Goal: Task Accomplishment & Management: Manage account settings

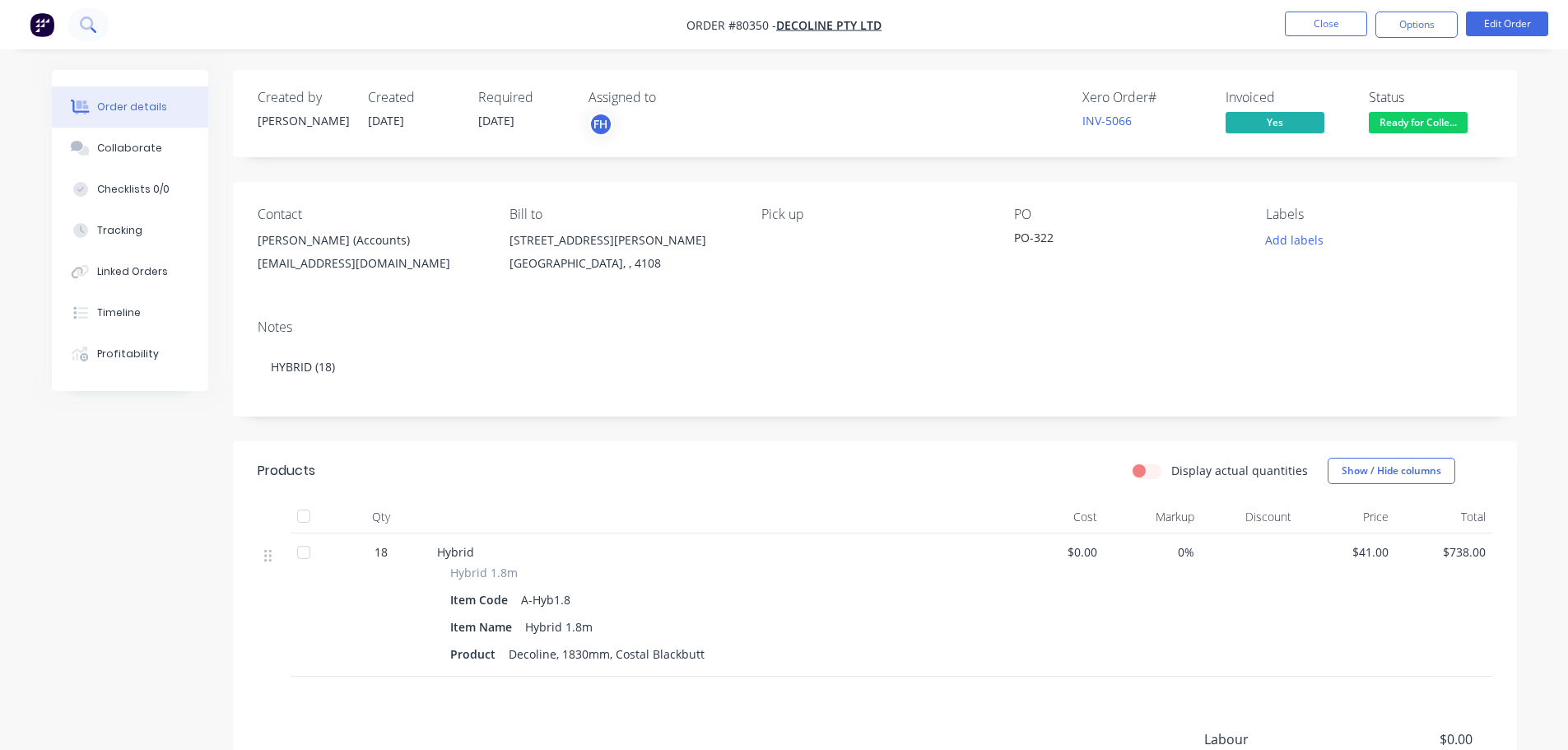
click at [91, 15] on button at bounding box center [88, 25] width 41 height 33
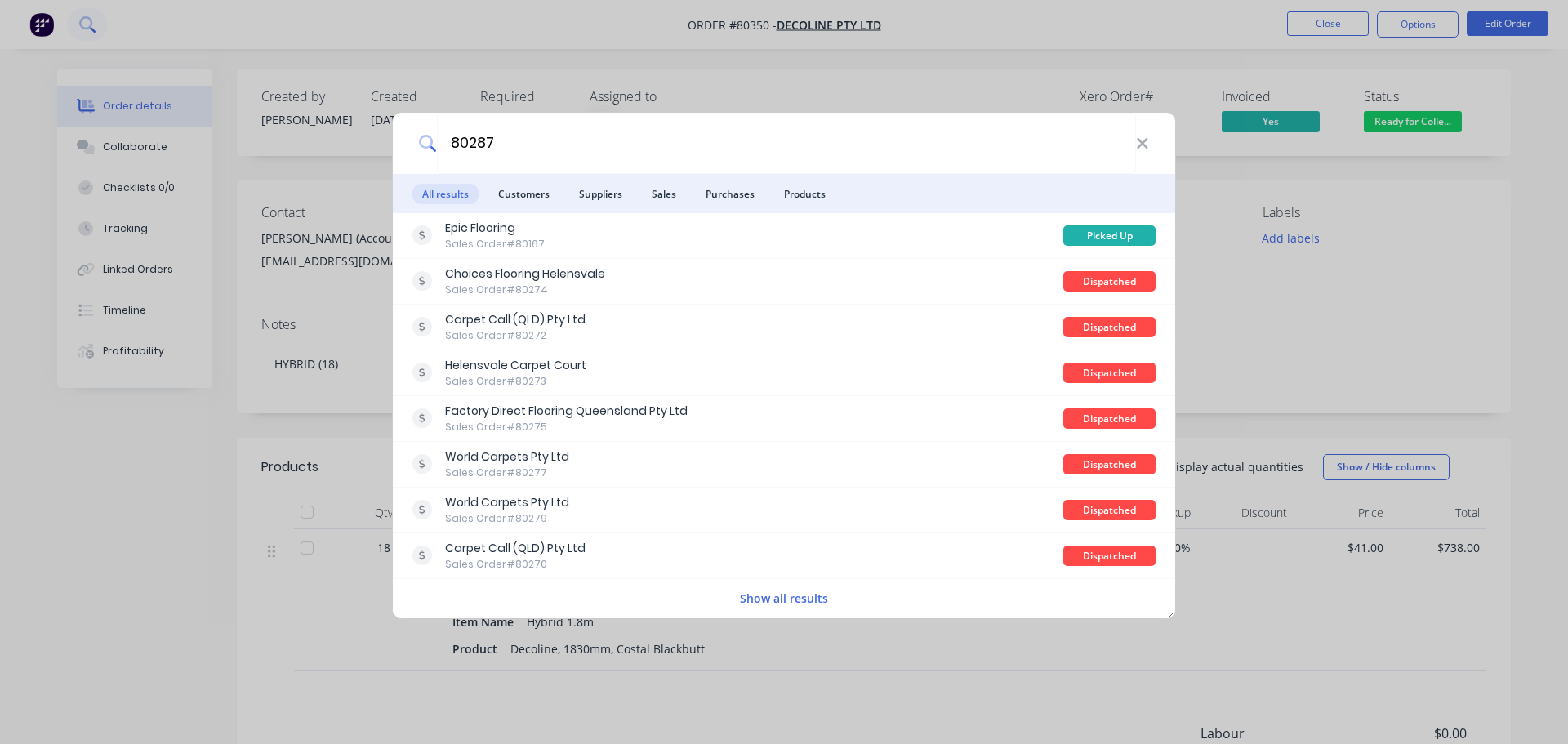
type input "80287"
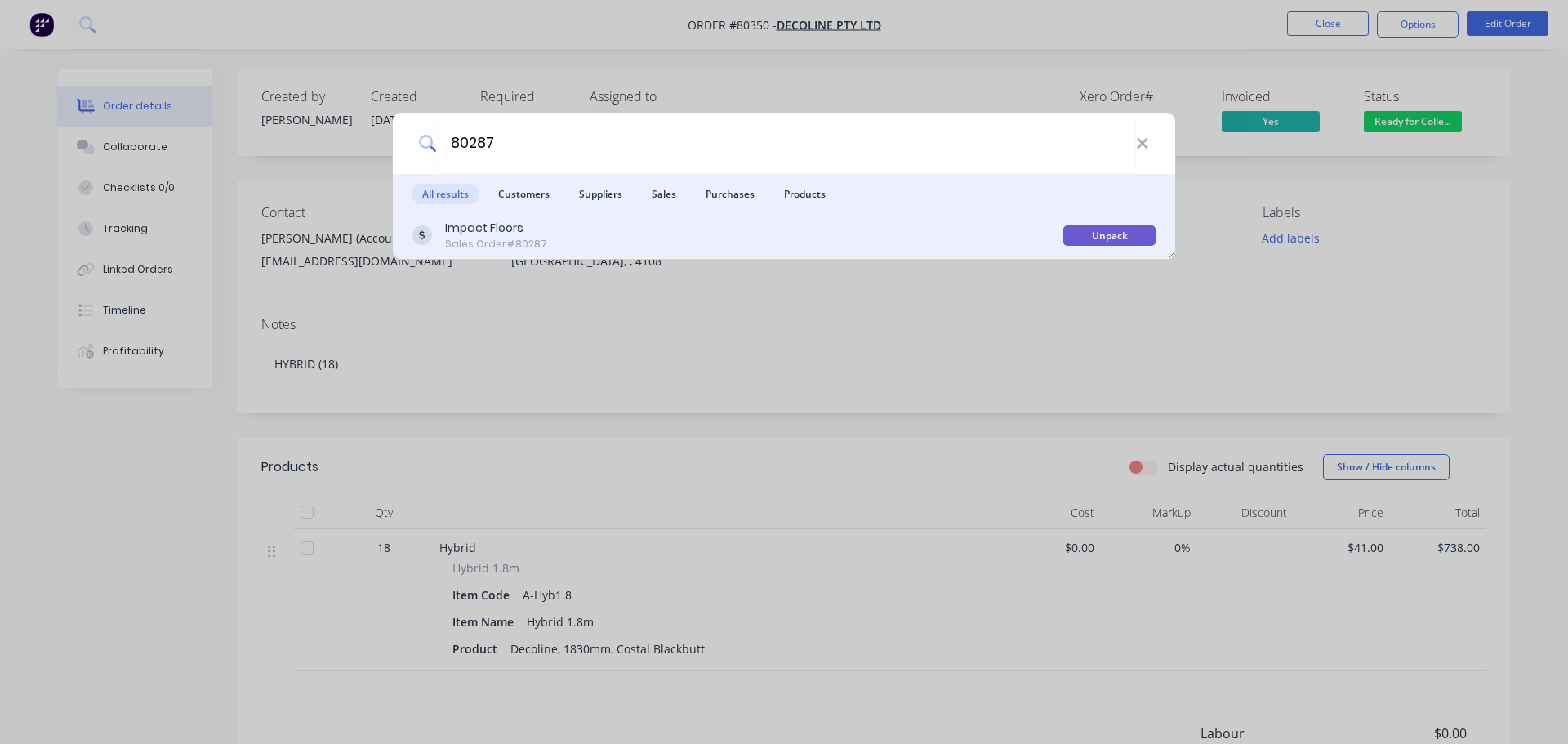
click at [502, 232] on div "Impact Floors" at bounding box center [496, 228] width 103 height 17
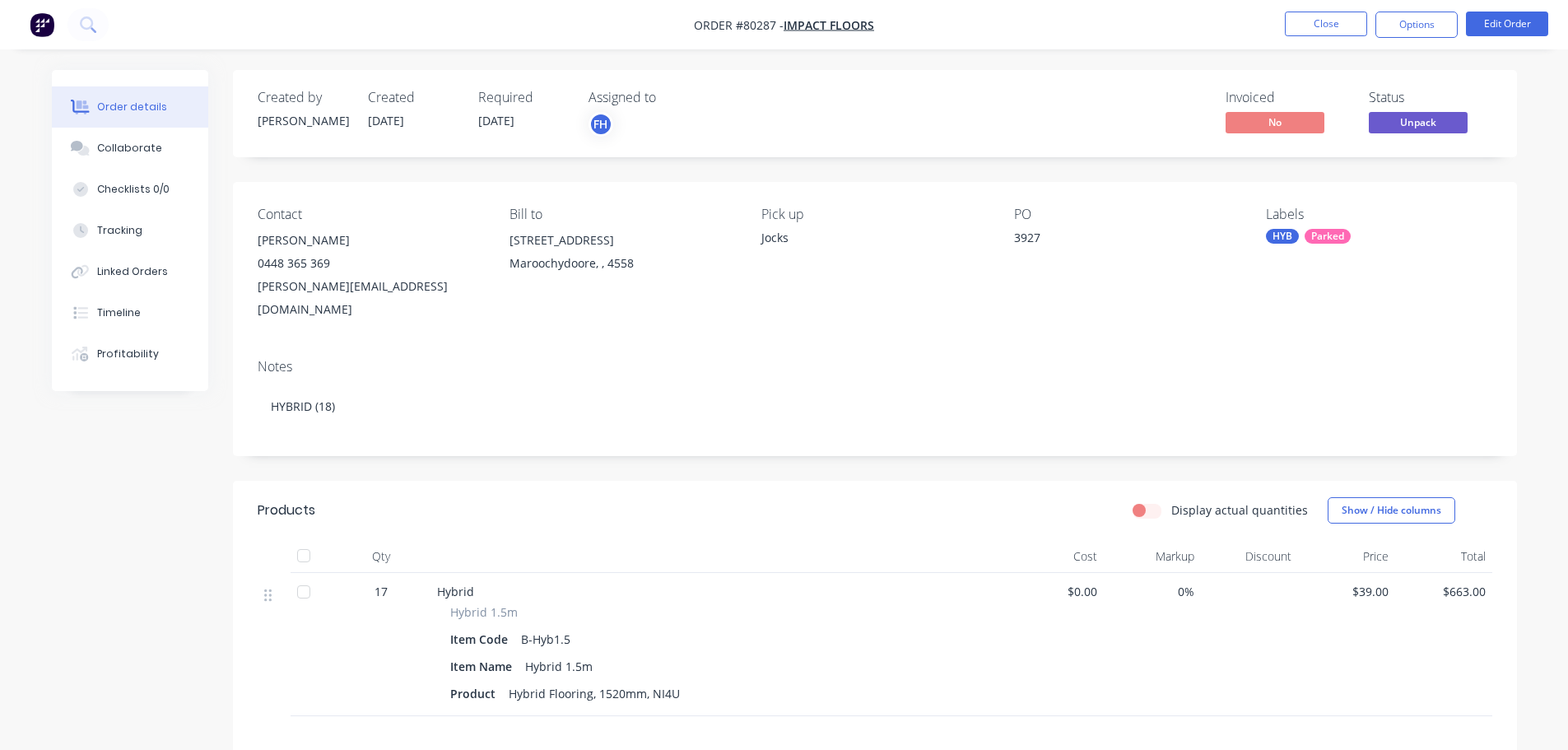
click at [1508, 37] on li "Edit Order" at bounding box center [1507, 24] width 82 height 26
click at [1501, 12] on button "Edit Order" at bounding box center [1507, 23] width 82 height 25
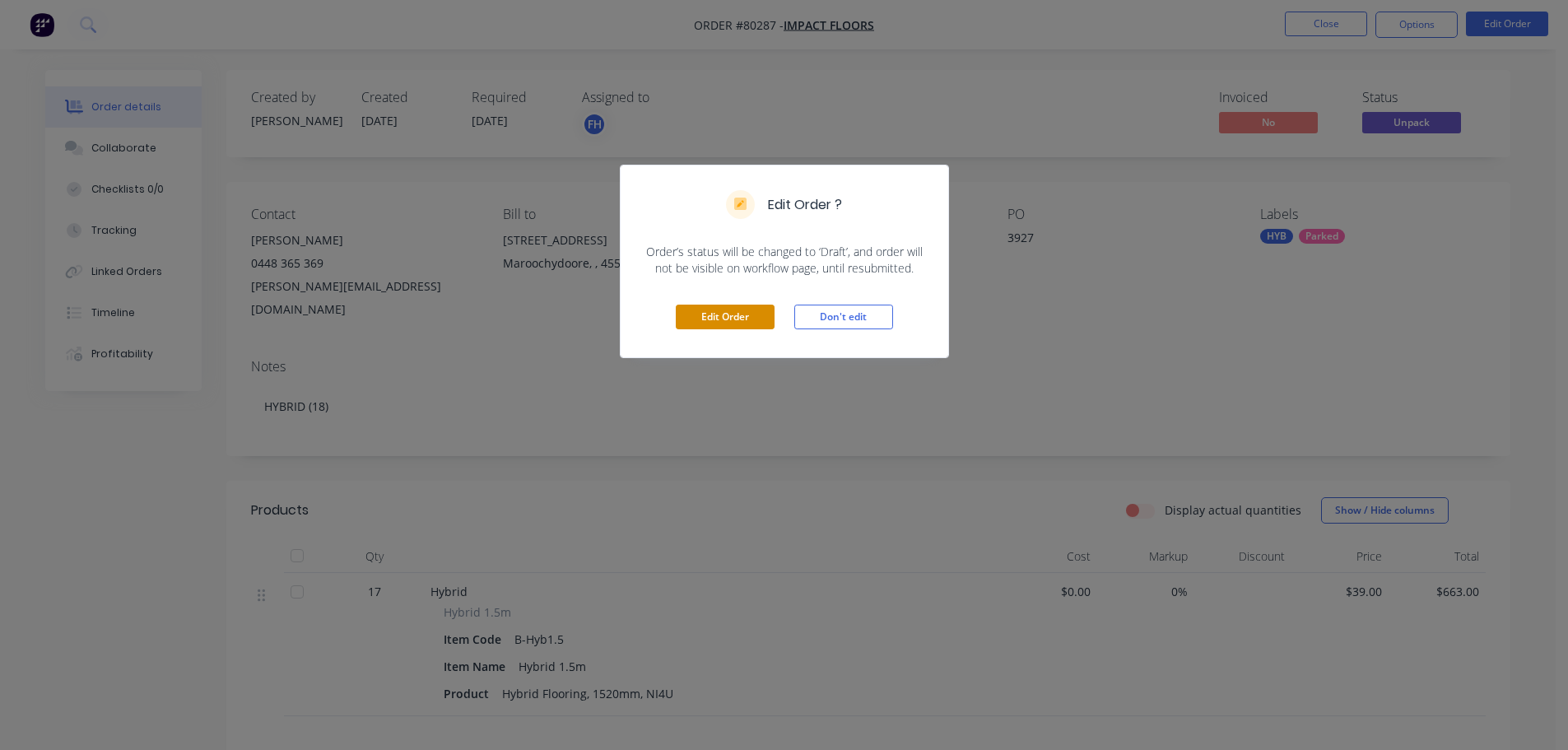
click at [723, 319] on button "Edit Order" at bounding box center [725, 317] width 99 height 25
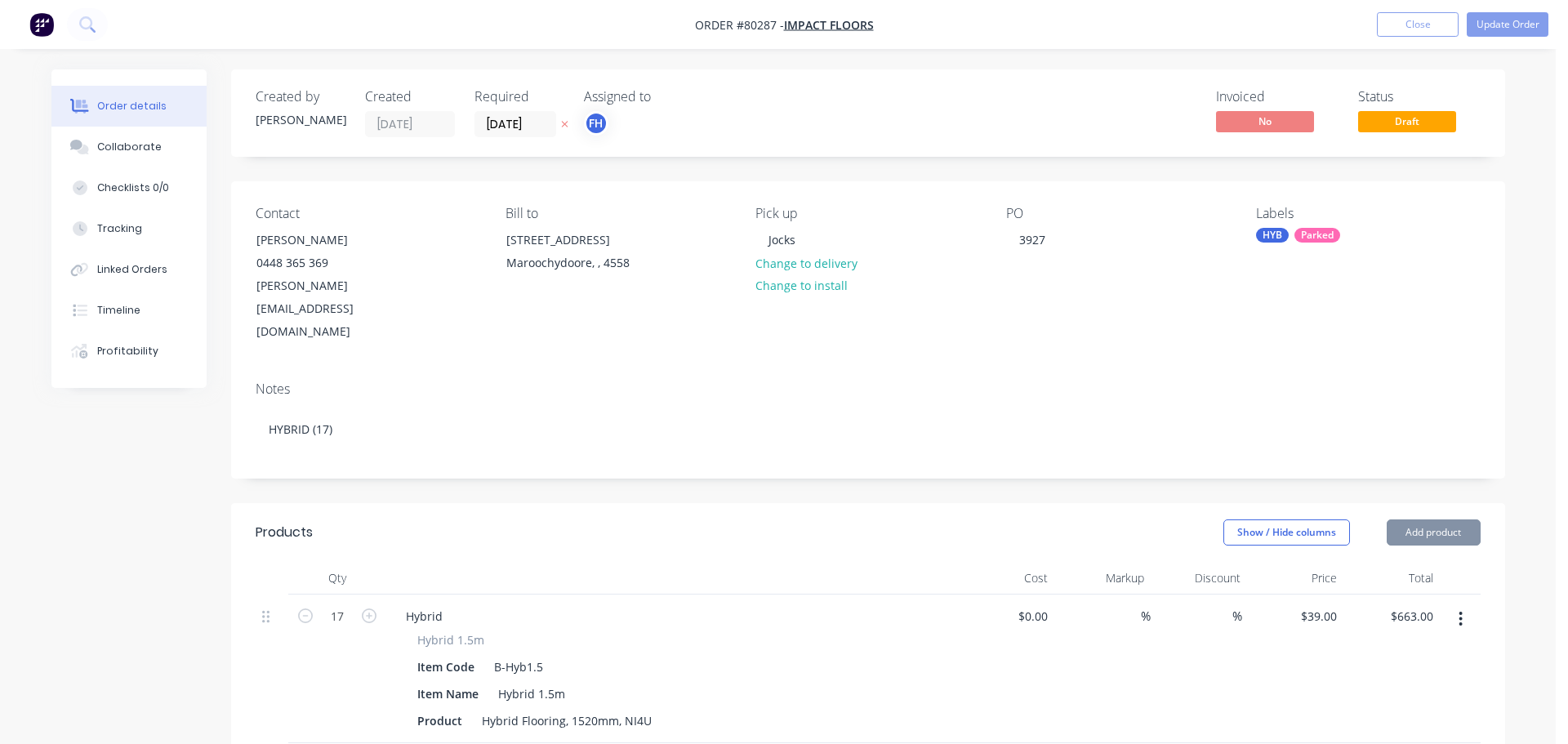
type input "$39.00"
type input "$663.00"
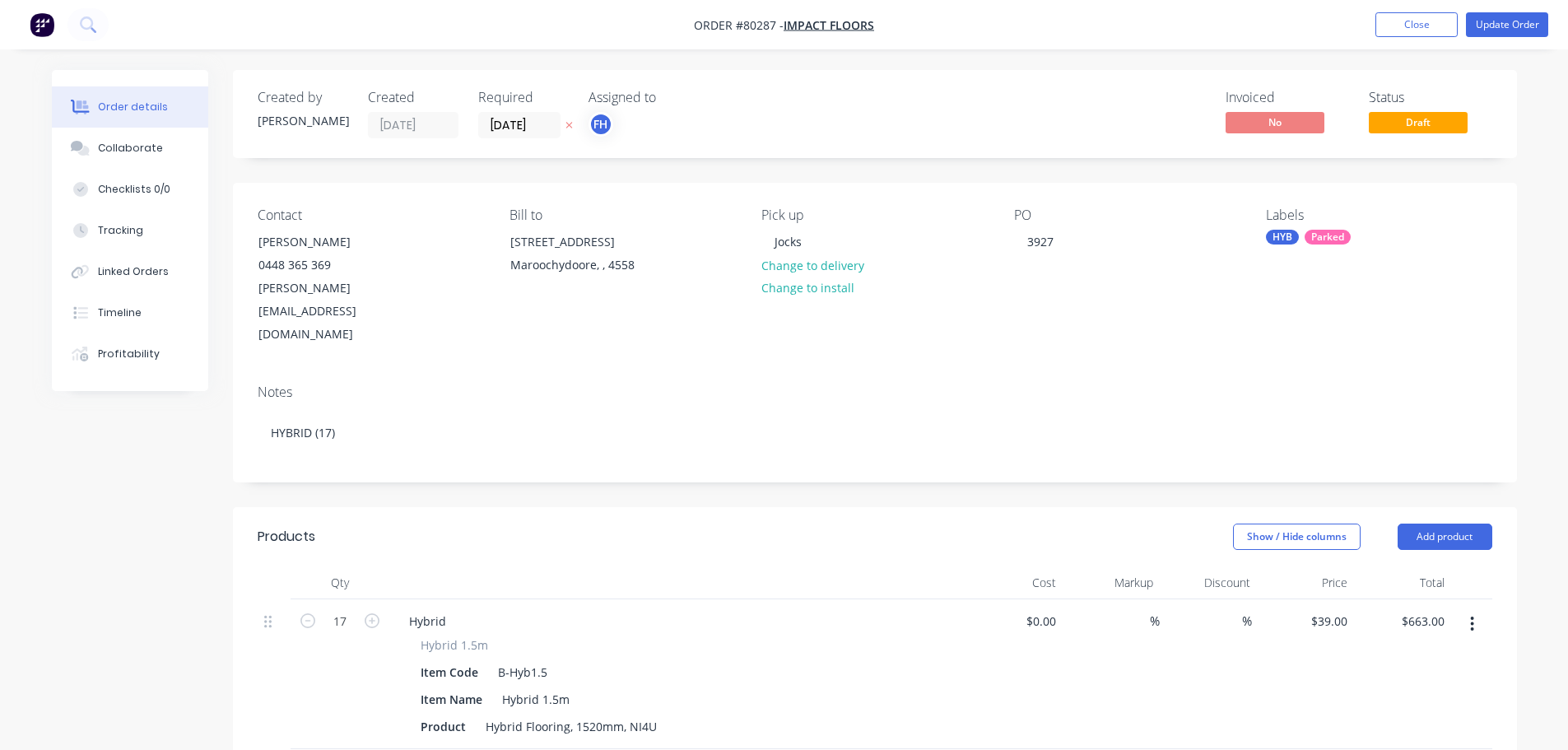
click at [1326, 229] on div "Labels HYB Parked" at bounding box center [1379, 277] width 225 height 139
click at [1308, 235] on div "Parked" at bounding box center [1328, 237] width 46 height 15
click at [1293, 411] on div at bounding box center [1296, 413] width 33 height 33
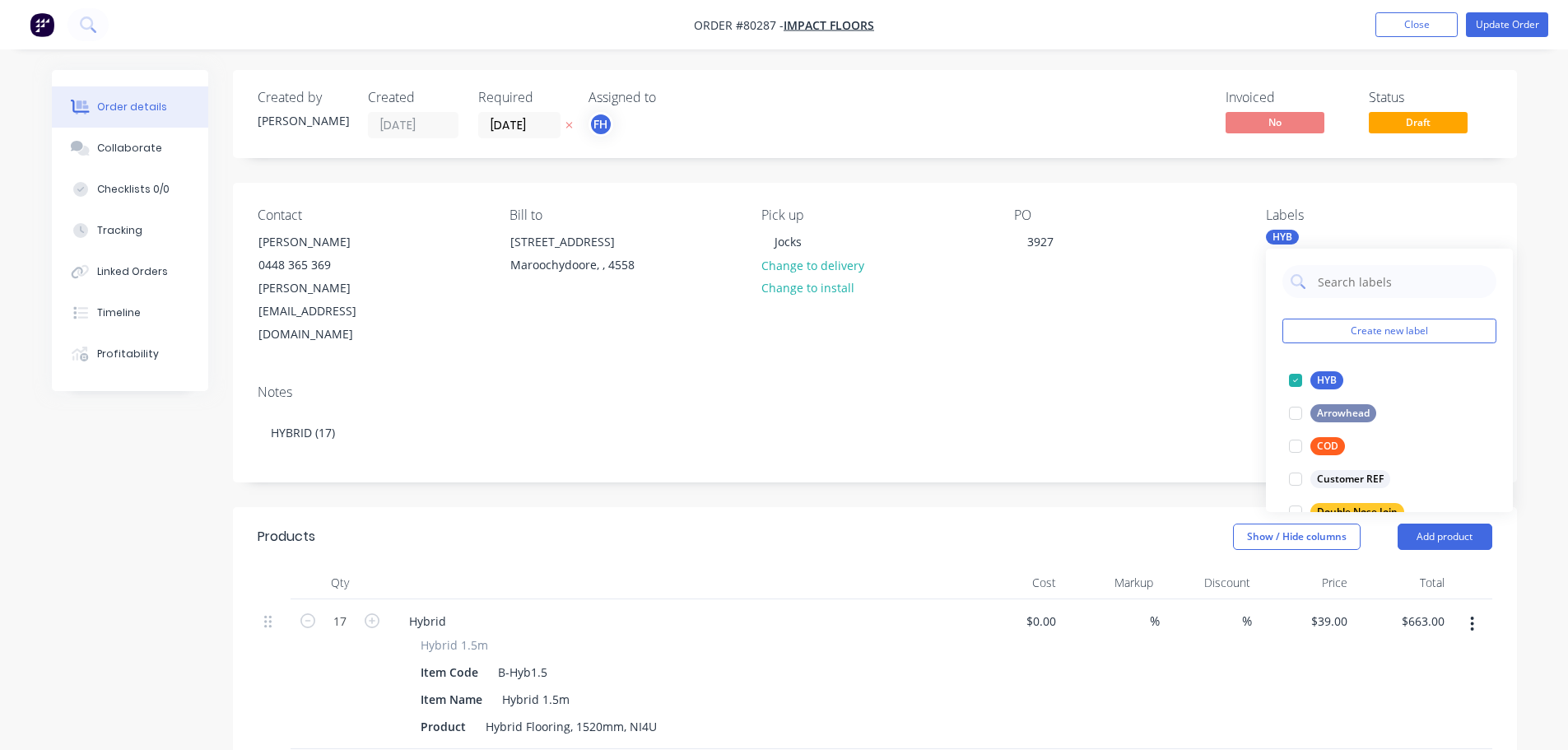
click at [1472, 221] on div "Labels" at bounding box center [1379, 215] width 225 height 15
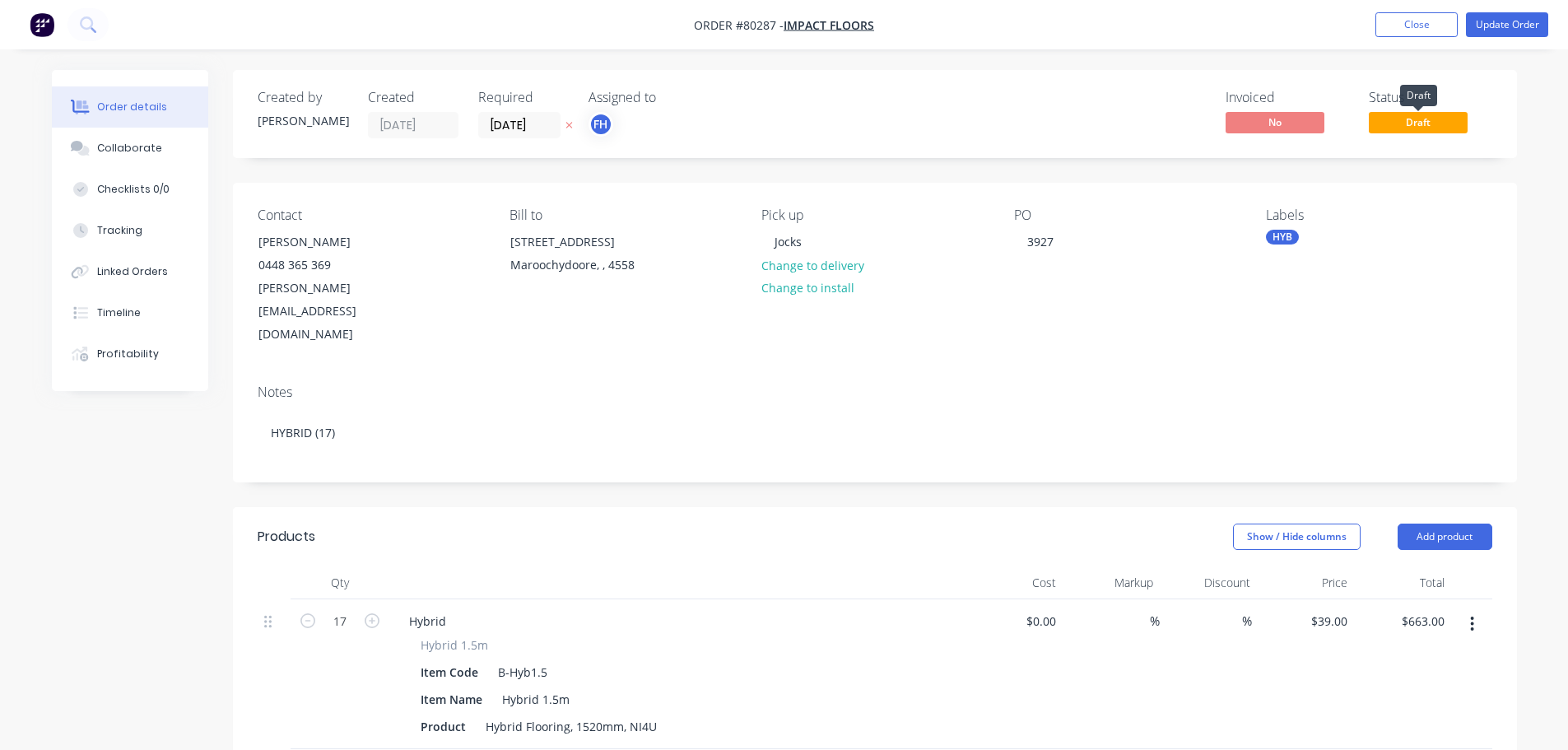
click at [1411, 126] on span "Draft" at bounding box center [1419, 122] width 99 height 21
click at [1484, 13] on button "Update Order" at bounding box center [1507, 24] width 82 height 25
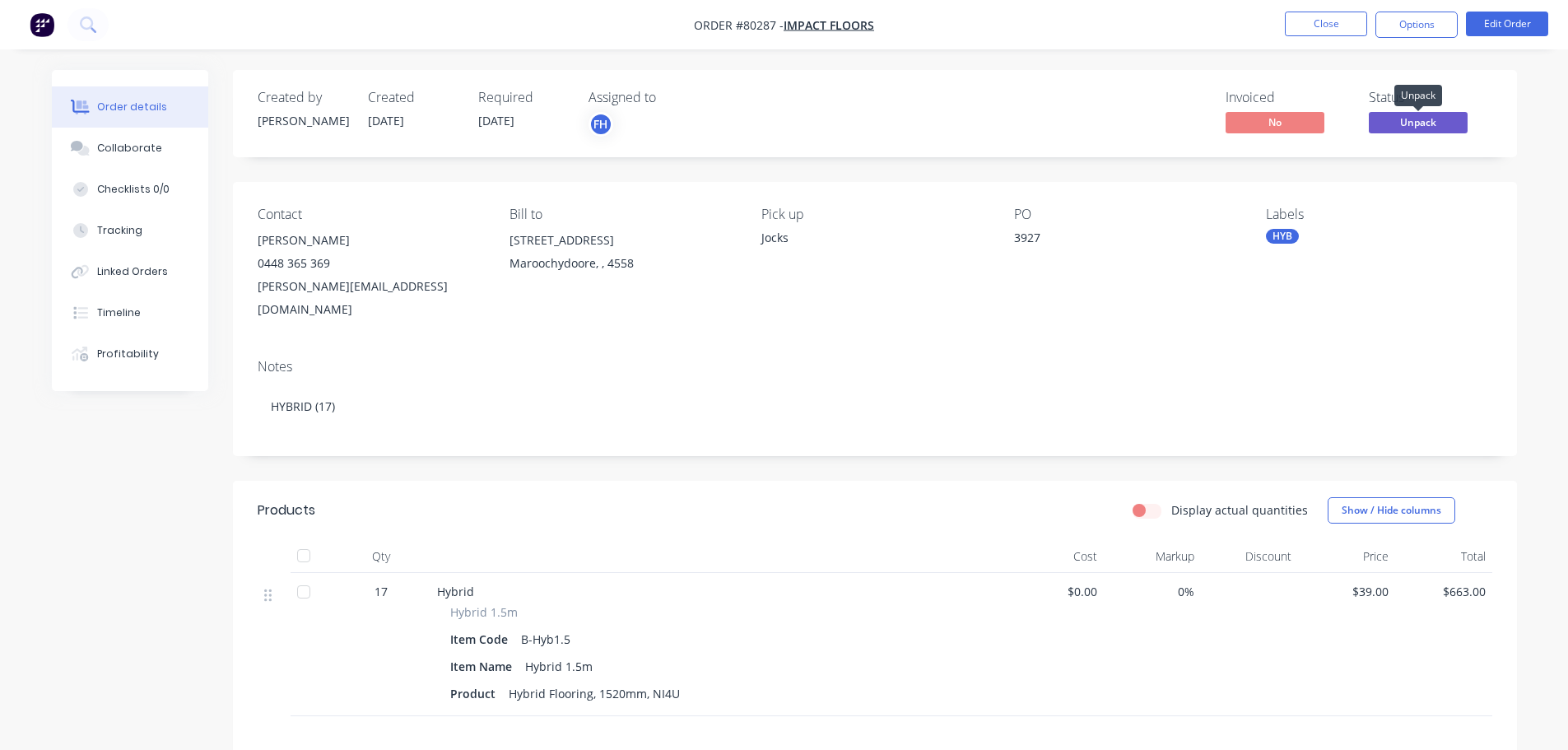
click at [1419, 128] on span "Unpack" at bounding box center [1419, 122] width 99 height 21
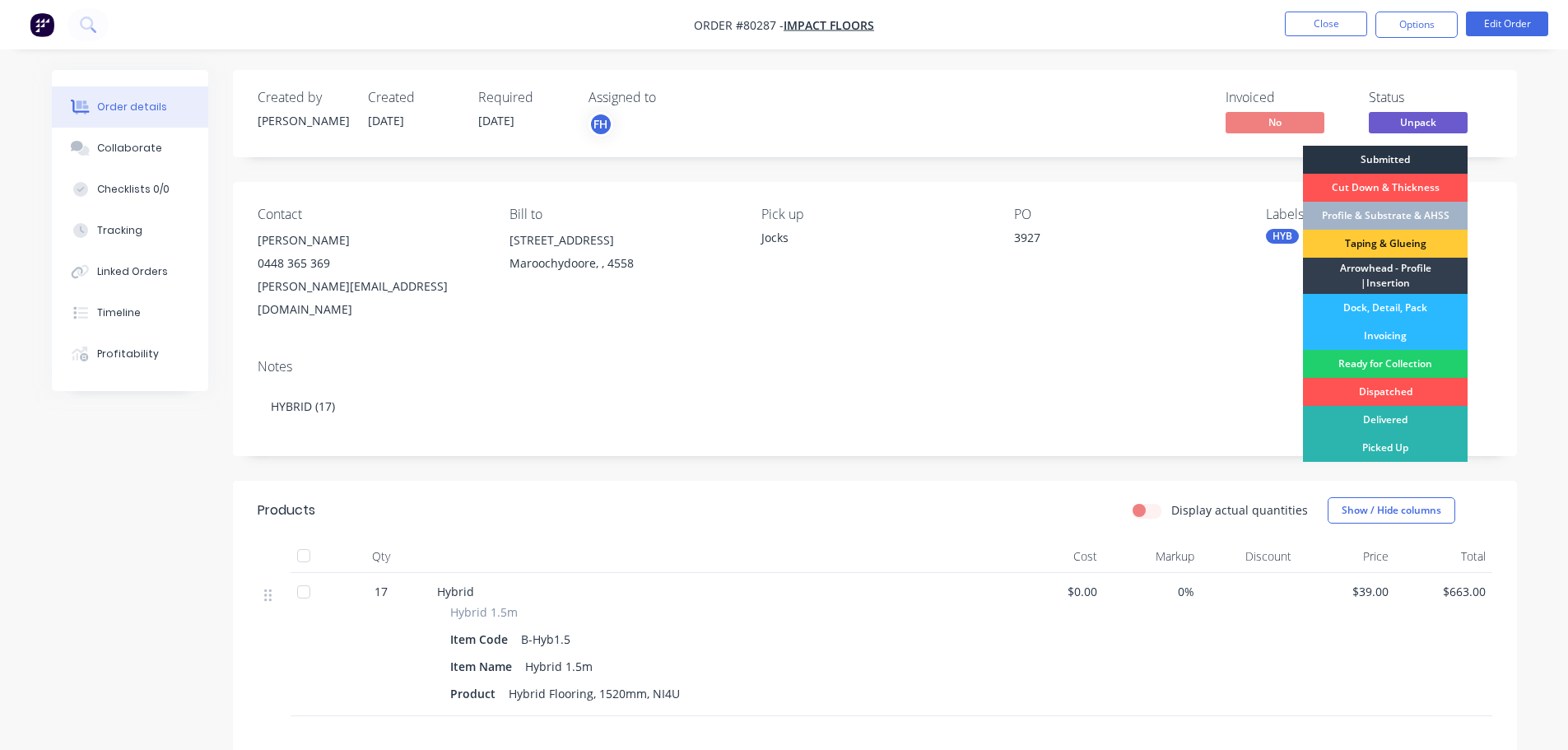
click at [1402, 155] on div "Submitted" at bounding box center [1385, 160] width 165 height 28
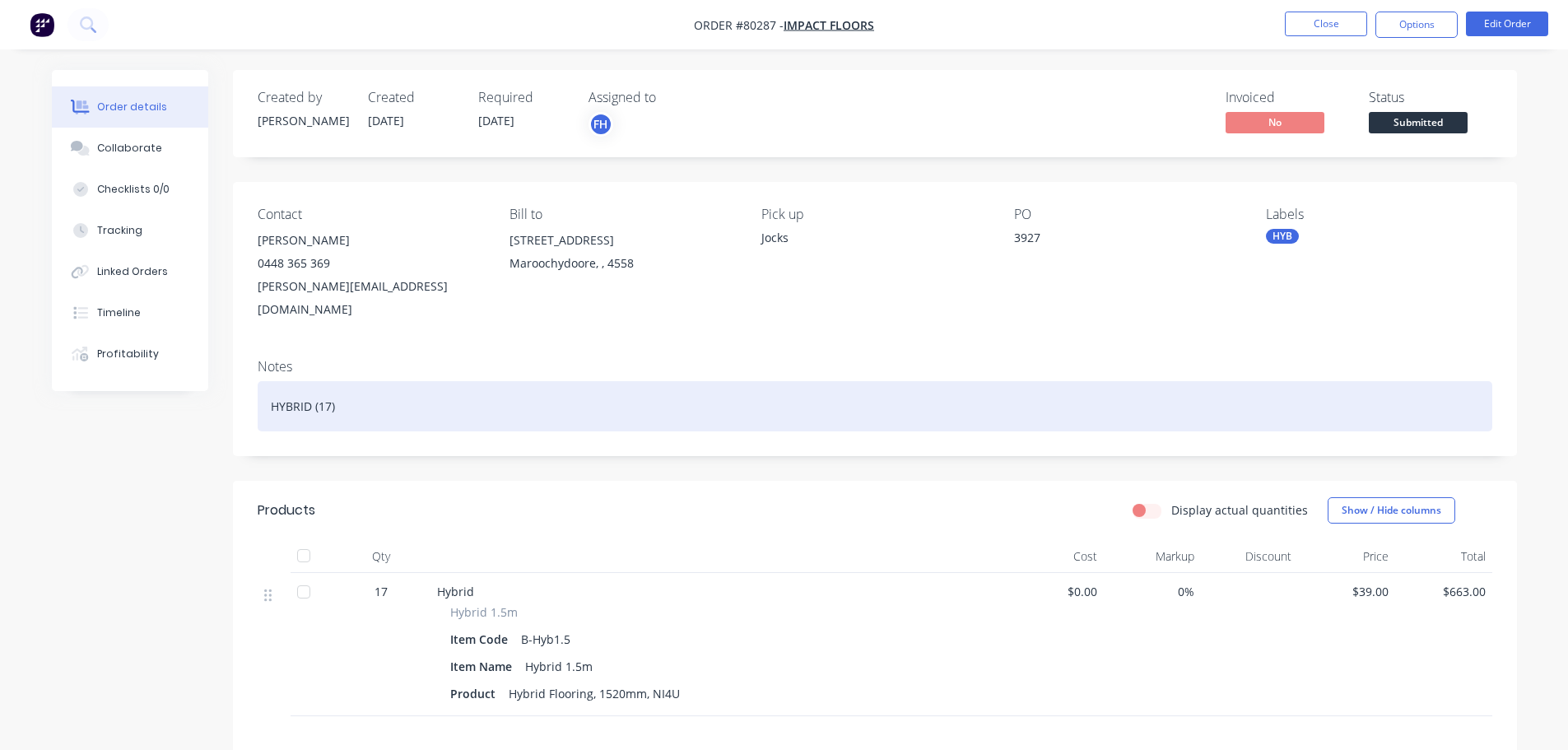
click at [385, 384] on div "HYBRID (17)" at bounding box center [875, 406] width 1235 height 50
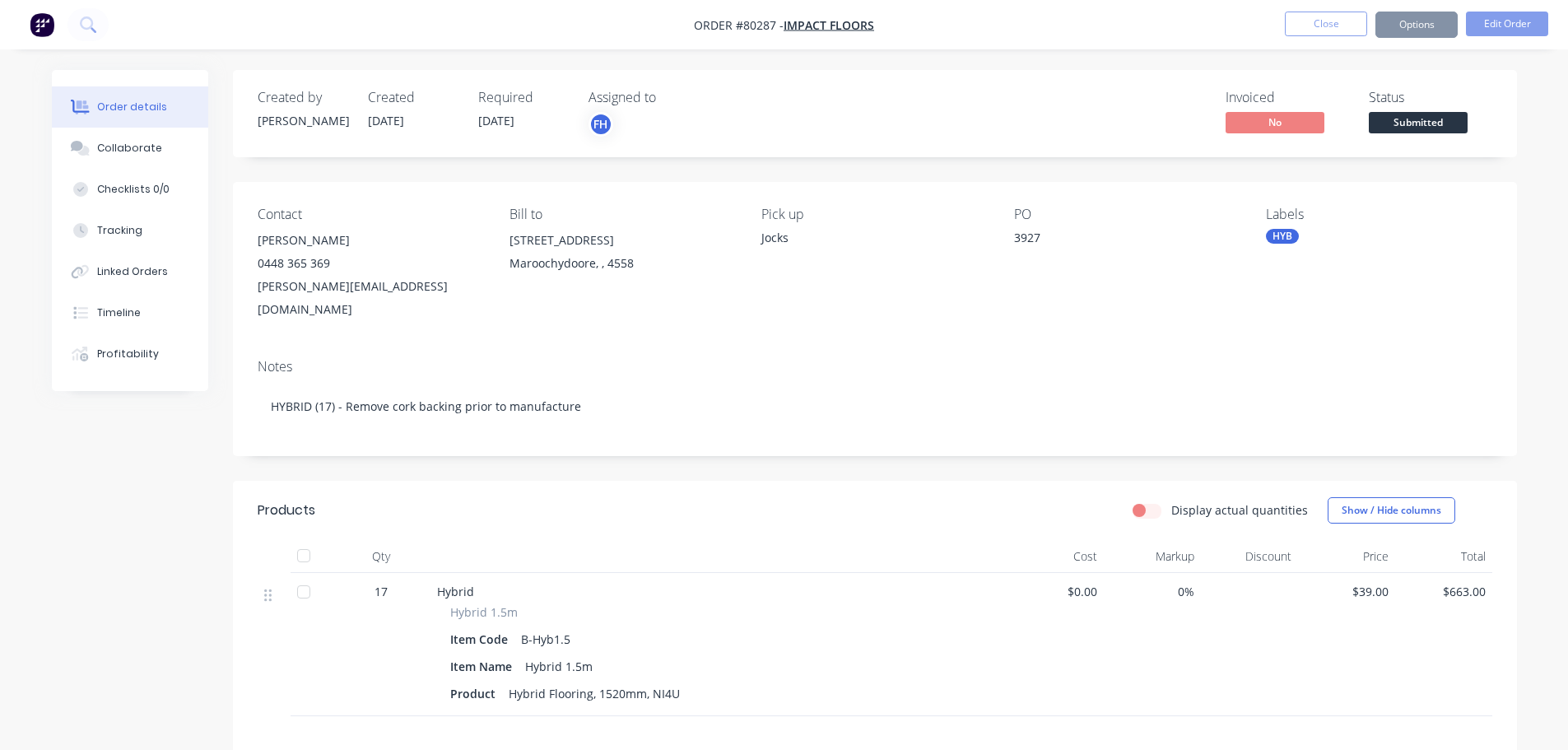
click at [515, 125] on span "[DATE]" at bounding box center [496, 120] width 36 height 15
click at [515, 122] on span "[DATE]" at bounding box center [496, 120] width 36 height 15
click at [1503, 22] on button "Edit Order" at bounding box center [1507, 23] width 82 height 25
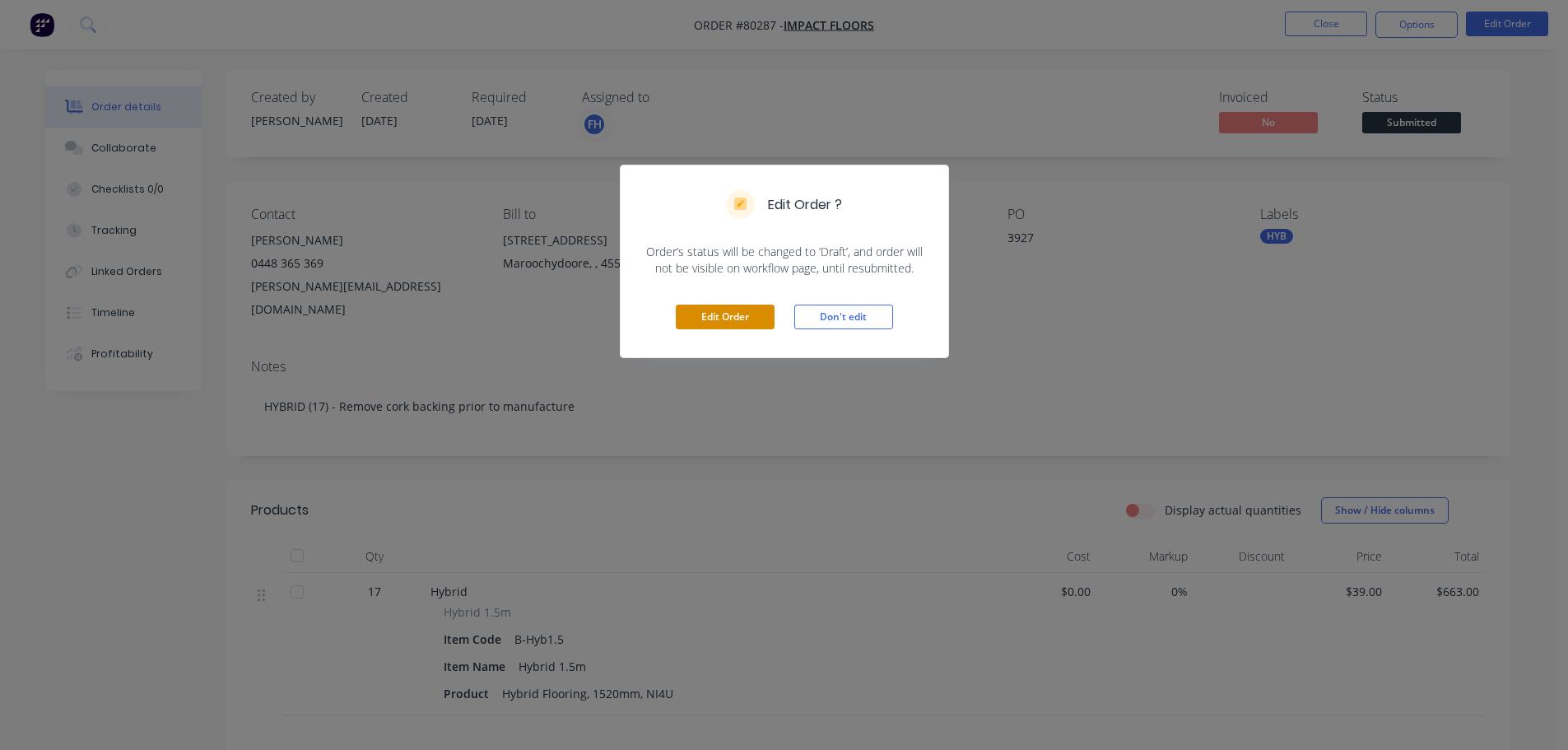
click at [736, 323] on button "Edit Order" at bounding box center [725, 317] width 99 height 25
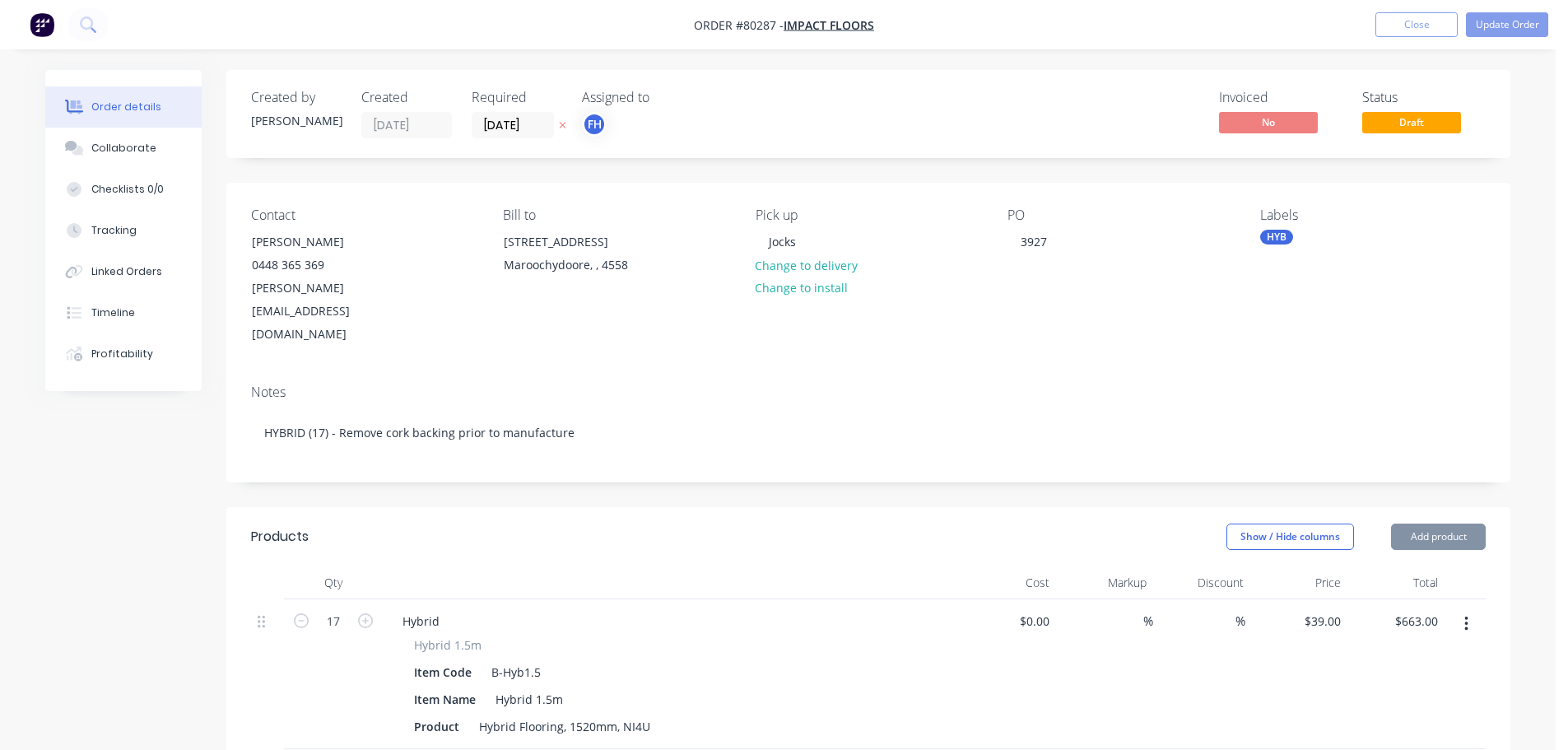
type input "$39.00"
type input "$663.00"
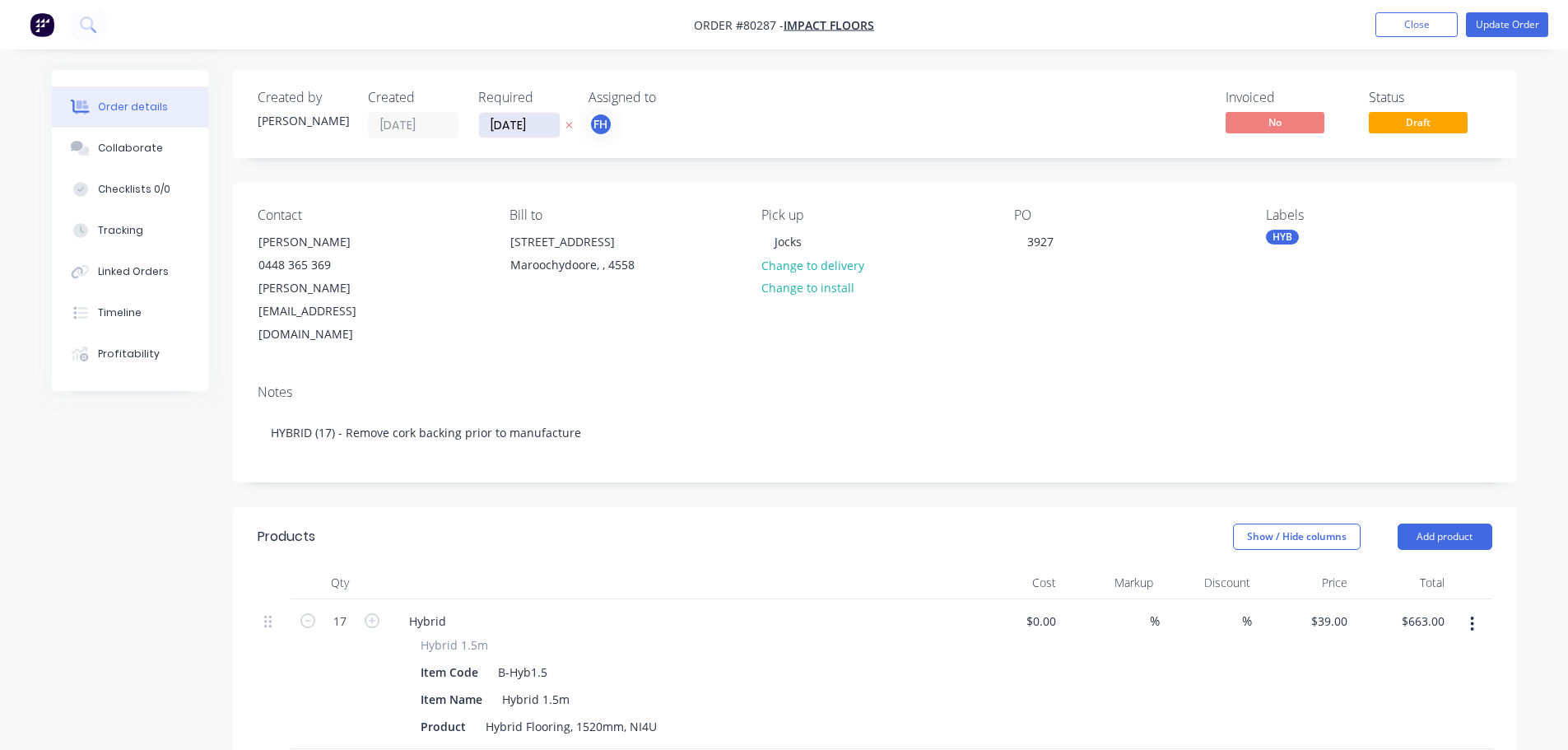
click at [540, 127] on input "[DATE]" at bounding box center [519, 125] width 80 height 25
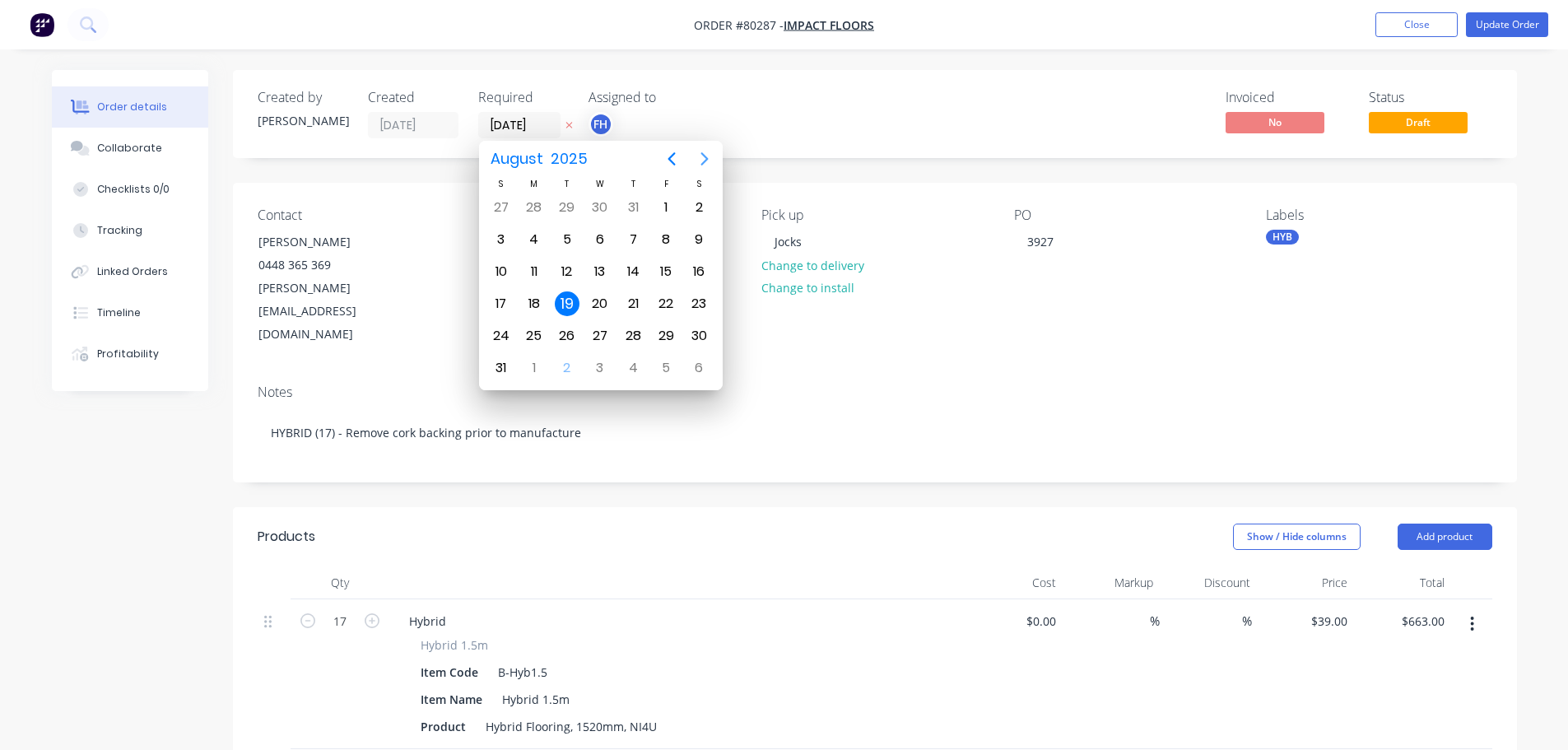
click at [707, 160] on icon "Next page" at bounding box center [704, 158] width 8 height 13
click at [541, 210] on div "1" at bounding box center [534, 207] width 25 height 25
type input "[DATE]"
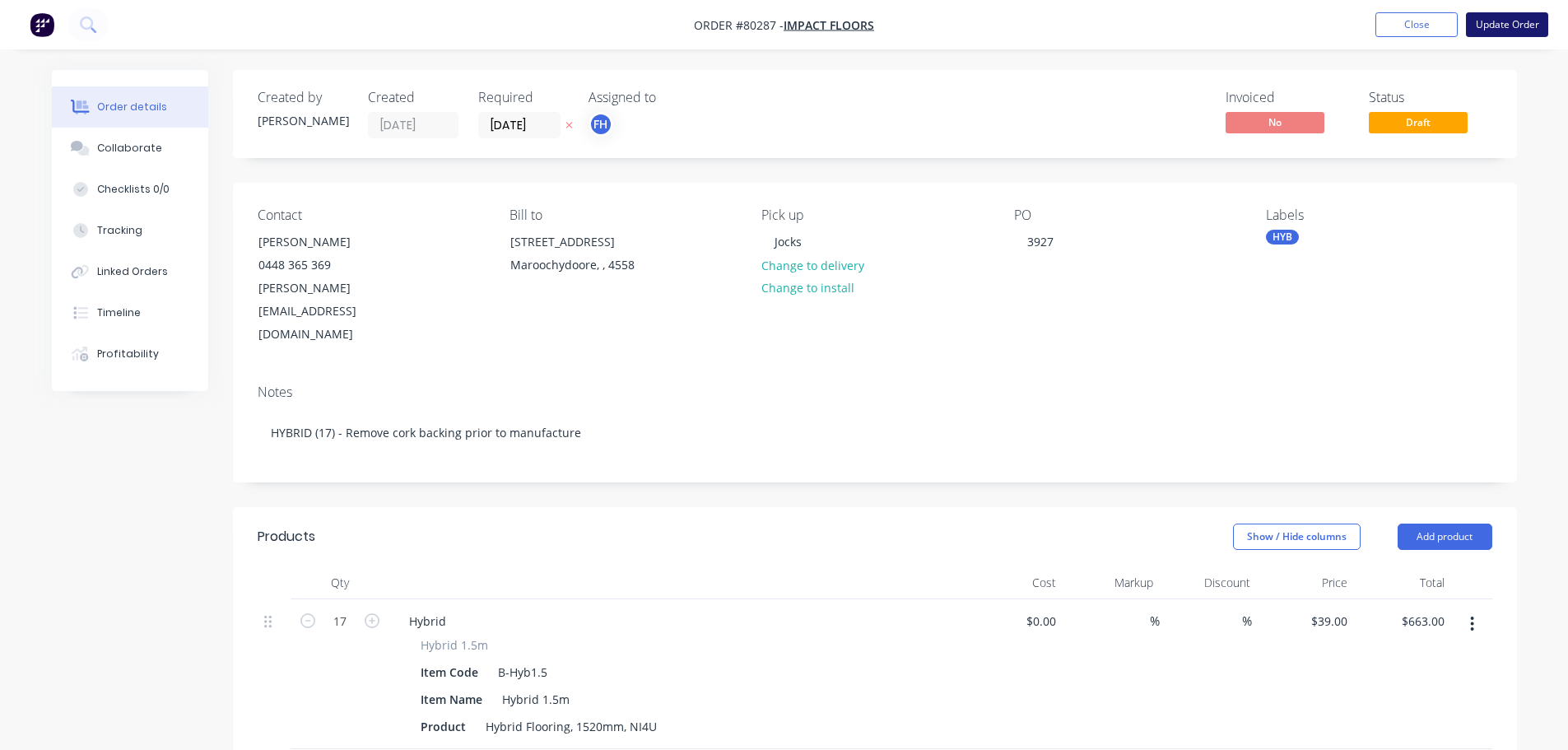
click at [1516, 31] on button "Update Order" at bounding box center [1507, 24] width 82 height 25
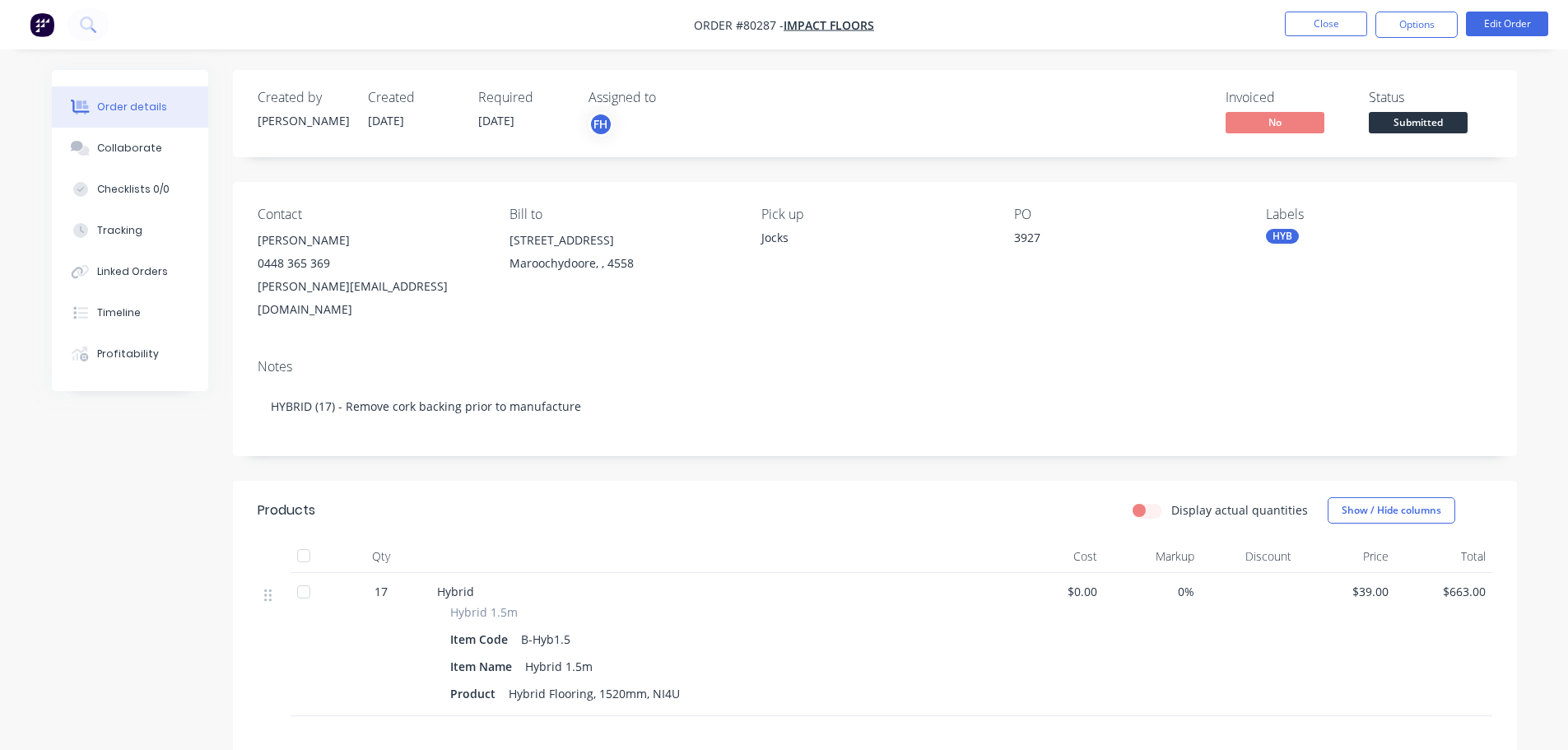
click at [515, 120] on span "[DATE]" at bounding box center [496, 120] width 36 height 15
click at [1481, 20] on button "Edit Order" at bounding box center [1507, 23] width 82 height 25
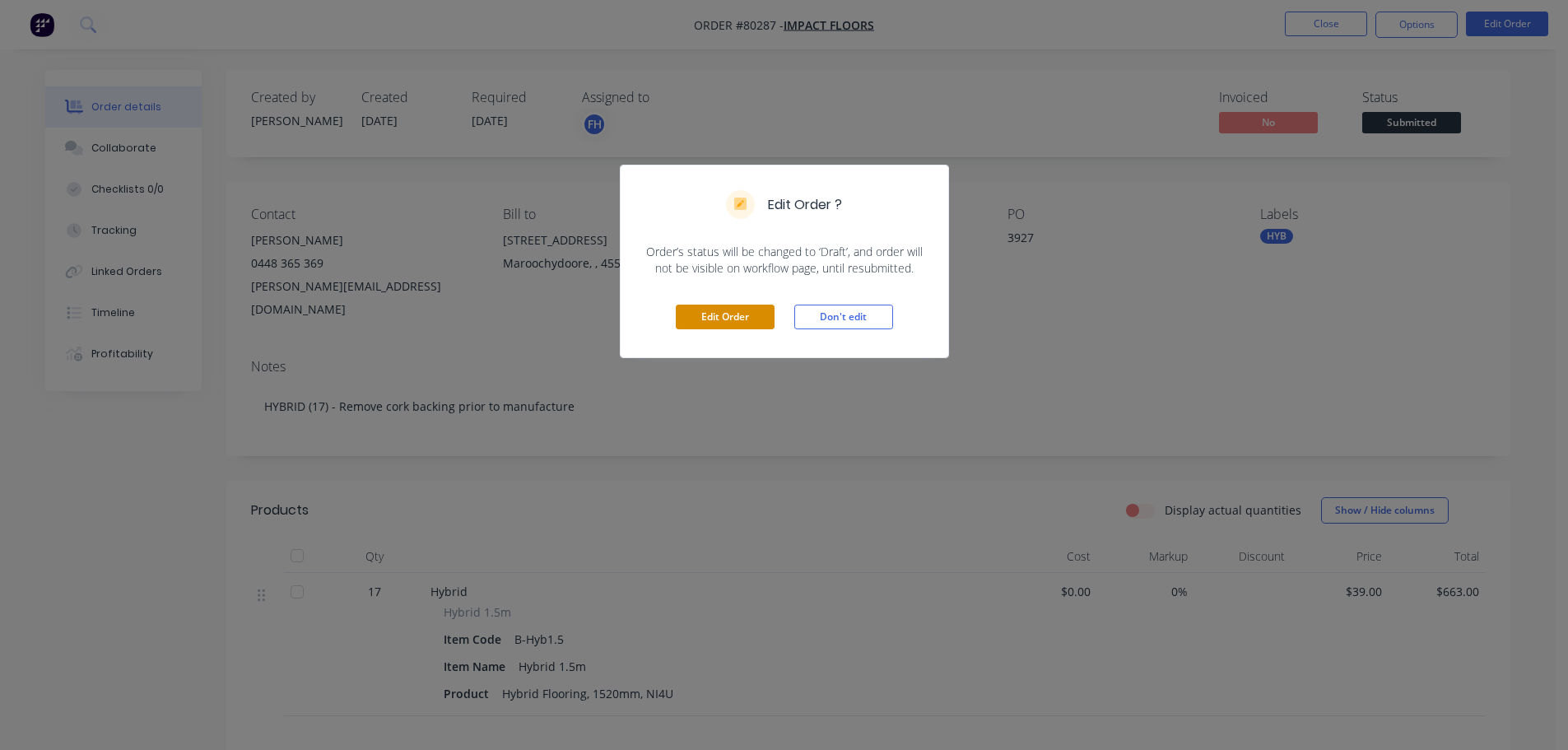
click at [738, 316] on button "Edit Order" at bounding box center [725, 317] width 99 height 25
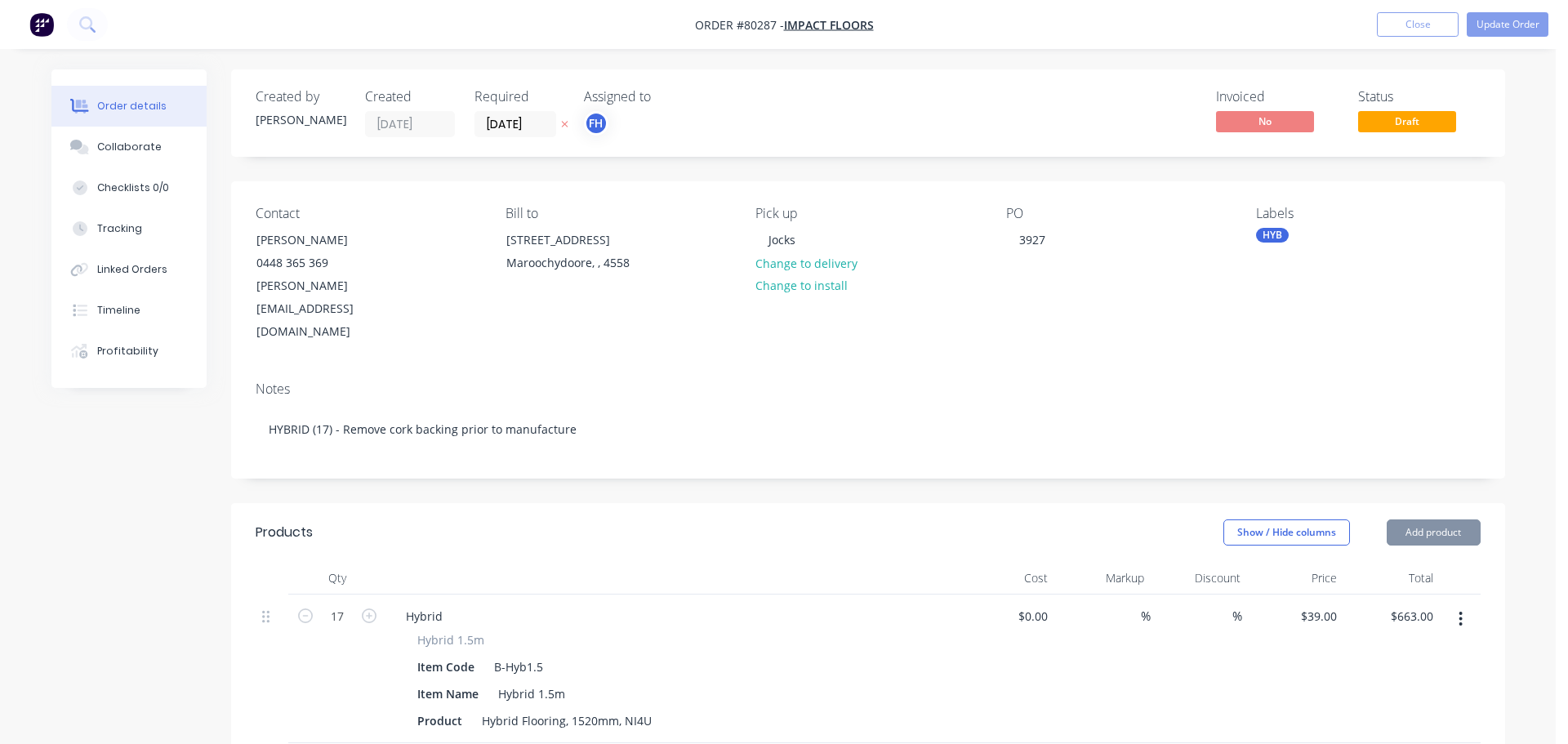
type input "$39.00"
type input "$663.00"
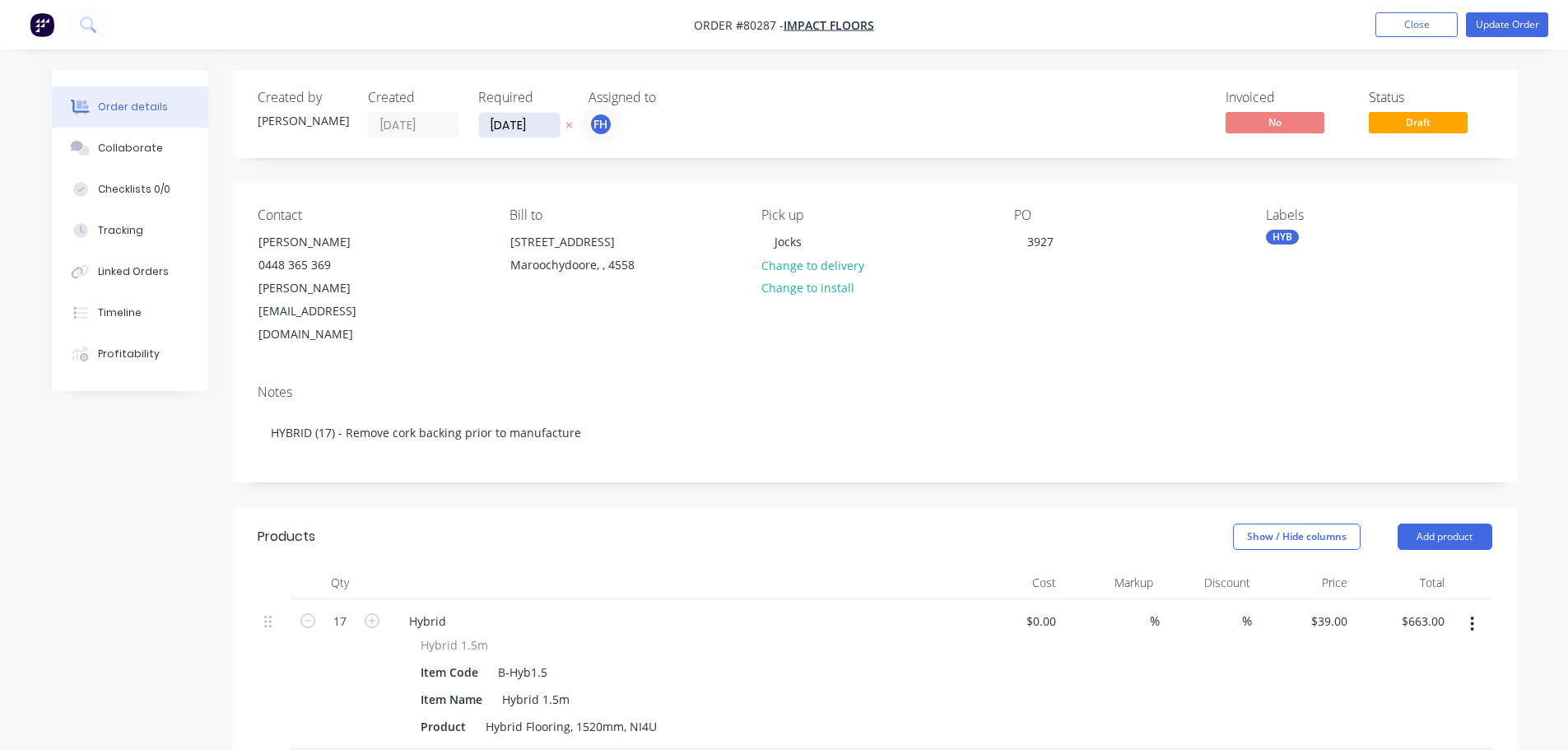
click at [515, 127] on input "[DATE]" at bounding box center [519, 125] width 80 height 25
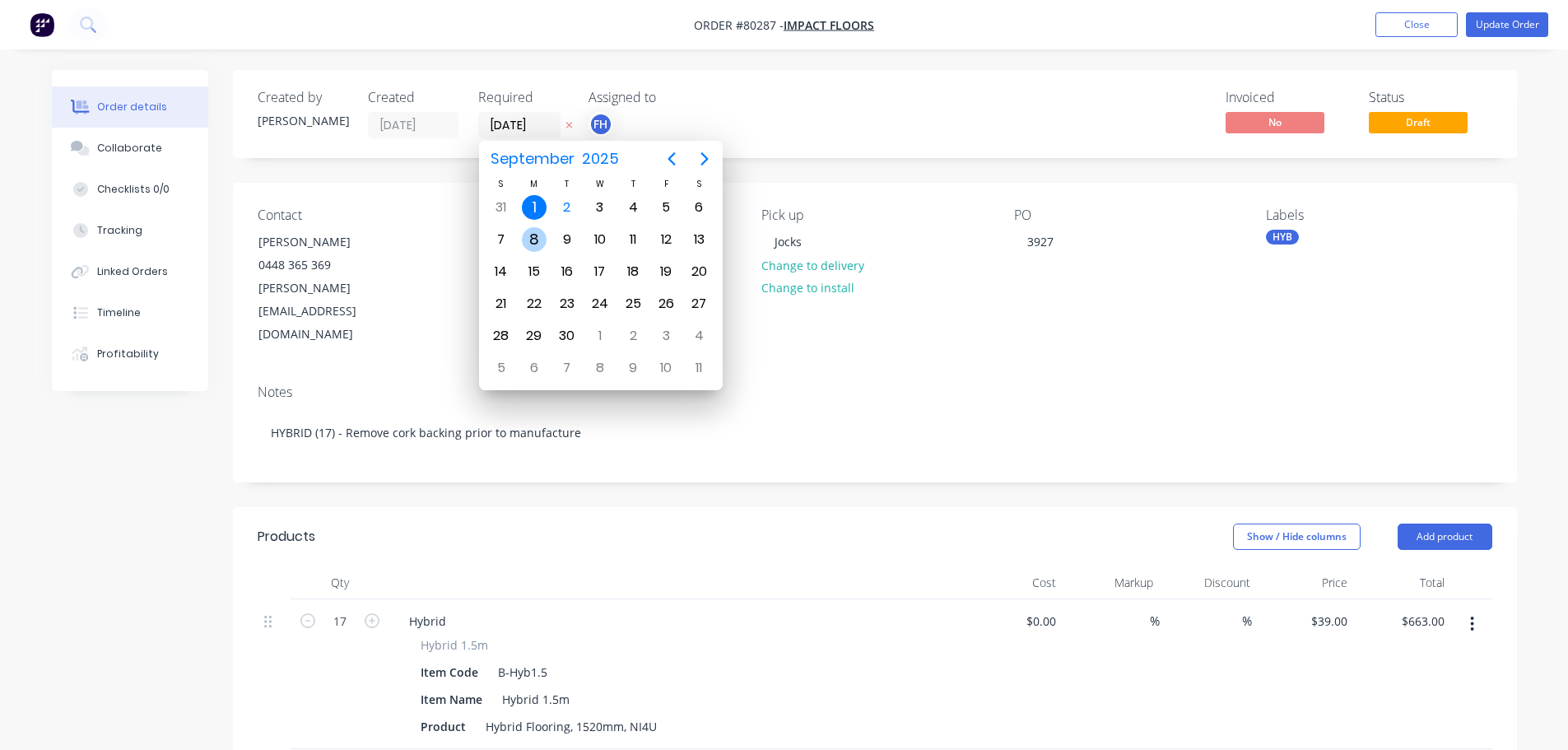
click at [535, 240] on div "8" at bounding box center [534, 239] width 25 height 25
type input "[DATE]"
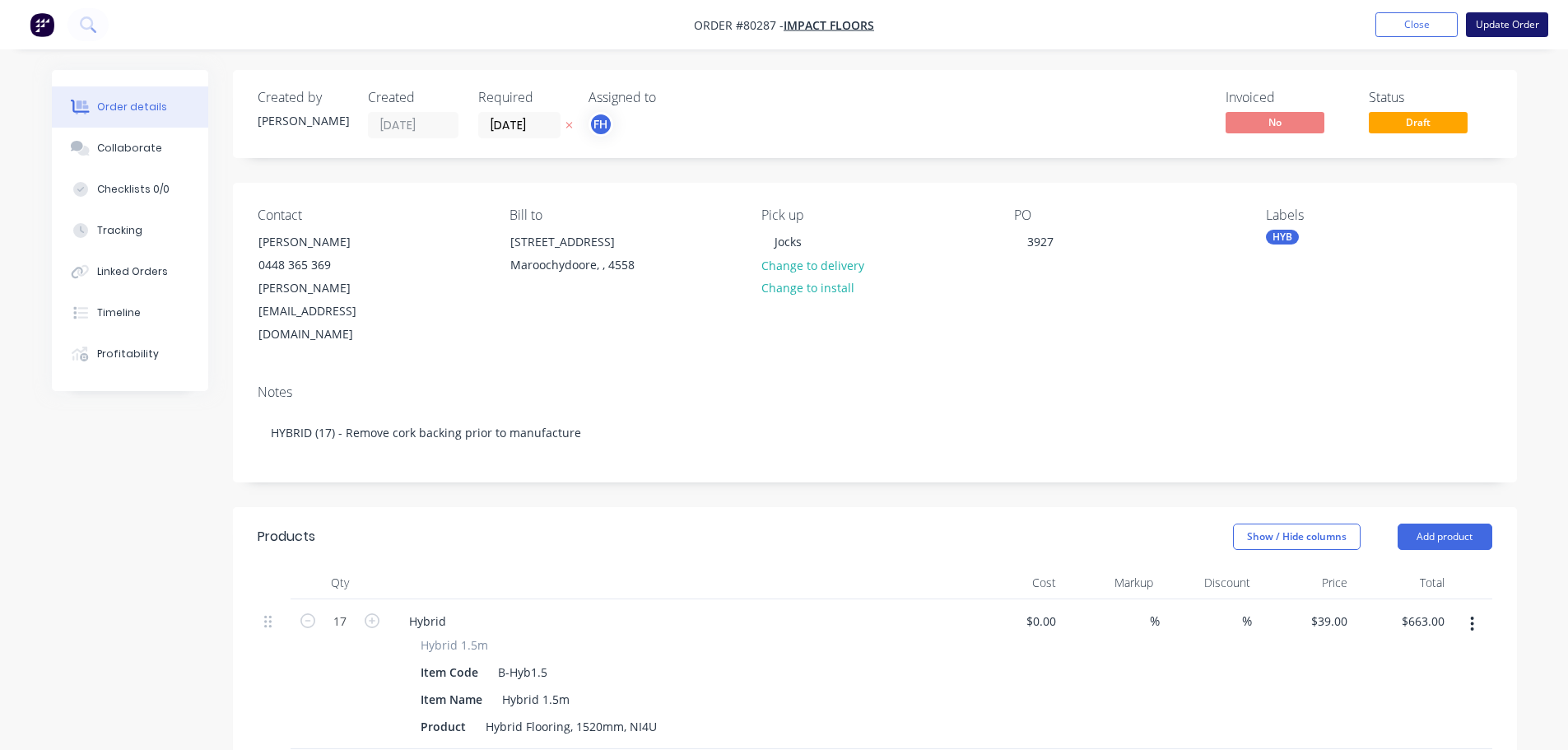
click at [1514, 26] on button "Update Order" at bounding box center [1507, 24] width 82 height 25
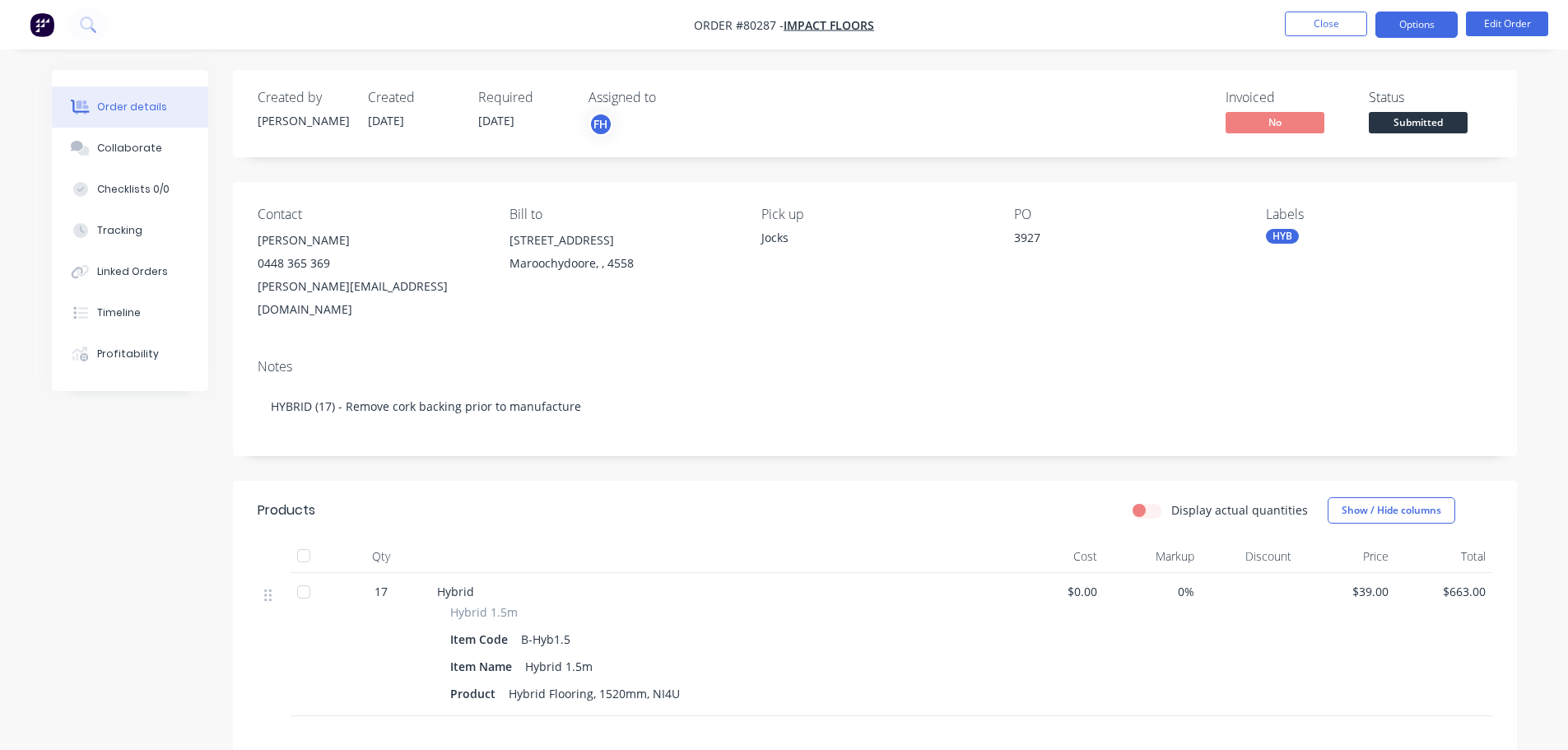
click at [1424, 28] on button "Options" at bounding box center [1417, 24] width 82 height 26
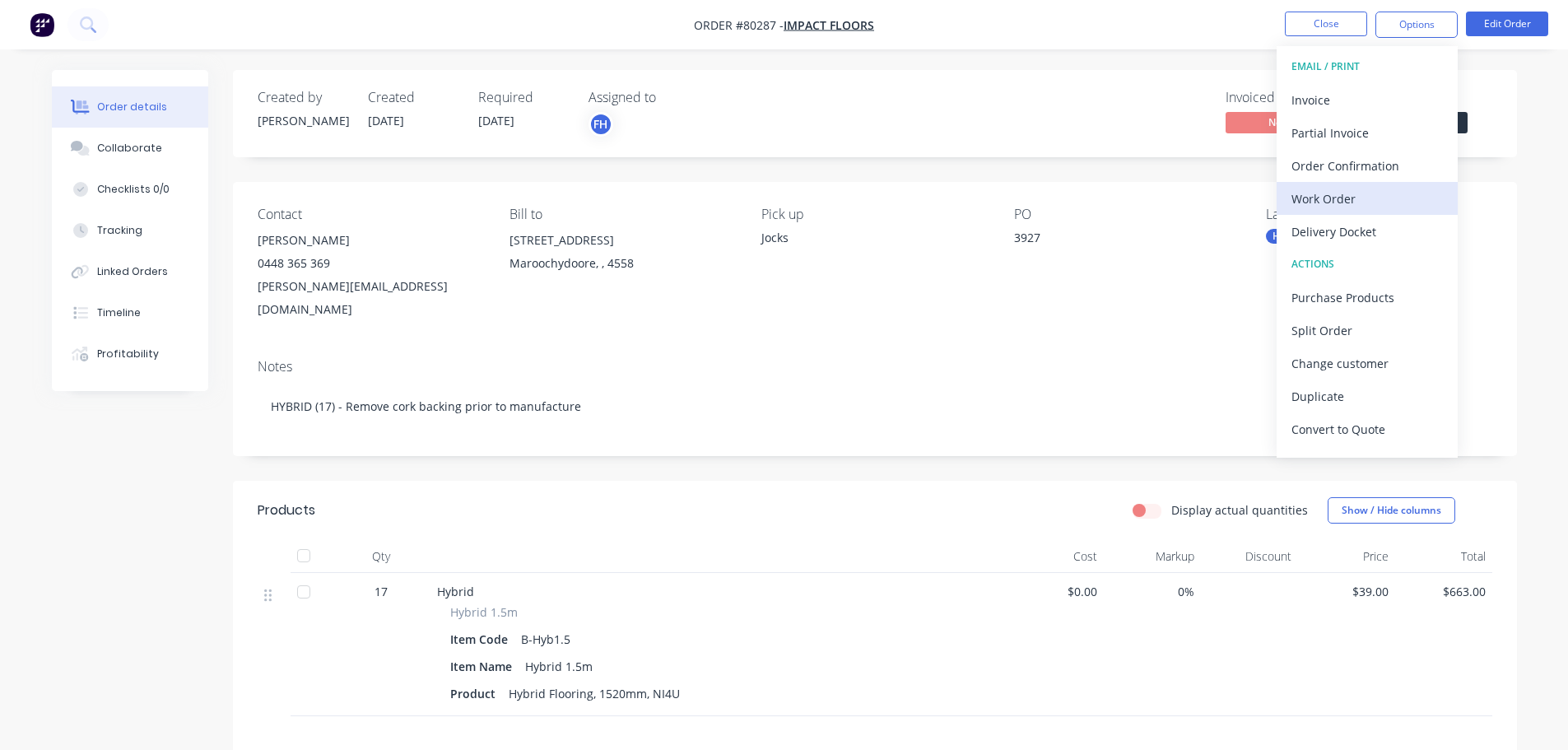
click at [1335, 194] on div "Work Order" at bounding box center [1367, 199] width 151 height 24
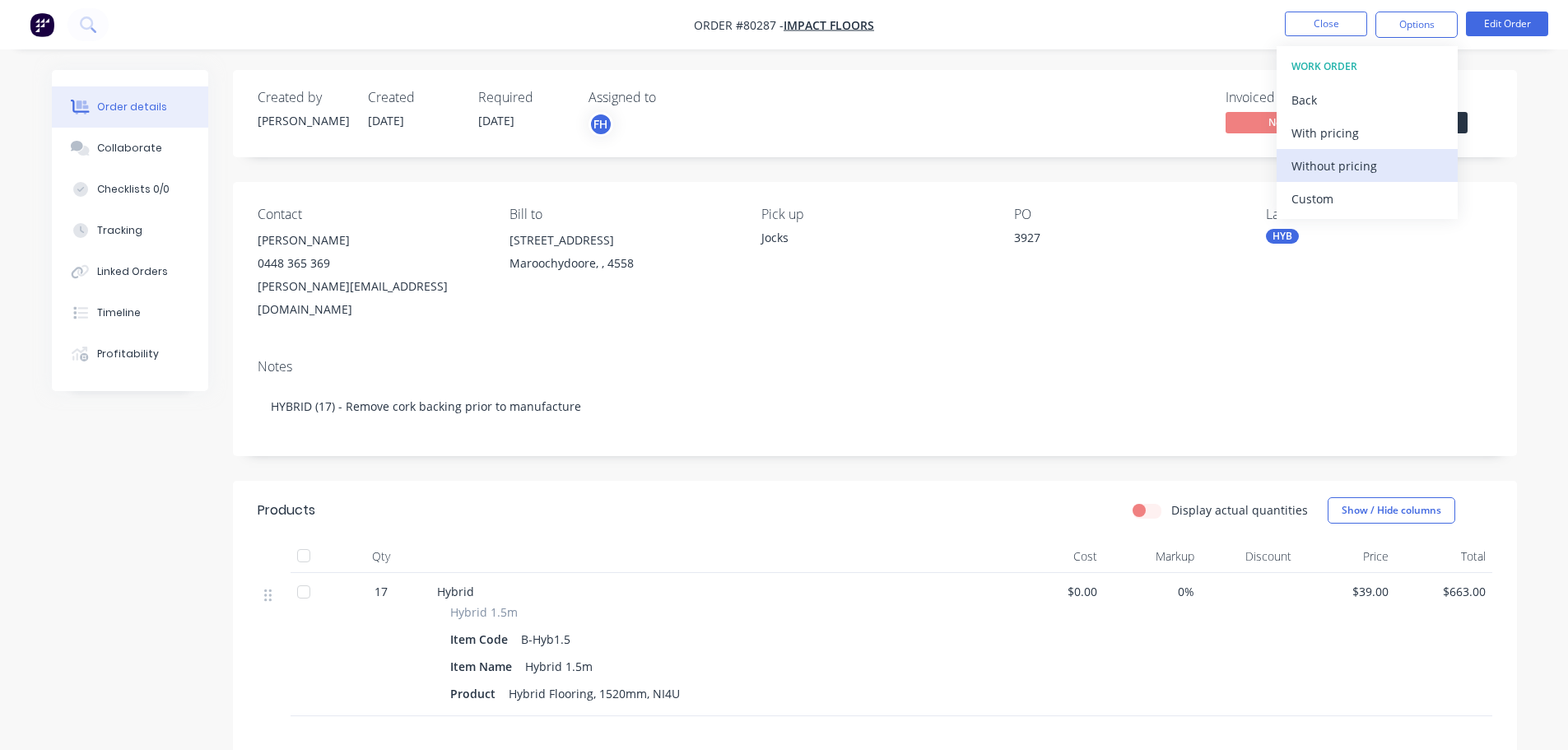
click at [1330, 172] on div "Without pricing" at bounding box center [1367, 166] width 151 height 24
click at [94, 20] on icon at bounding box center [88, 24] width 15 height 15
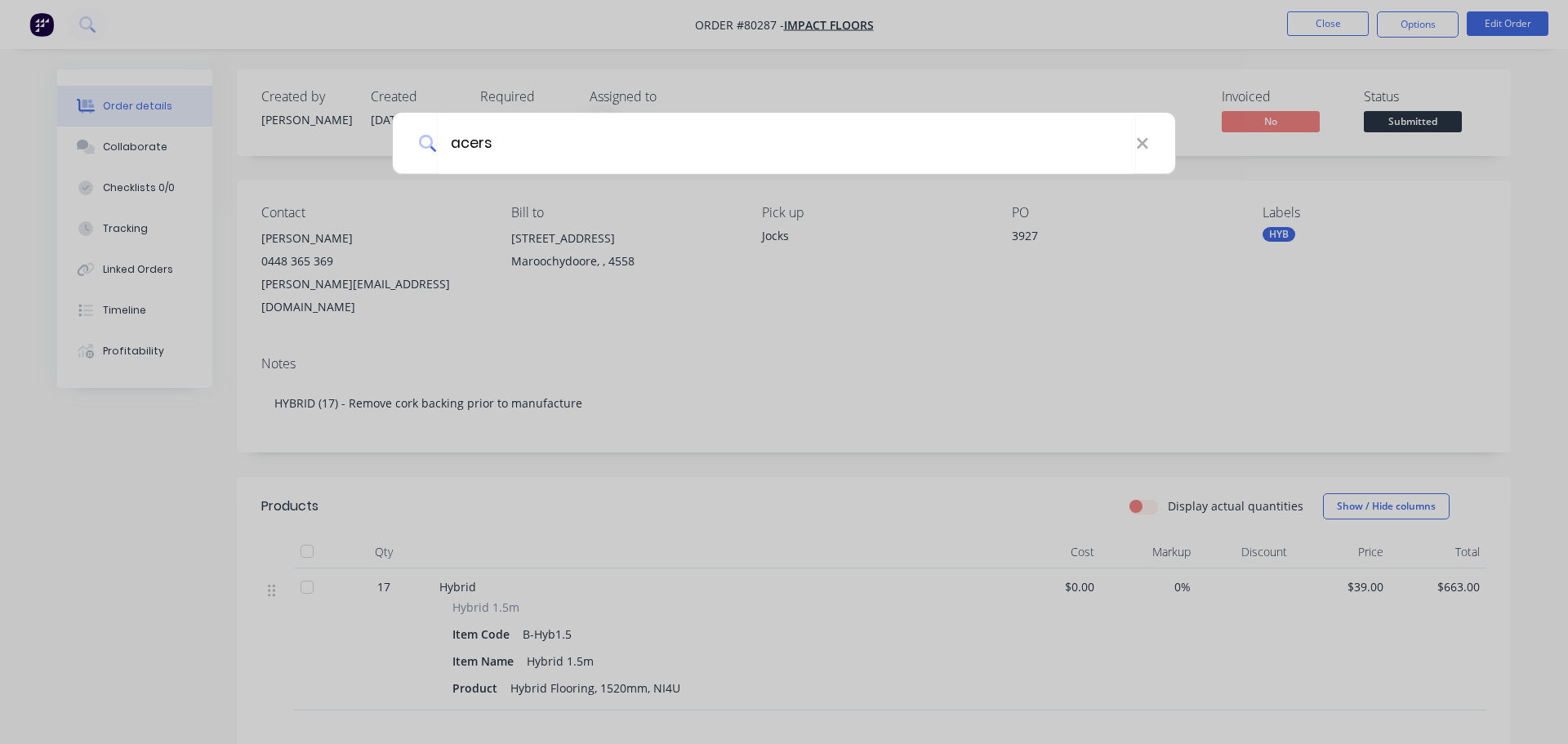
type input "acers"
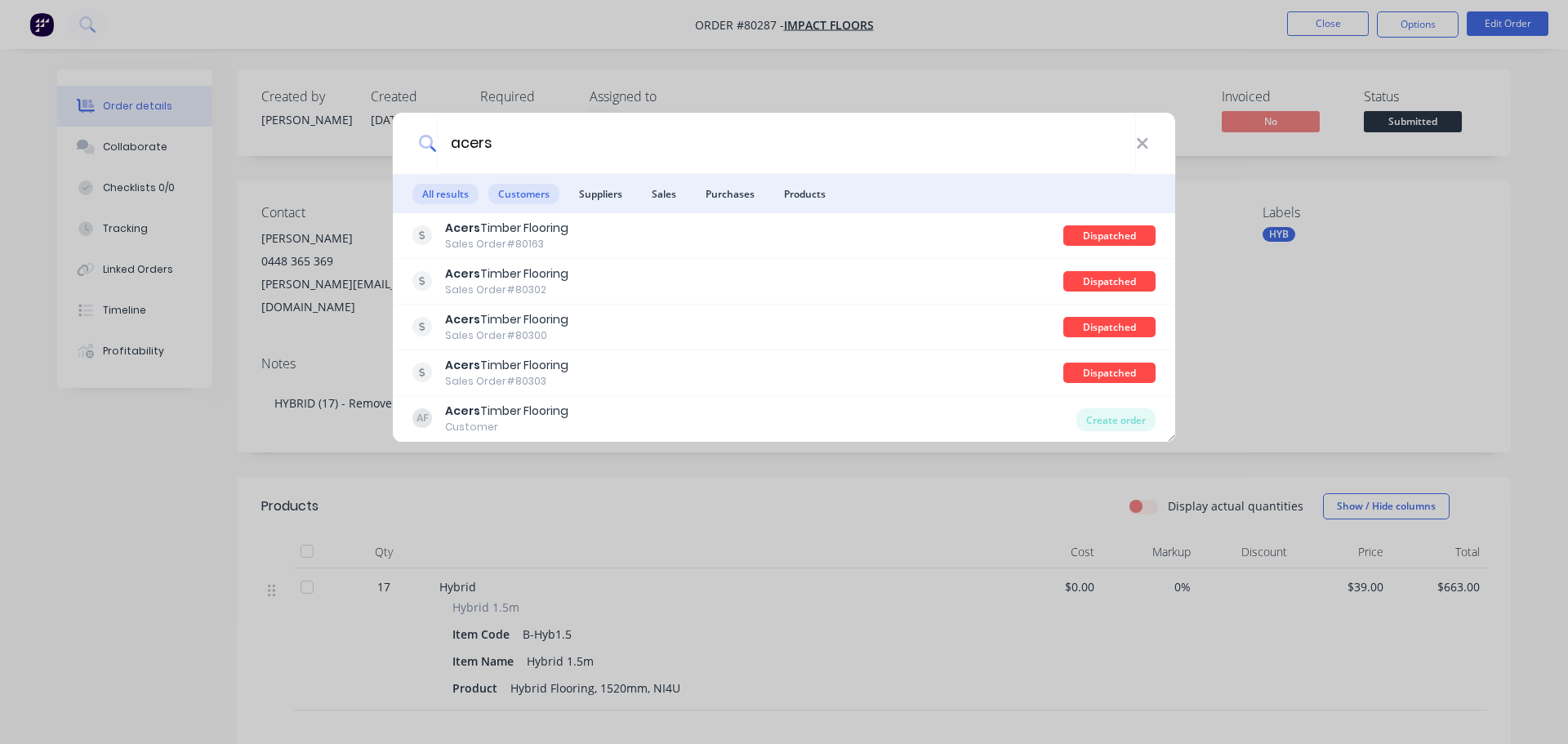
click at [528, 197] on span "Customers" at bounding box center [524, 194] width 71 height 20
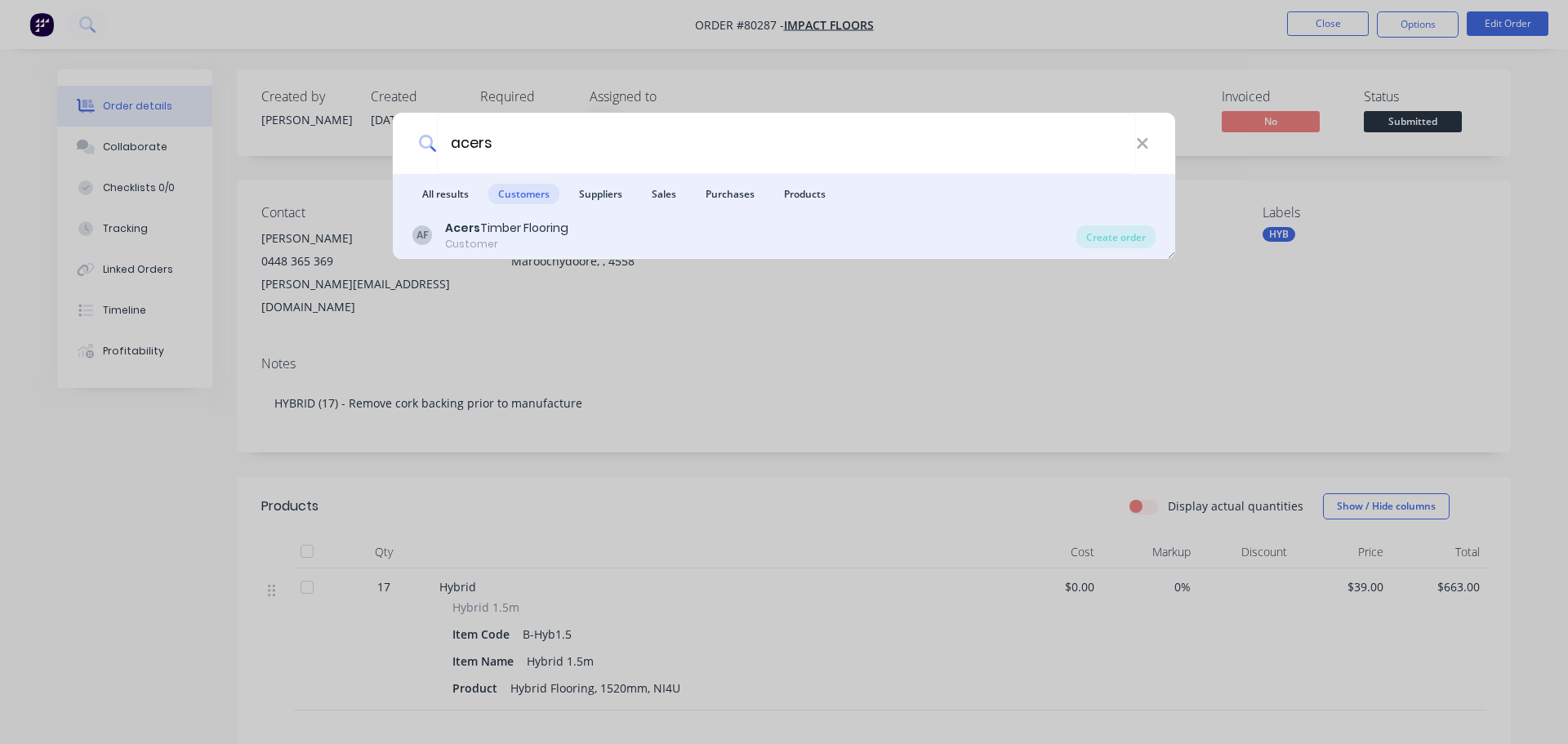
click at [506, 221] on div "Acers Timber Flooring" at bounding box center [507, 228] width 124 height 17
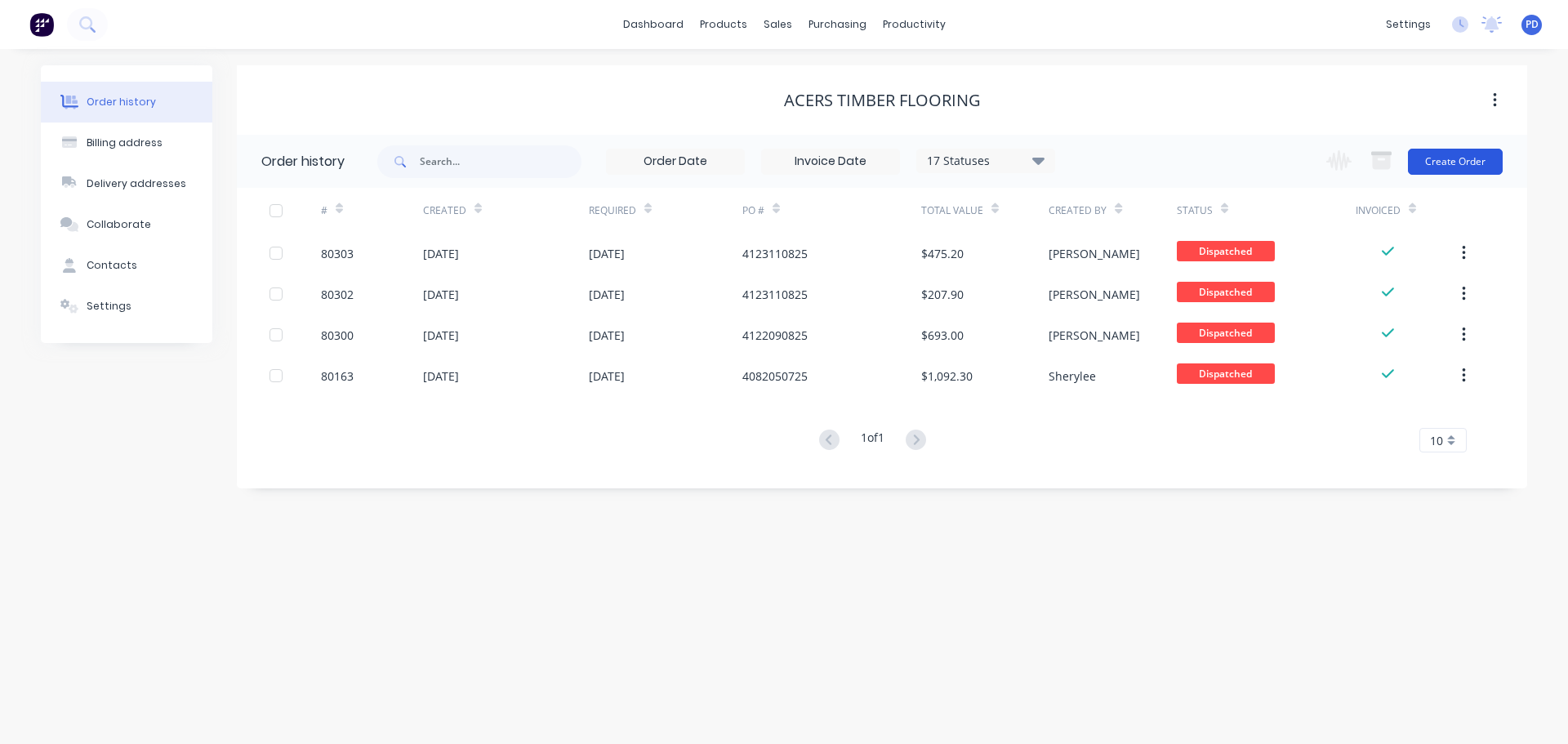
click at [1477, 170] on button "Create Order" at bounding box center [1455, 161] width 95 height 26
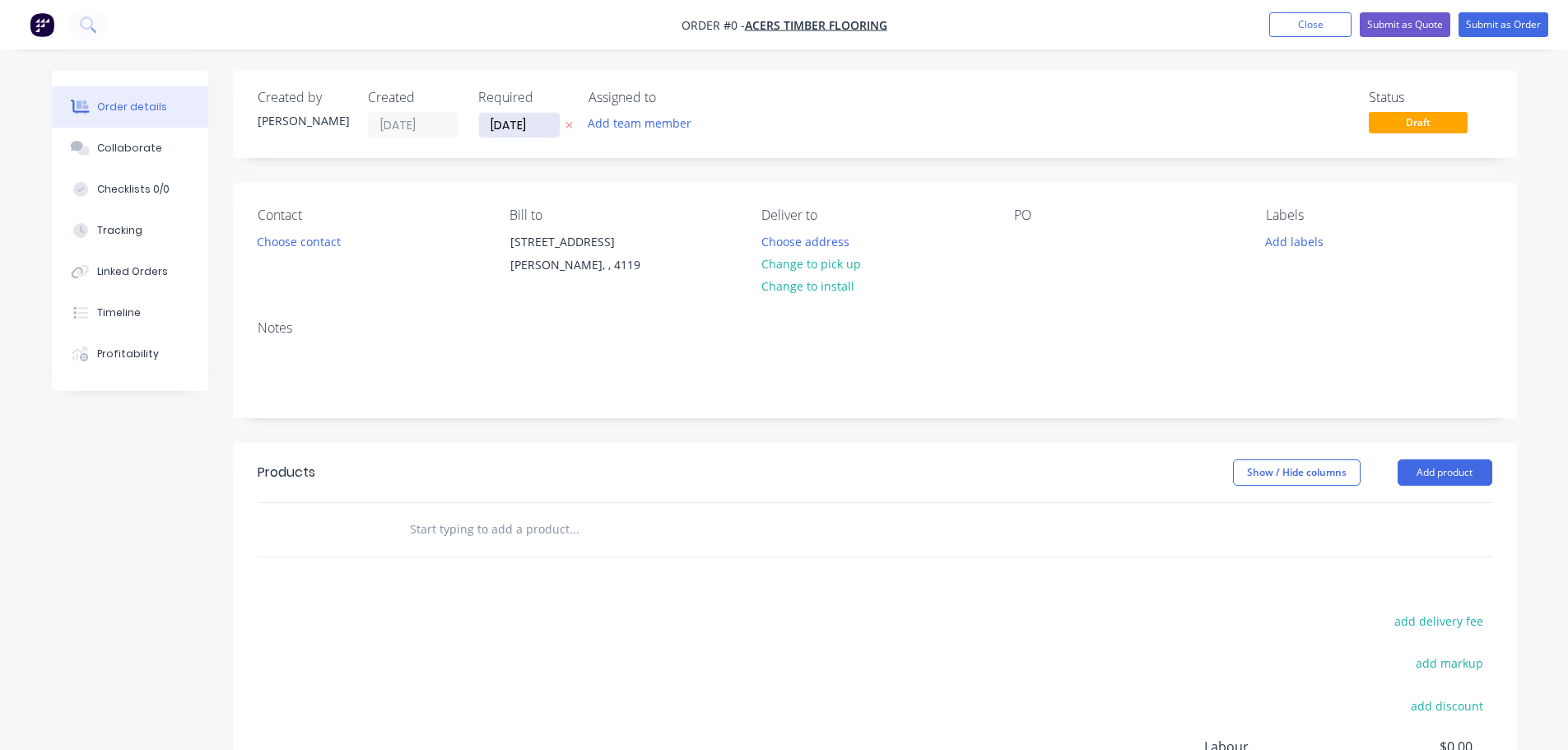
click at [541, 126] on input "[DATE]" at bounding box center [519, 125] width 80 height 25
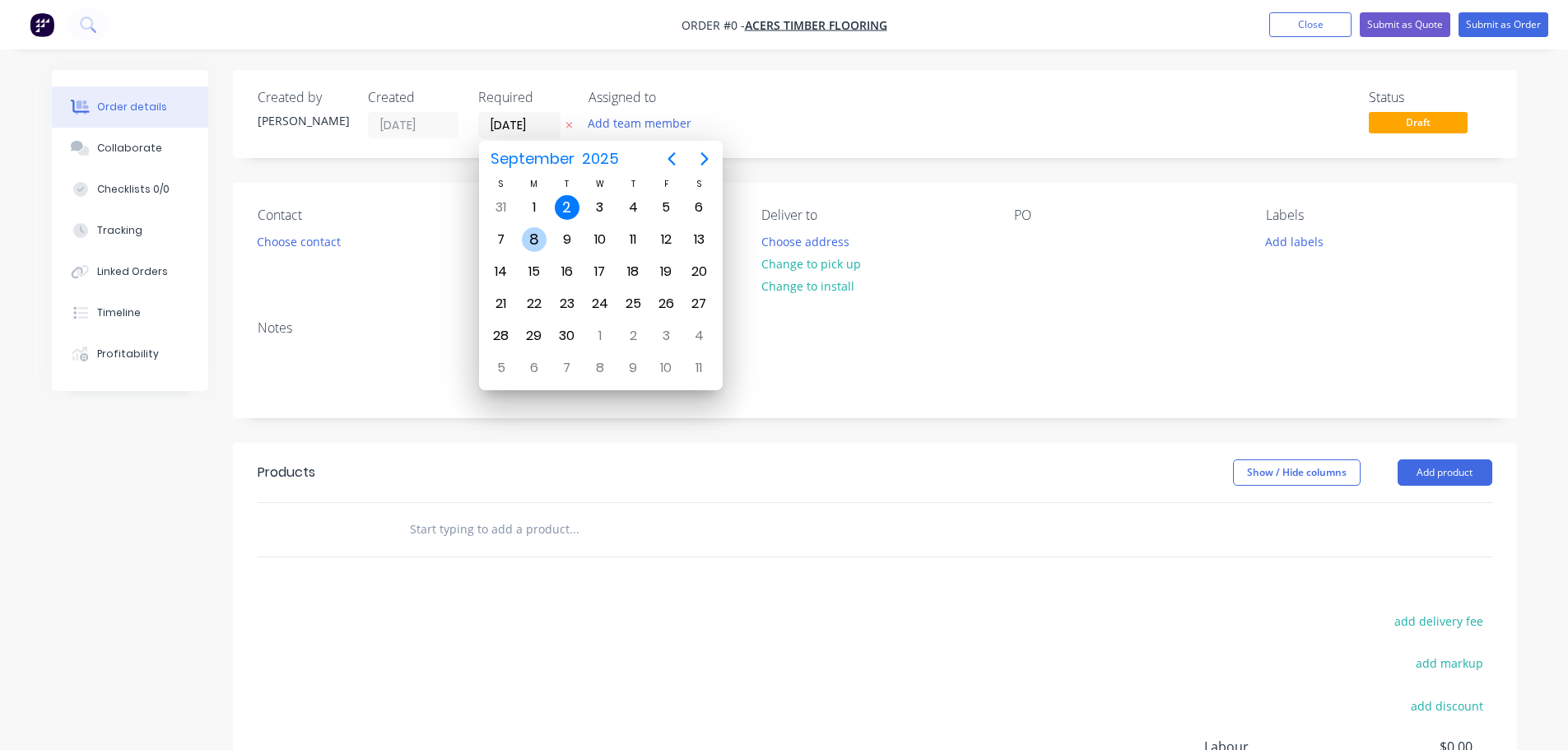
click at [534, 244] on div "8" at bounding box center [534, 239] width 25 height 25
type input "[DATE]"
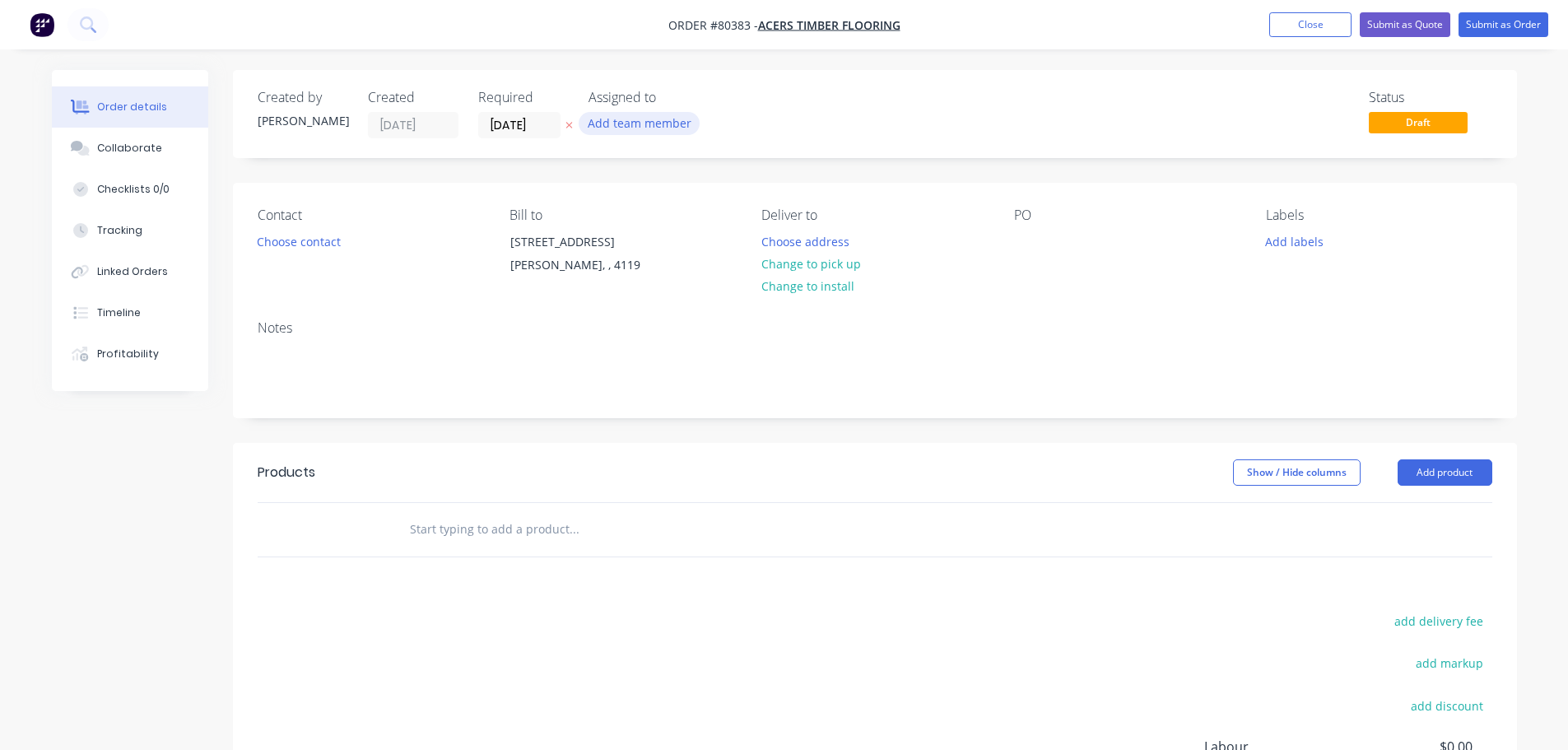
click at [619, 120] on button "Add team member" at bounding box center [640, 123] width 121 height 22
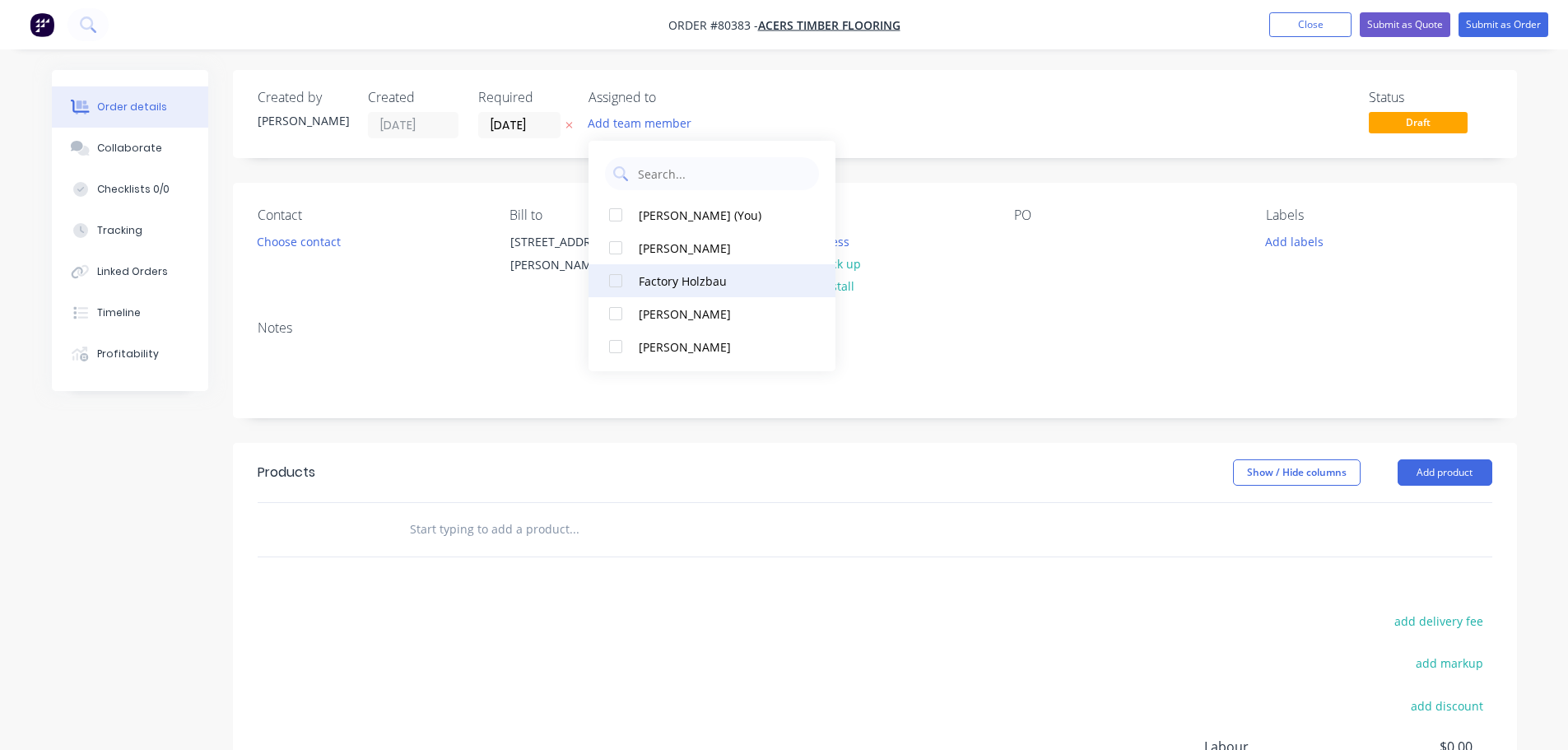
click at [612, 290] on div at bounding box center [616, 280] width 33 height 33
click at [300, 246] on button "Choose contact" at bounding box center [298, 241] width 102 height 22
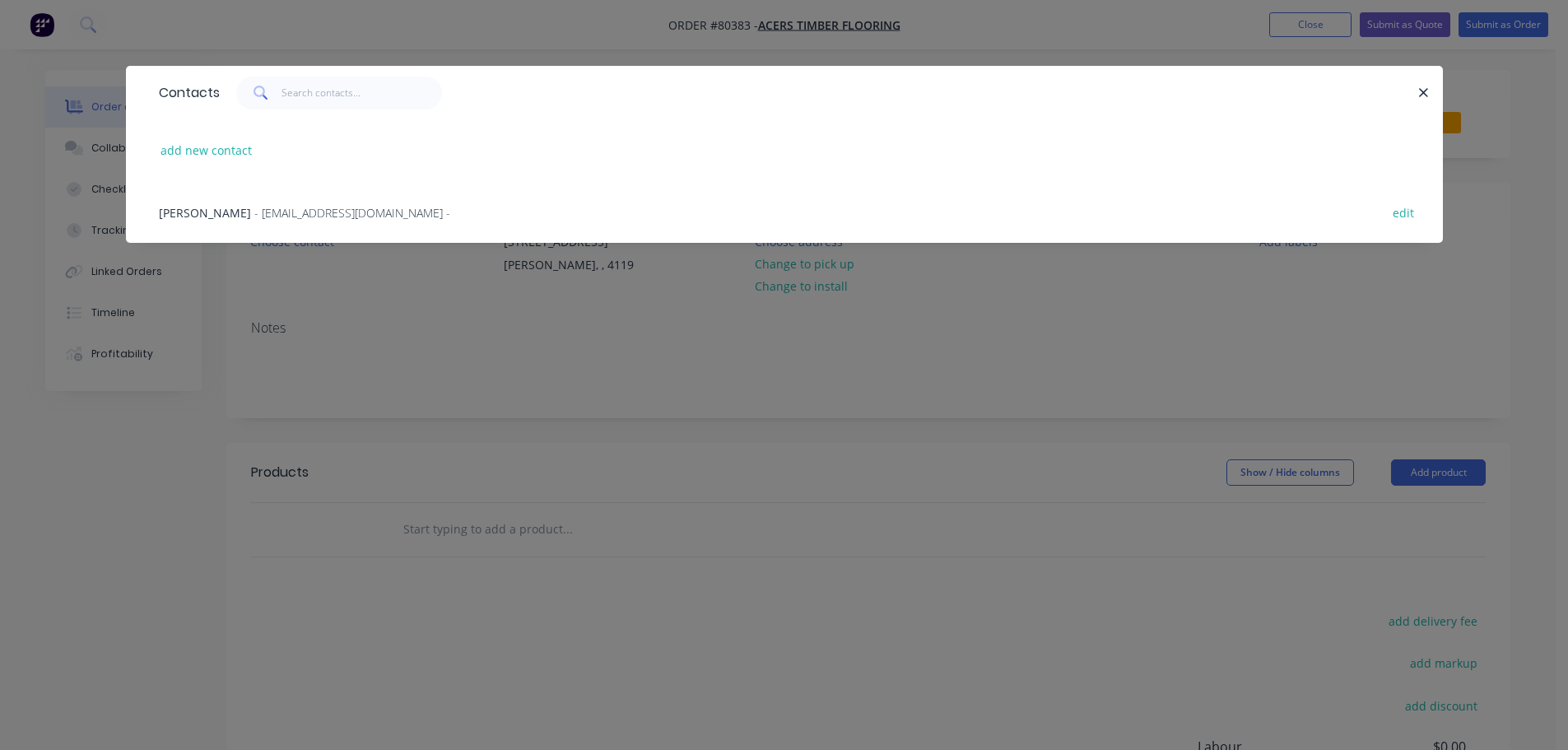
click at [191, 205] on span "[PERSON_NAME]" at bounding box center [205, 213] width 92 height 15
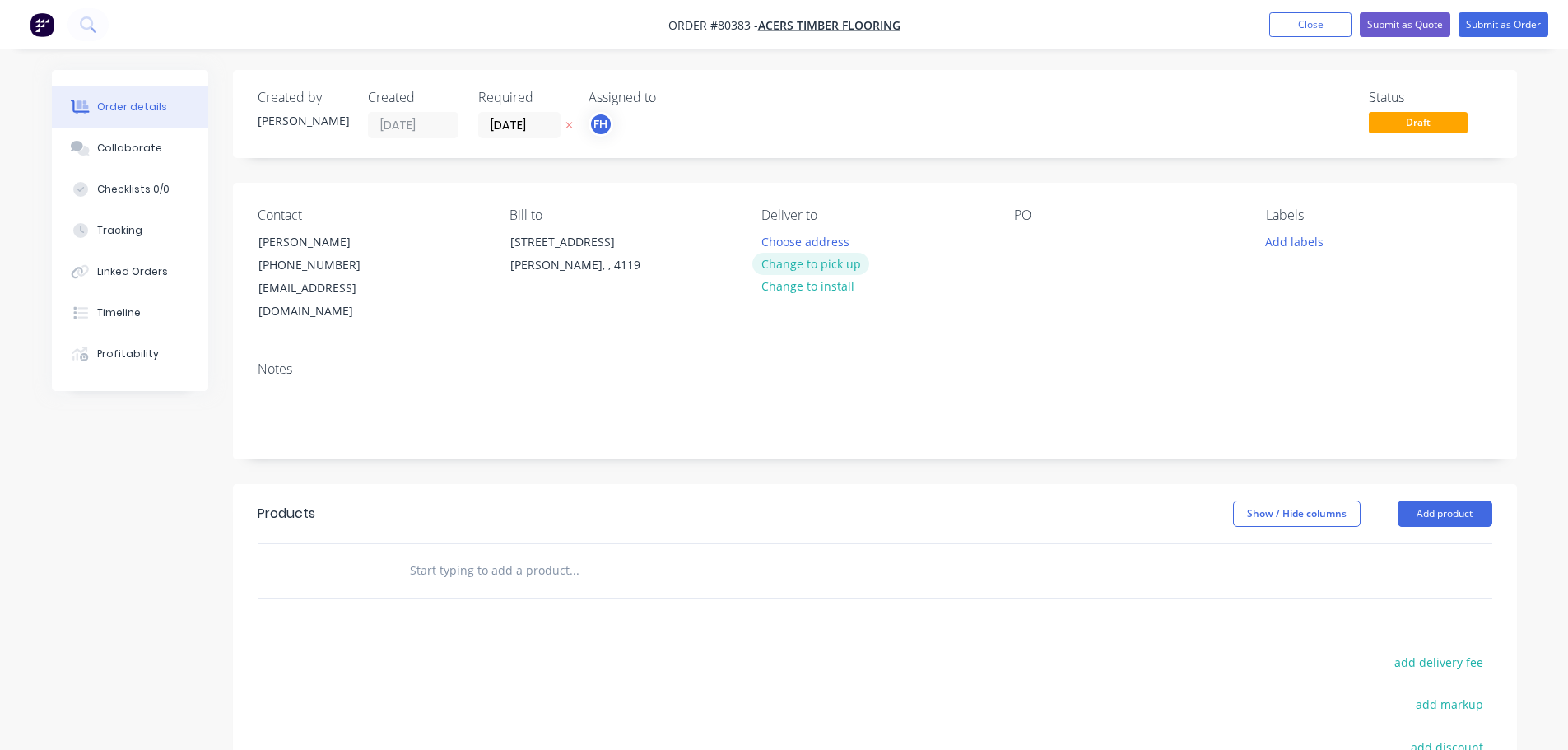
click at [809, 267] on button "Change to pick up" at bounding box center [810, 264] width 117 height 22
click at [796, 238] on div "Pick up Change to delivery Change to install" at bounding box center [875, 266] width 225 height 116
click at [775, 243] on div at bounding box center [775, 242] width 26 height 24
click at [1007, 230] on div "Contact [PERSON_NAME] [PHONE_NUMBER] [EMAIL_ADDRESS][DOMAIN_NAME] Bill to [STRE…" at bounding box center [875, 266] width 1284 height 166
drag, startPoint x: 1017, startPoint y: 226, endPoint x: 1028, endPoint y: 239, distance: 17.0
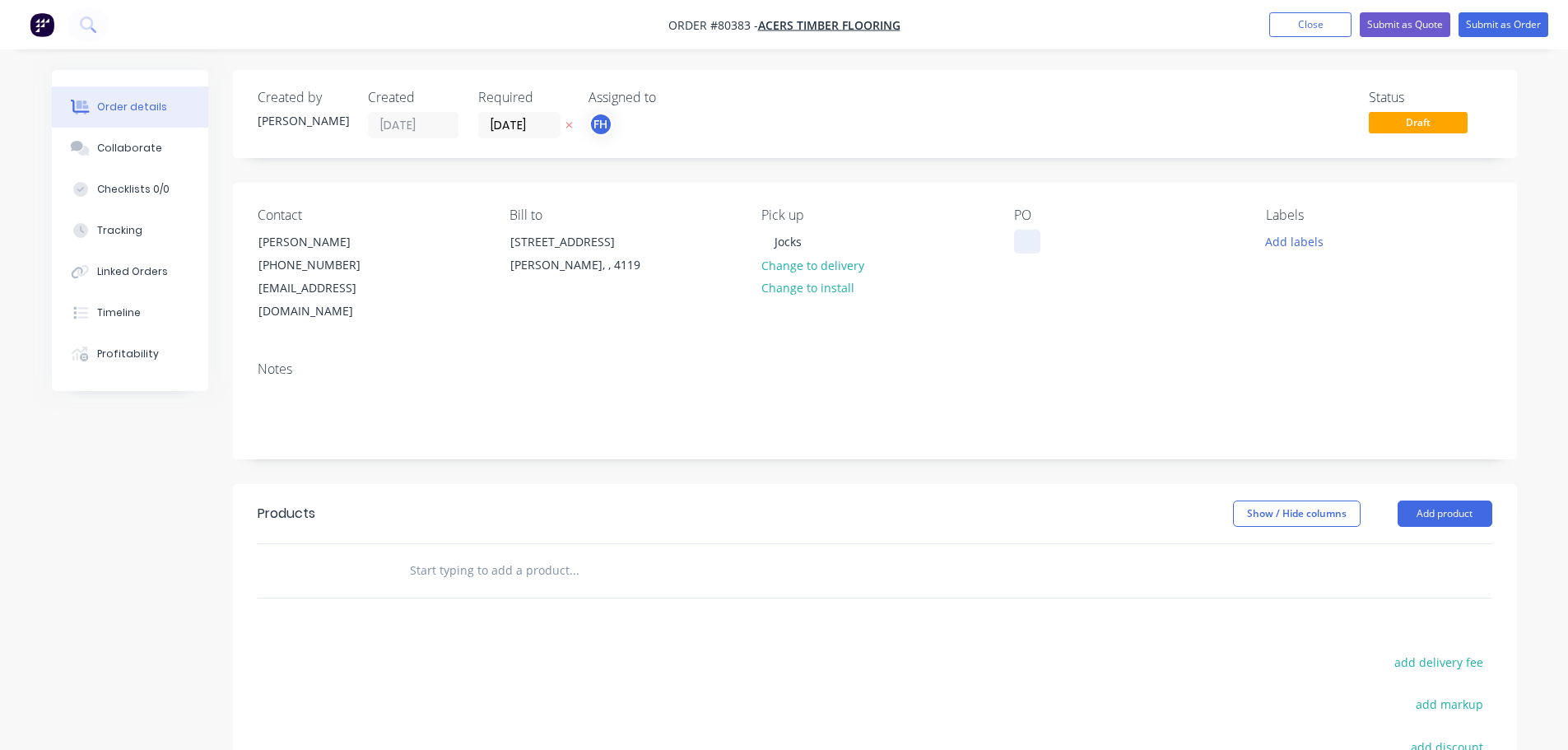
click at [1019, 231] on div "PO" at bounding box center [1127, 266] width 225 height 116
click at [1033, 242] on div at bounding box center [1027, 242] width 26 height 24
click at [1300, 238] on button "Add labels" at bounding box center [1295, 241] width 76 height 22
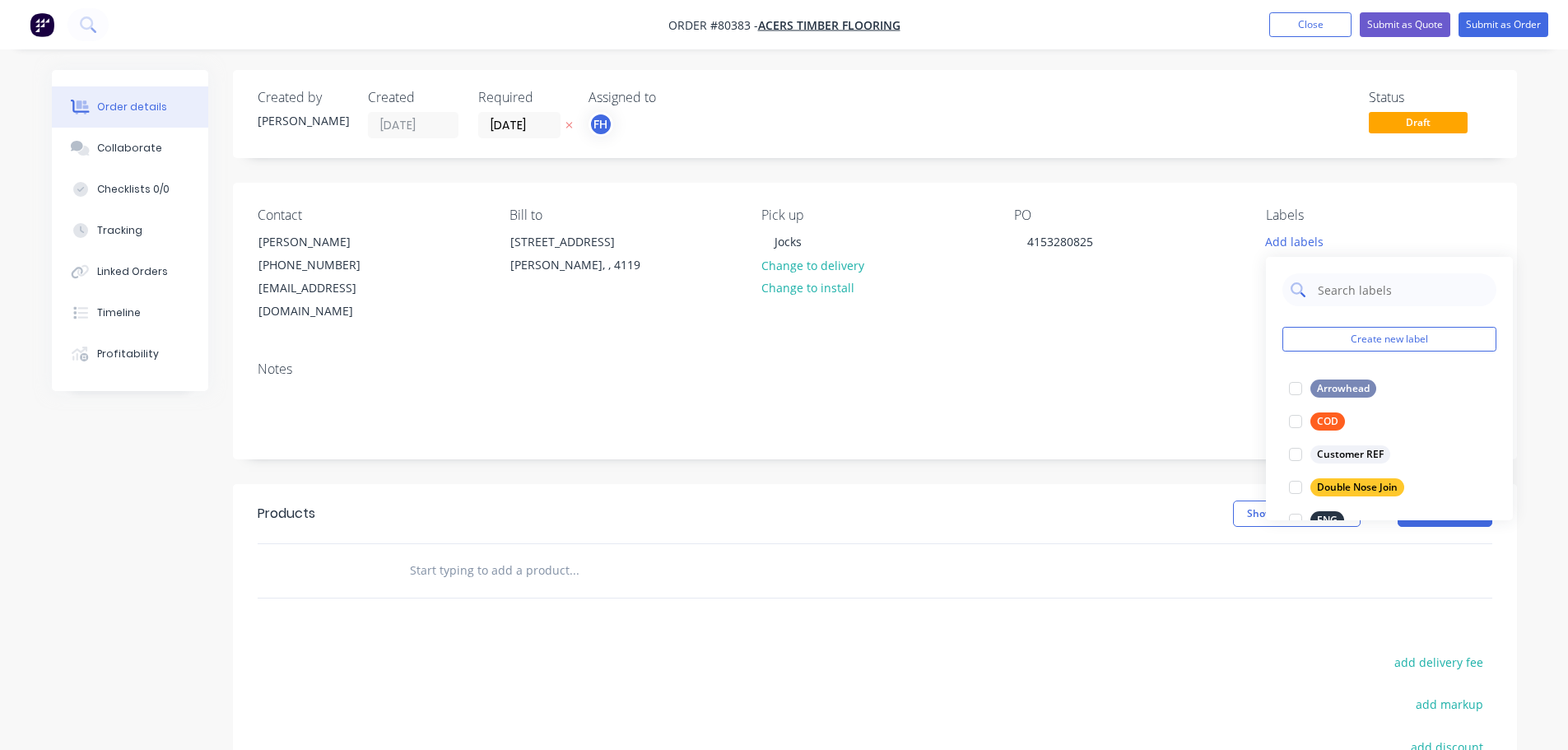
drag, startPoint x: 1325, startPoint y: 281, endPoint x: 1331, endPoint y: 287, distance: 8.5
click at [1327, 286] on input "text" at bounding box center [1401, 290] width 172 height 33
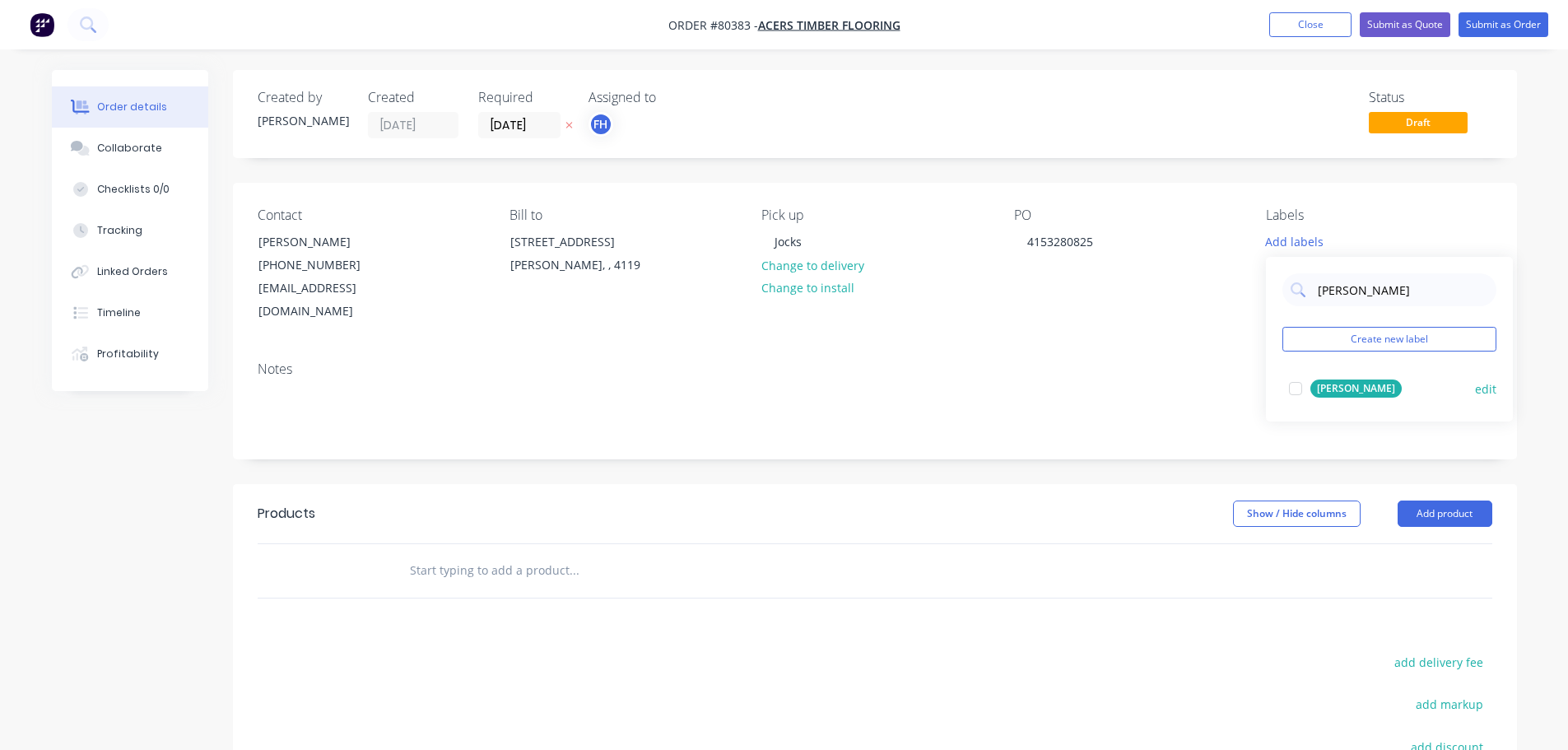
click at [1297, 388] on div at bounding box center [1296, 389] width 33 height 33
drag, startPoint x: 1349, startPoint y: 291, endPoint x: 1294, endPoint y: 283, distance: 55.6
click at [1294, 283] on div "[PERSON_NAME]" at bounding box center [1390, 281] width 214 height 33
click at [1297, 383] on div at bounding box center [1296, 380] width 33 height 33
drag, startPoint x: 1342, startPoint y: 274, endPoint x: 1307, endPoint y: 283, distance: 36.1
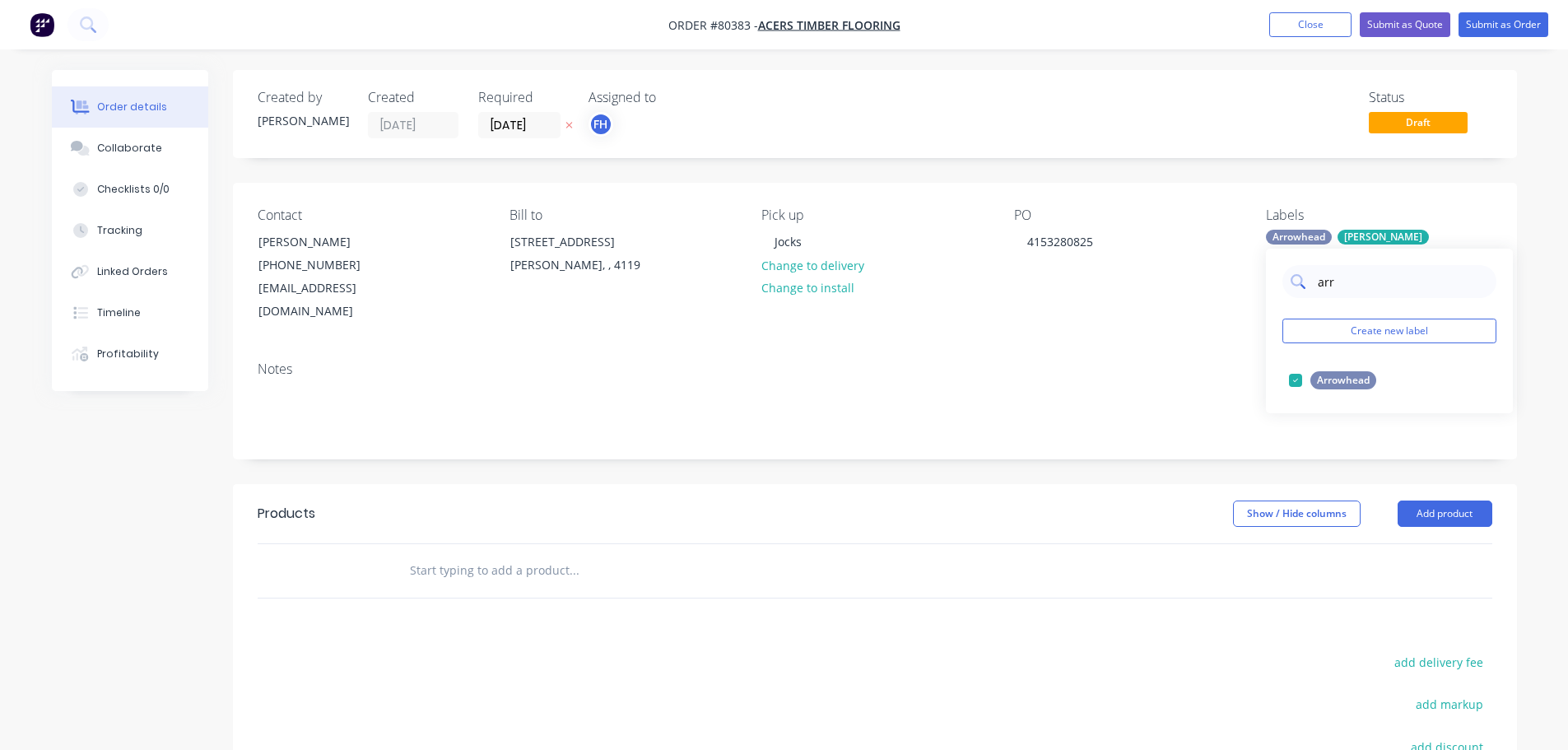
click at [1307, 283] on div "arr" at bounding box center [1390, 281] width 214 height 33
type input "su"
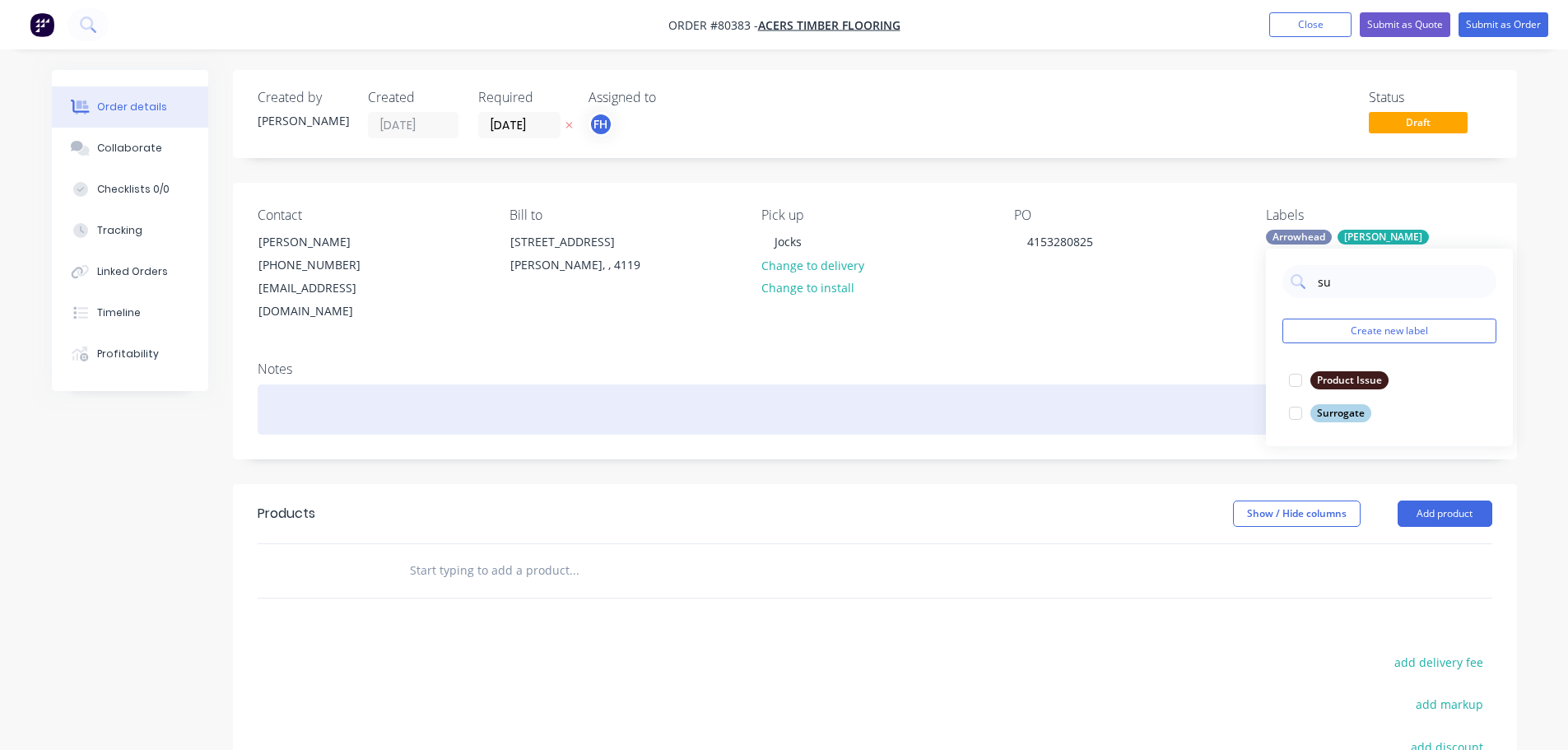
click at [316, 403] on div at bounding box center [875, 409] width 1235 height 50
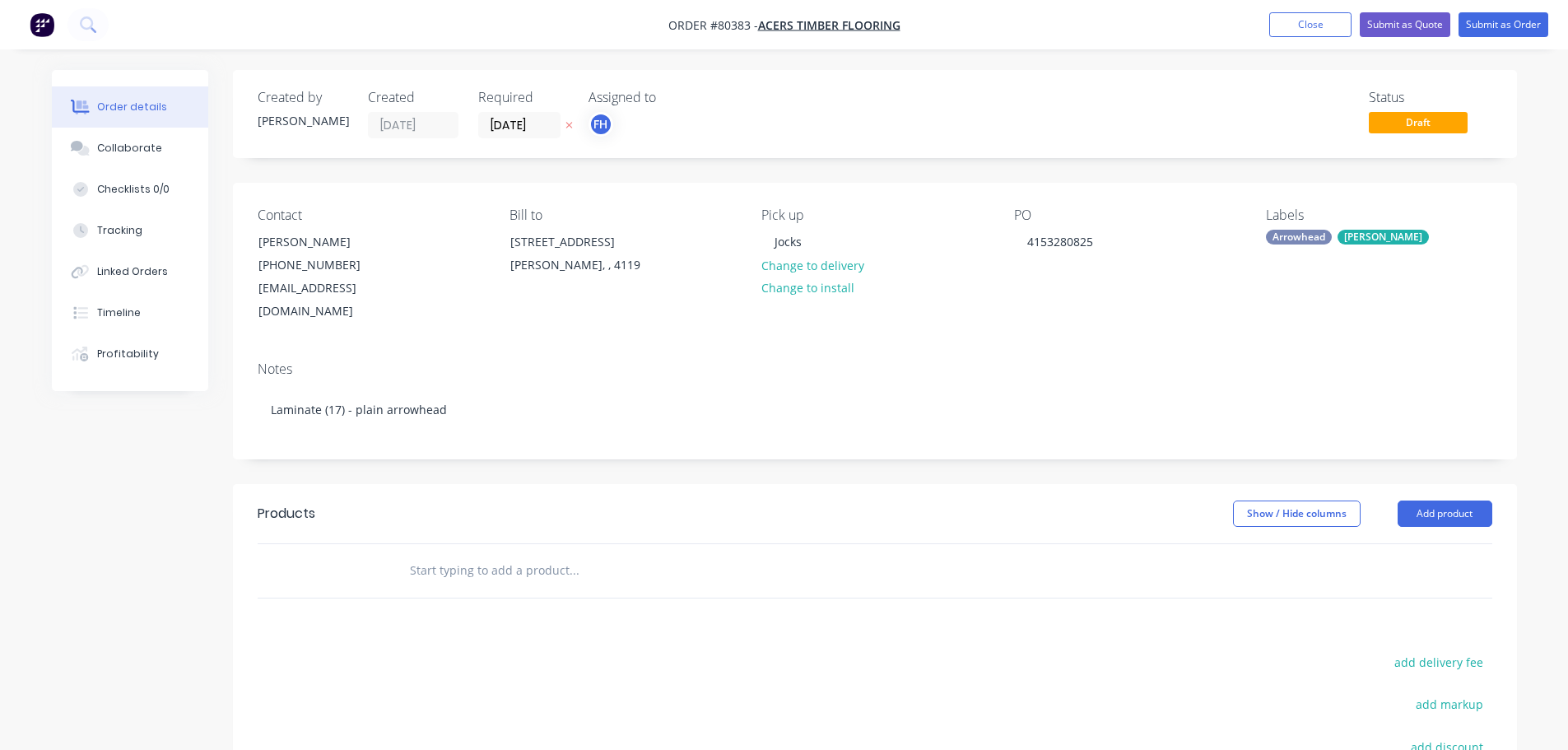
click at [448, 554] on input "text" at bounding box center [574, 571] width 330 height 33
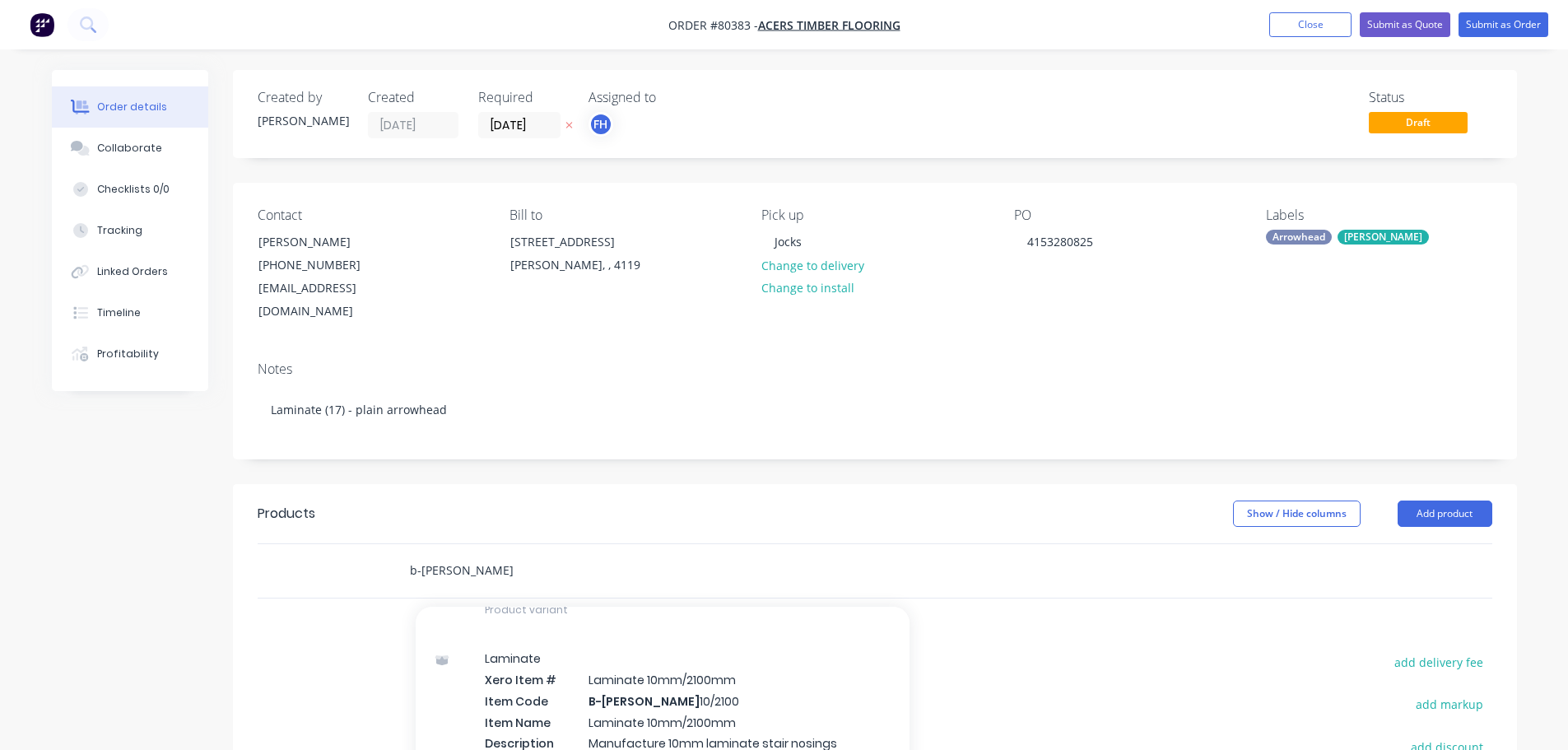
scroll to position [412, 0]
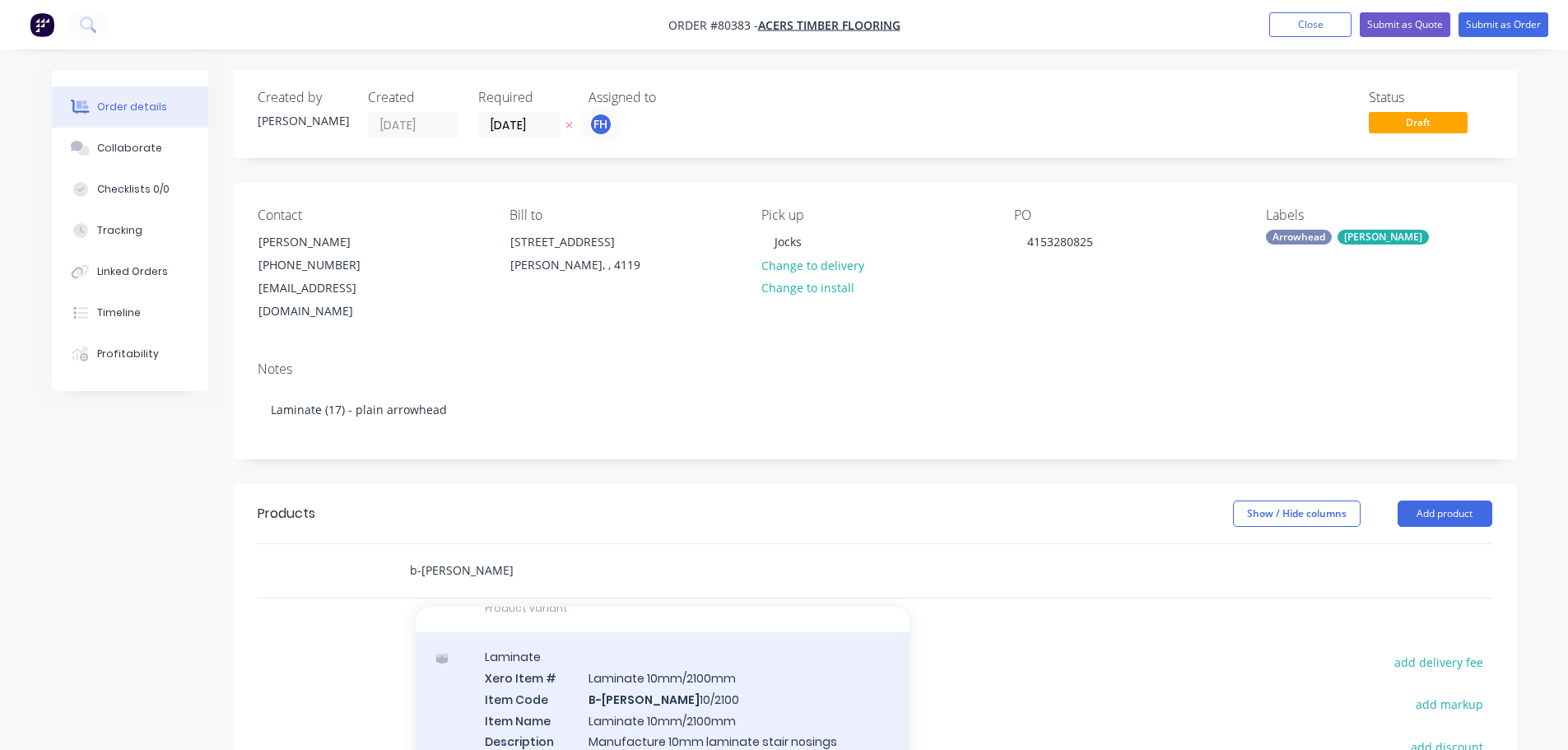
type input "b-[PERSON_NAME]"
click at [693, 689] on div "Laminate Xero Item # Laminate 10mm/2100mm Item Code B-[PERSON_NAME] 10/2100 Ite…" at bounding box center [663, 729] width 494 height 193
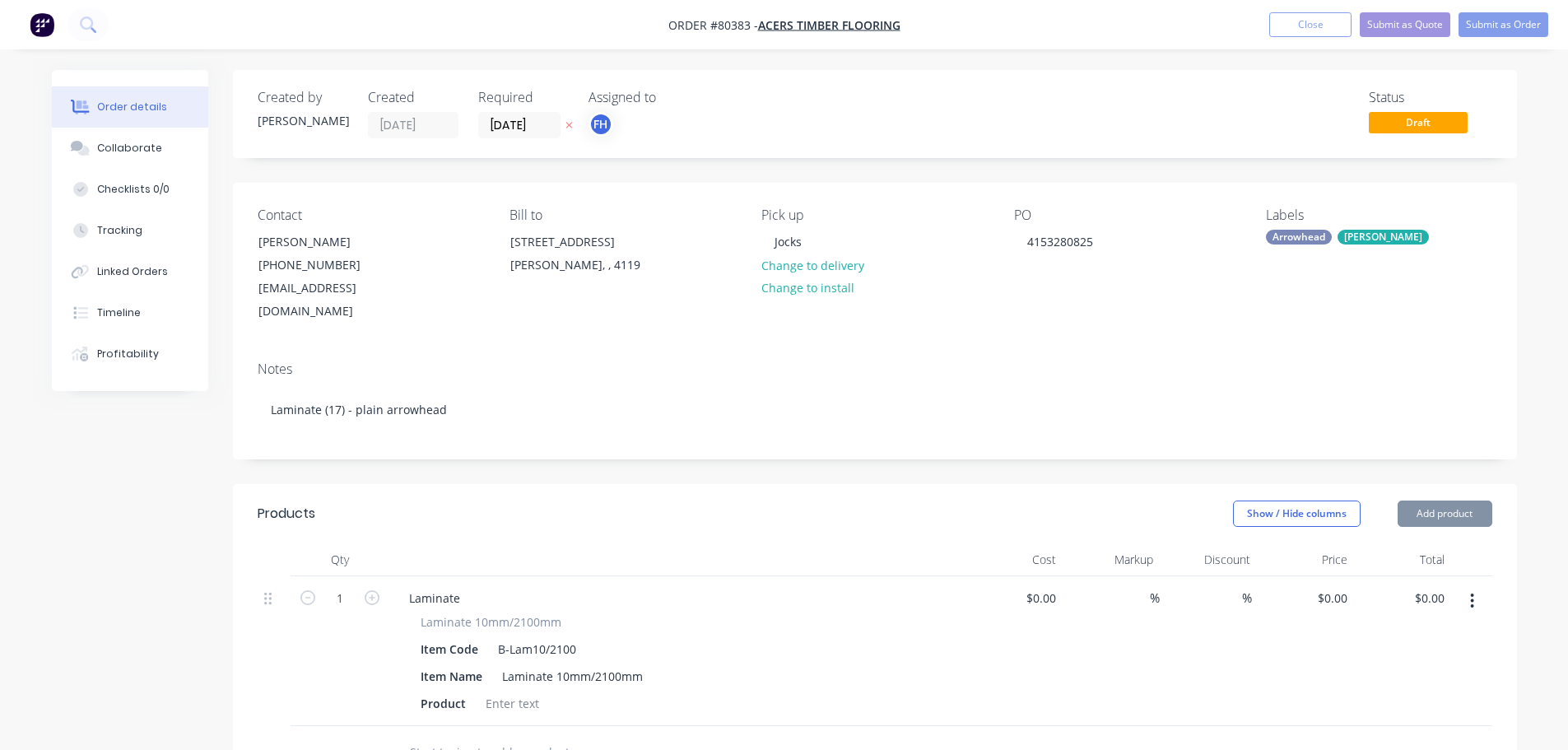
type input "$48.00"
click at [520, 692] on div at bounding box center [512, 704] width 67 height 24
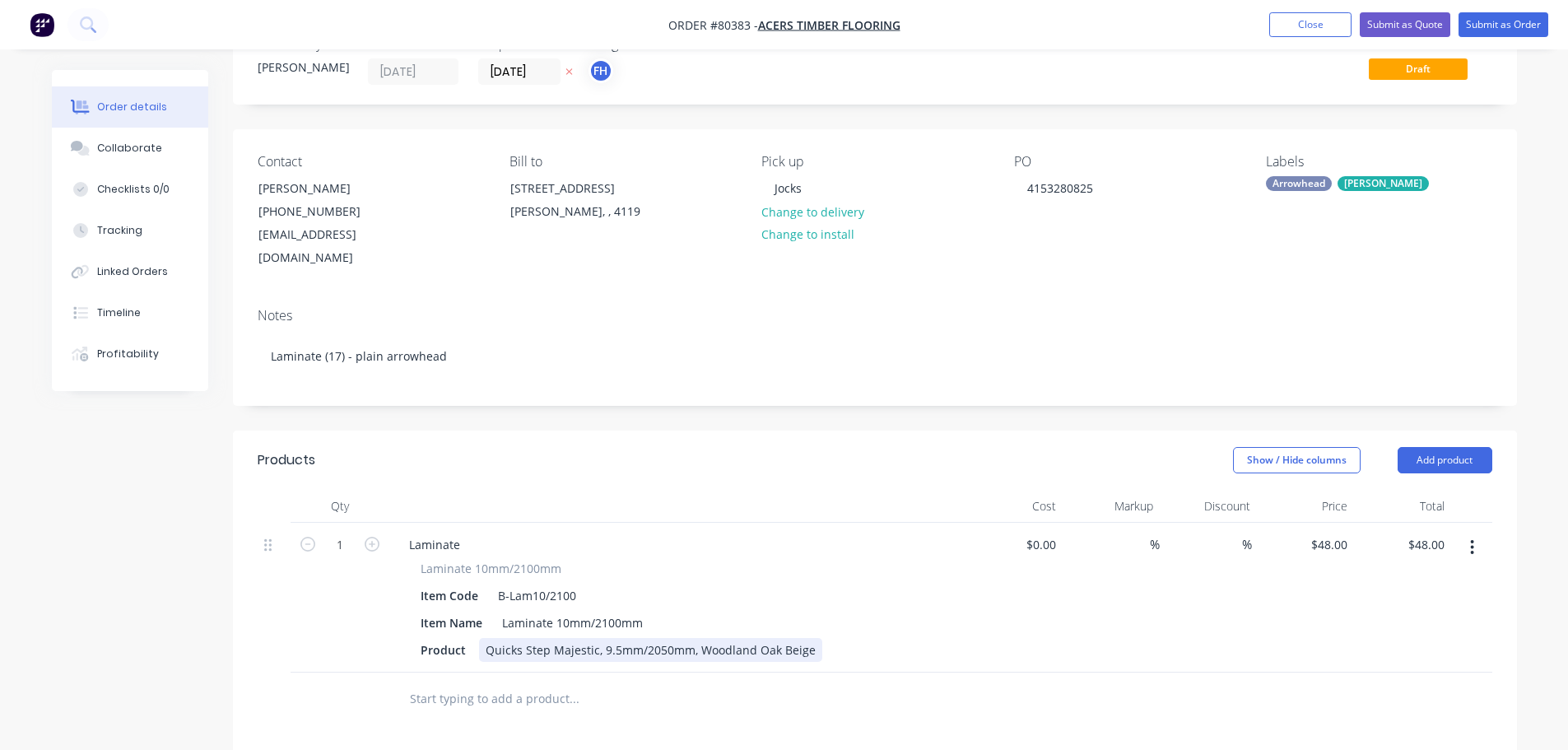
scroll to position [82, 0]
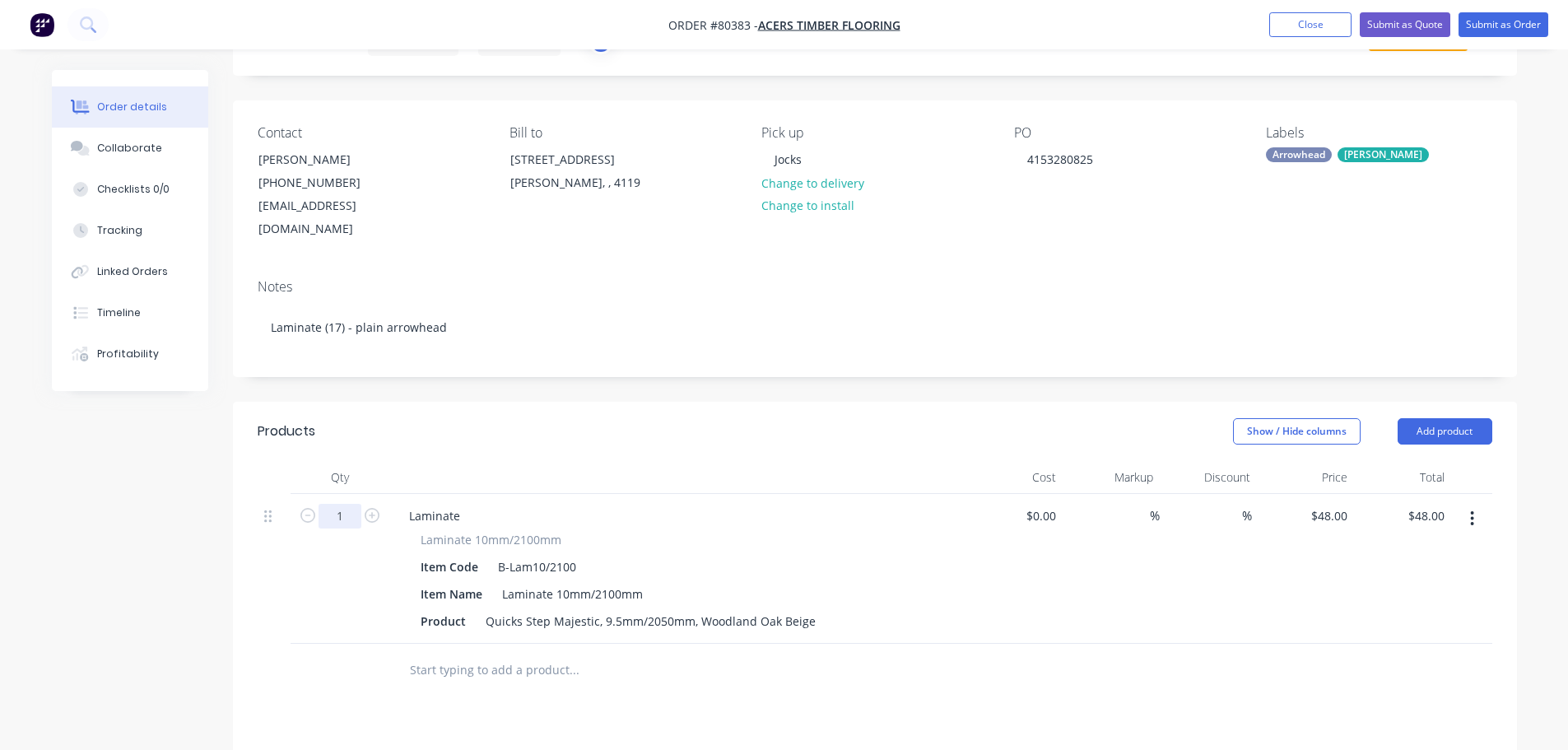
click at [344, 504] on input "1" at bounding box center [340, 516] width 43 height 25
type input "17"
type input "$816.00"
click at [469, 654] on input "text" at bounding box center [574, 670] width 330 height 33
type input "b"
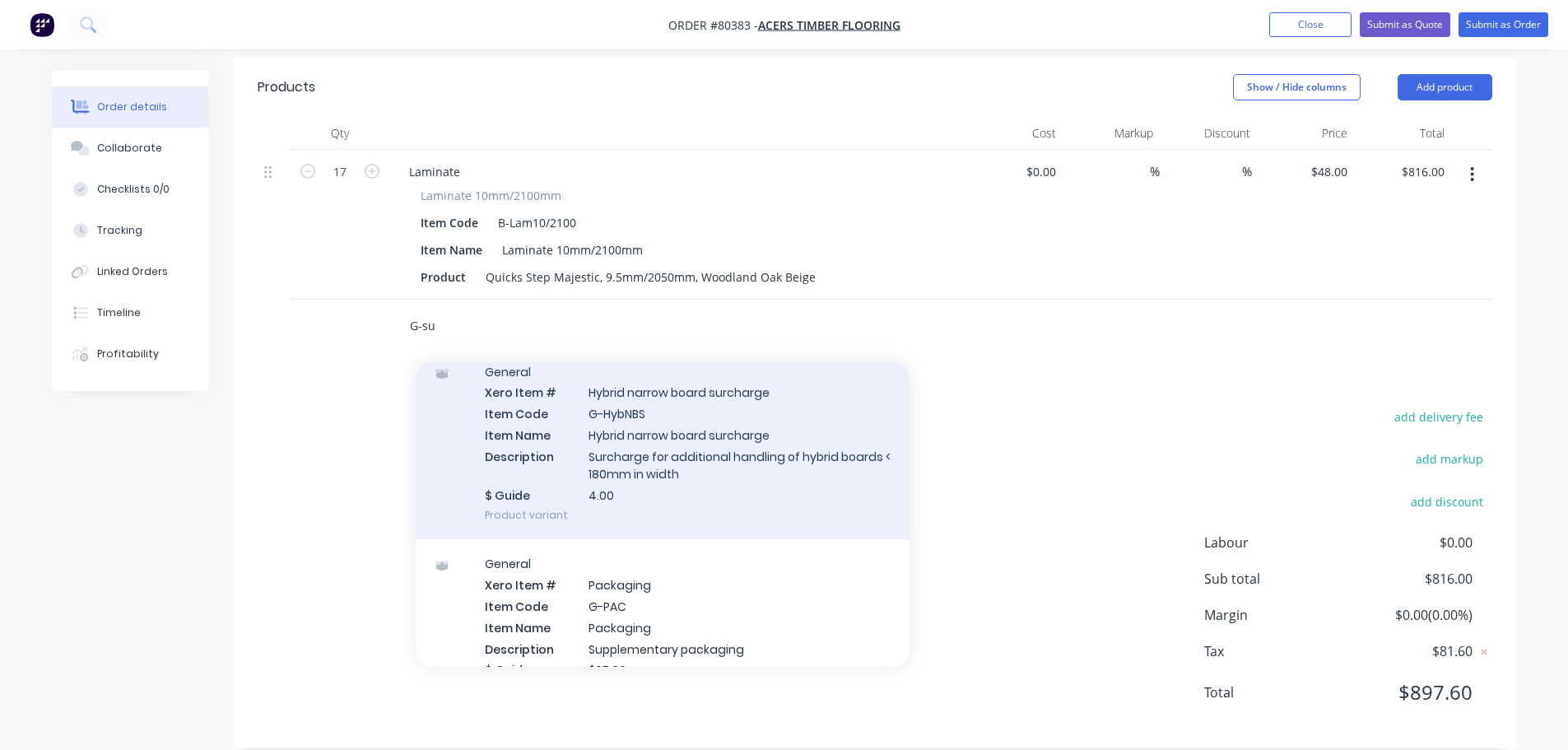
scroll to position [0, 0]
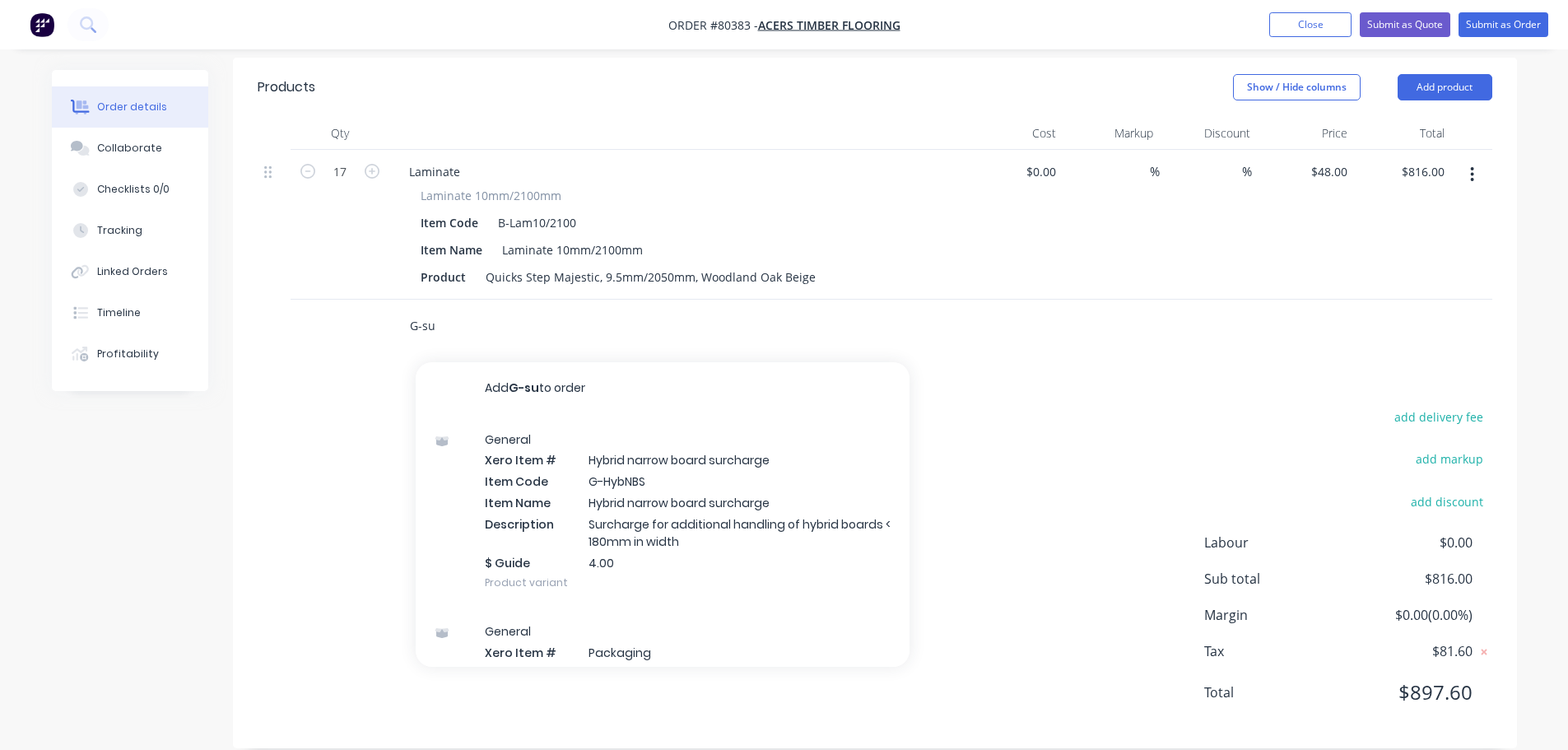
drag, startPoint x: 473, startPoint y: 315, endPoint x: 407, endPoint y: 303, distance: 67.1
click at [407, 309] on div "G-su Add G-su to order General Xero Item # Hybrid narrow board surcharge Item C…" at bounding box center [643, 325] width 494 height 33
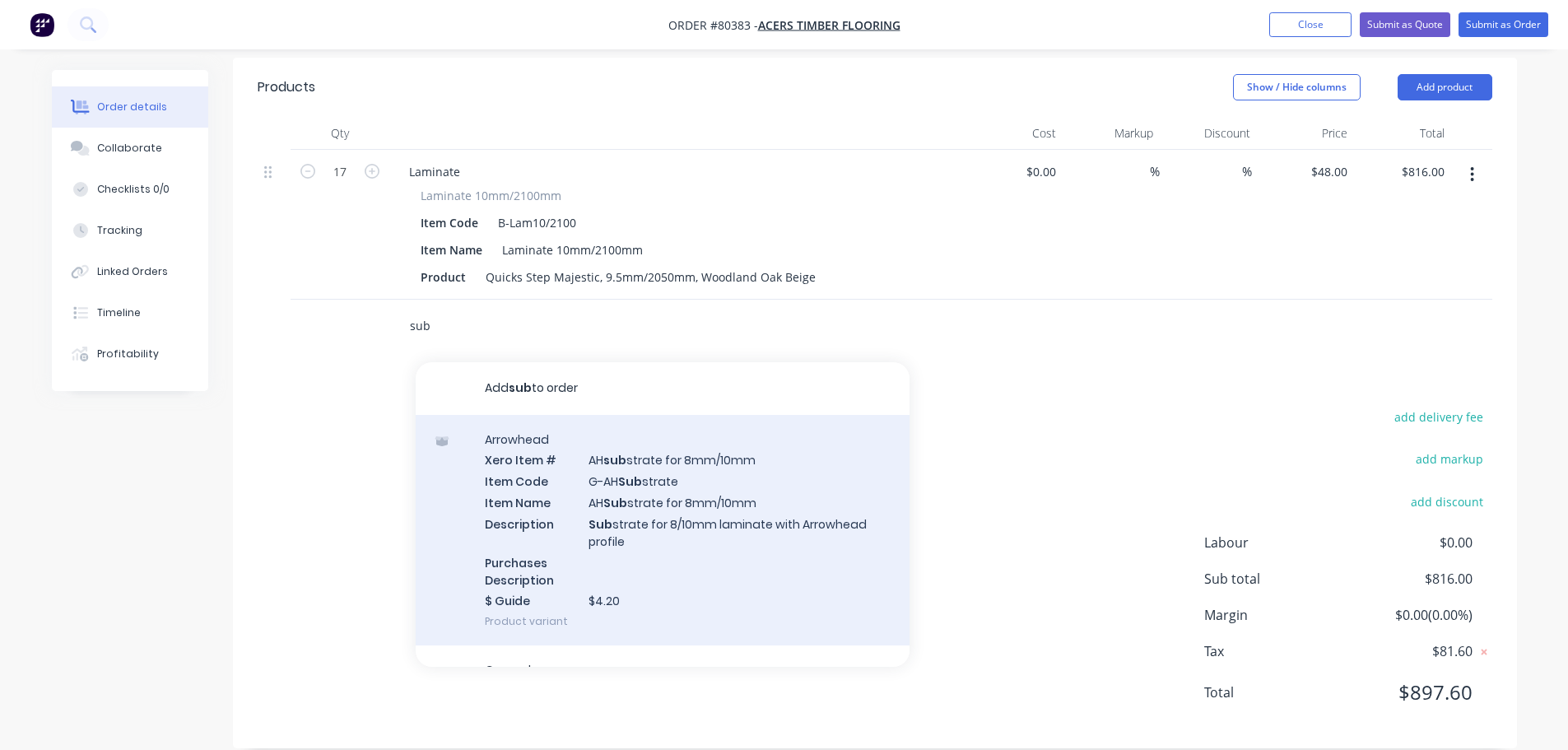
type input "sub"
click at [621, 496] on div "Arrowhead Xero Item # AH sub strate for 8mm/10mm Item Code G-AH Sub strate Item…" at bounding box center [663, 530] width 494 height 231
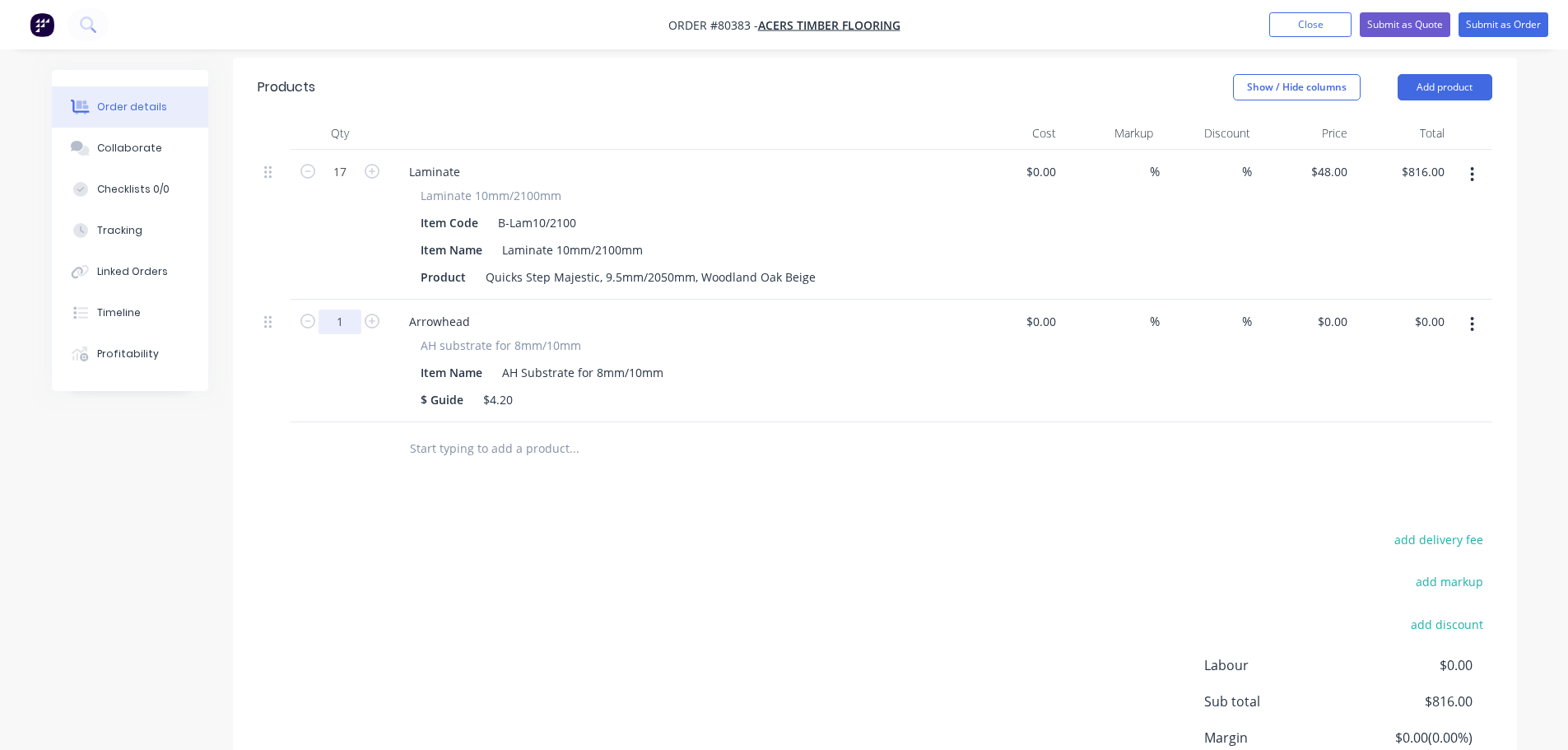
click at [346, 185] on input "1" at bounding box center [340, 172] width 43 height 25
type input "17"
click at [1317, 300] on div "0 $0.00" at bounding box center [1306, 361] width 97 height 123
type input "$4.20"
type input "$71.40"
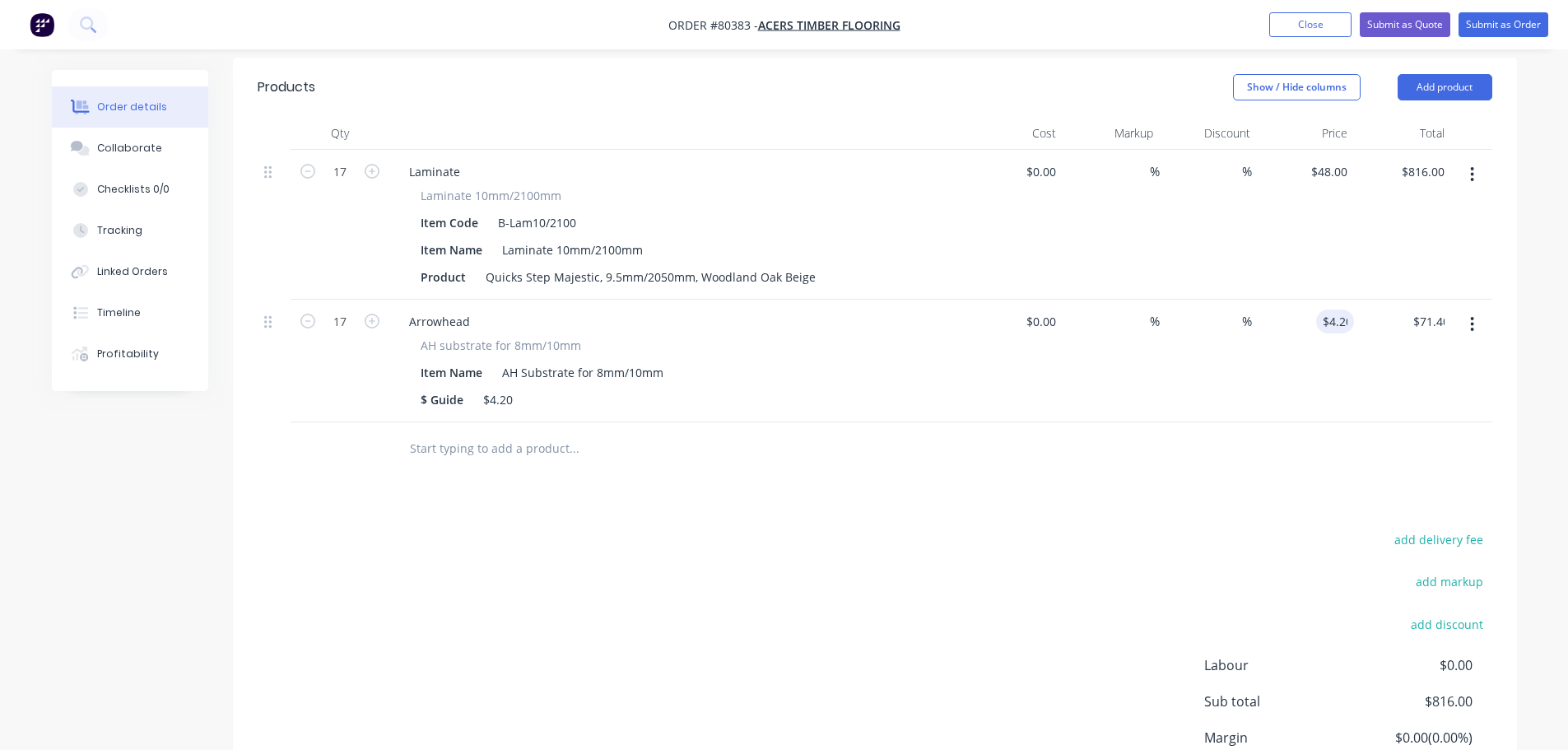
click at [462, 435] on input "text" at bounding box center [574, 448] width 330 height 33
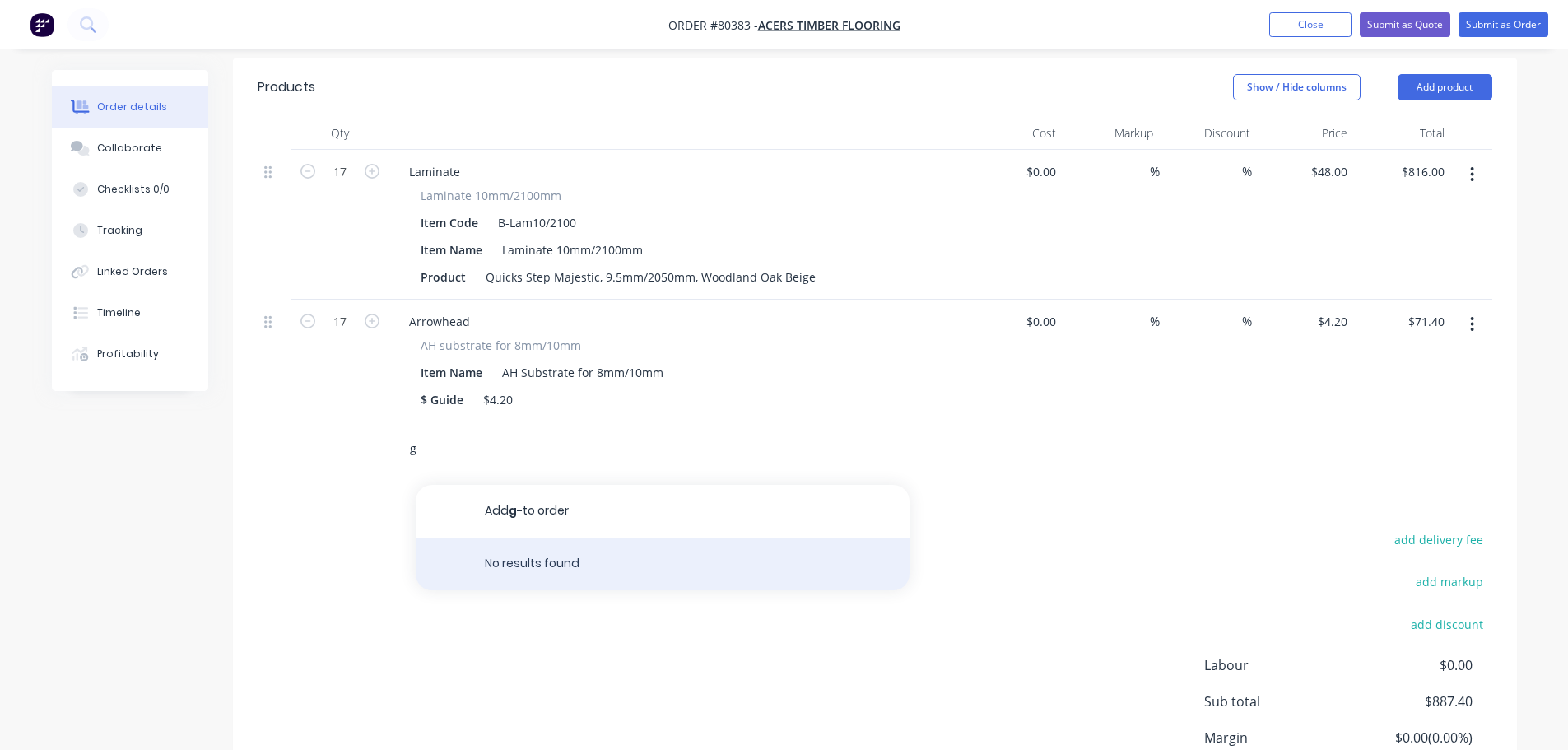
type input "g"
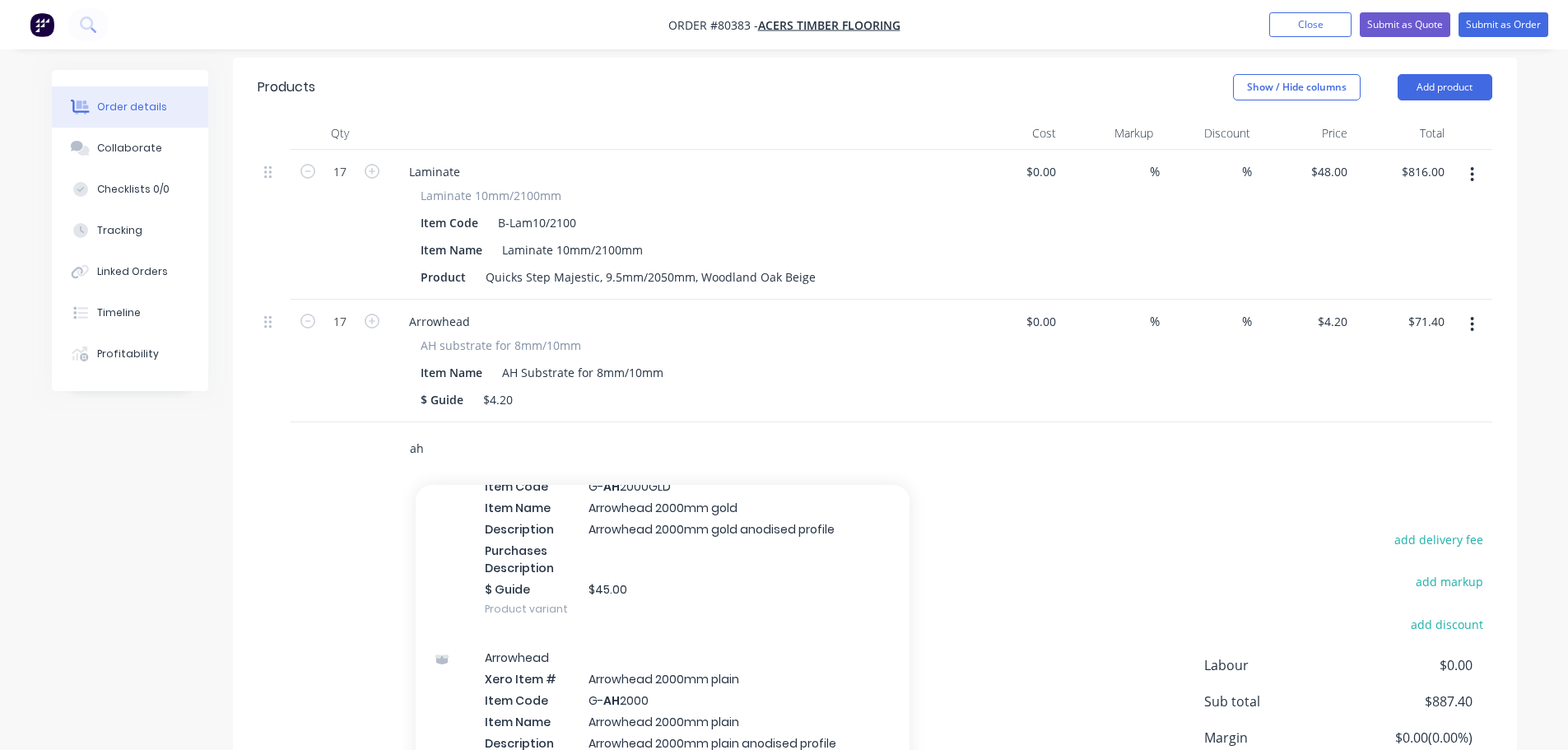
scroll to position [1070, 0]
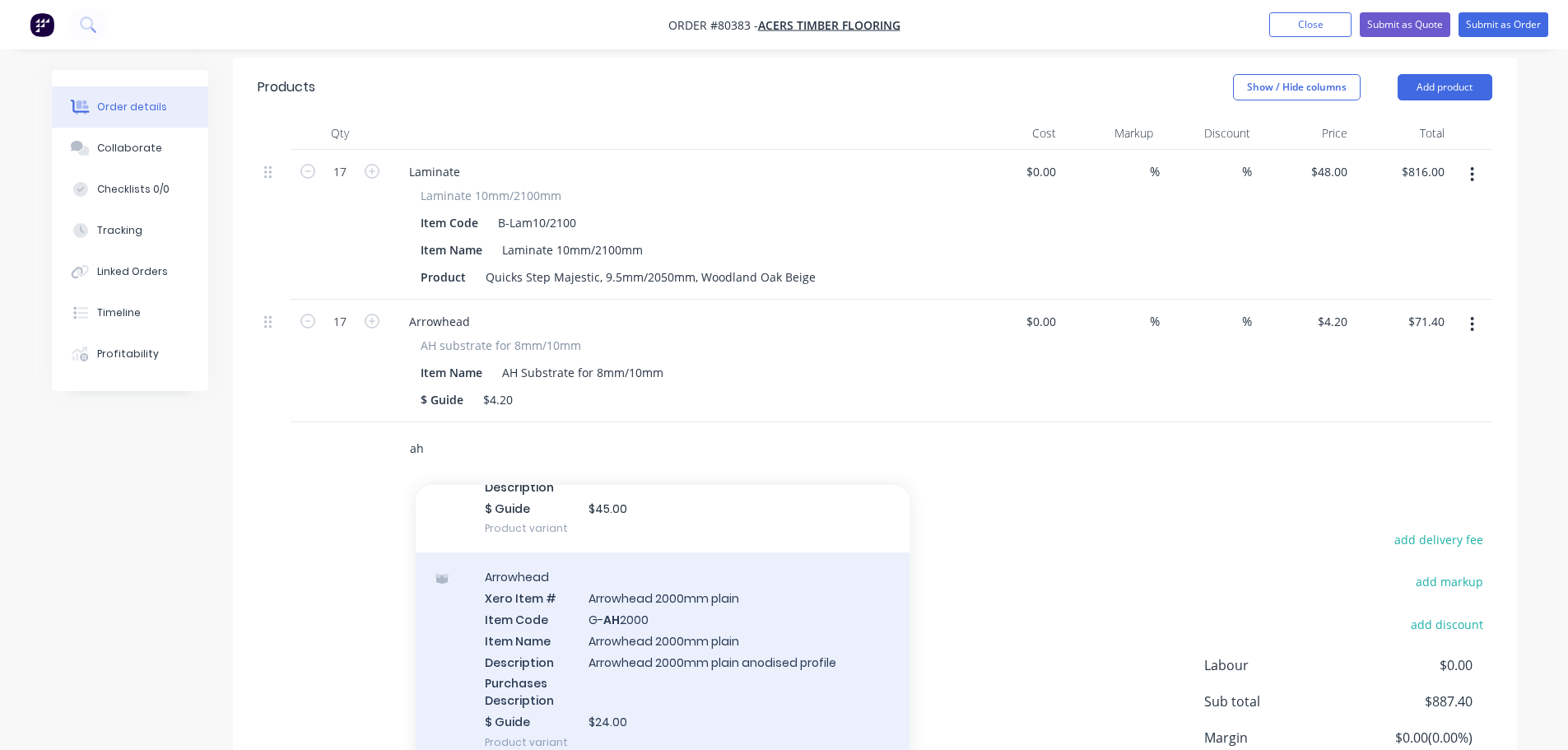
type input "ah"
click at [533, 612] on div "Arrowhead Xero Item # Arrowhead 2000mm plain Item Code G- AH 2000 Item Name Arr…" at bounding box center [663, 659] width 494 height 214
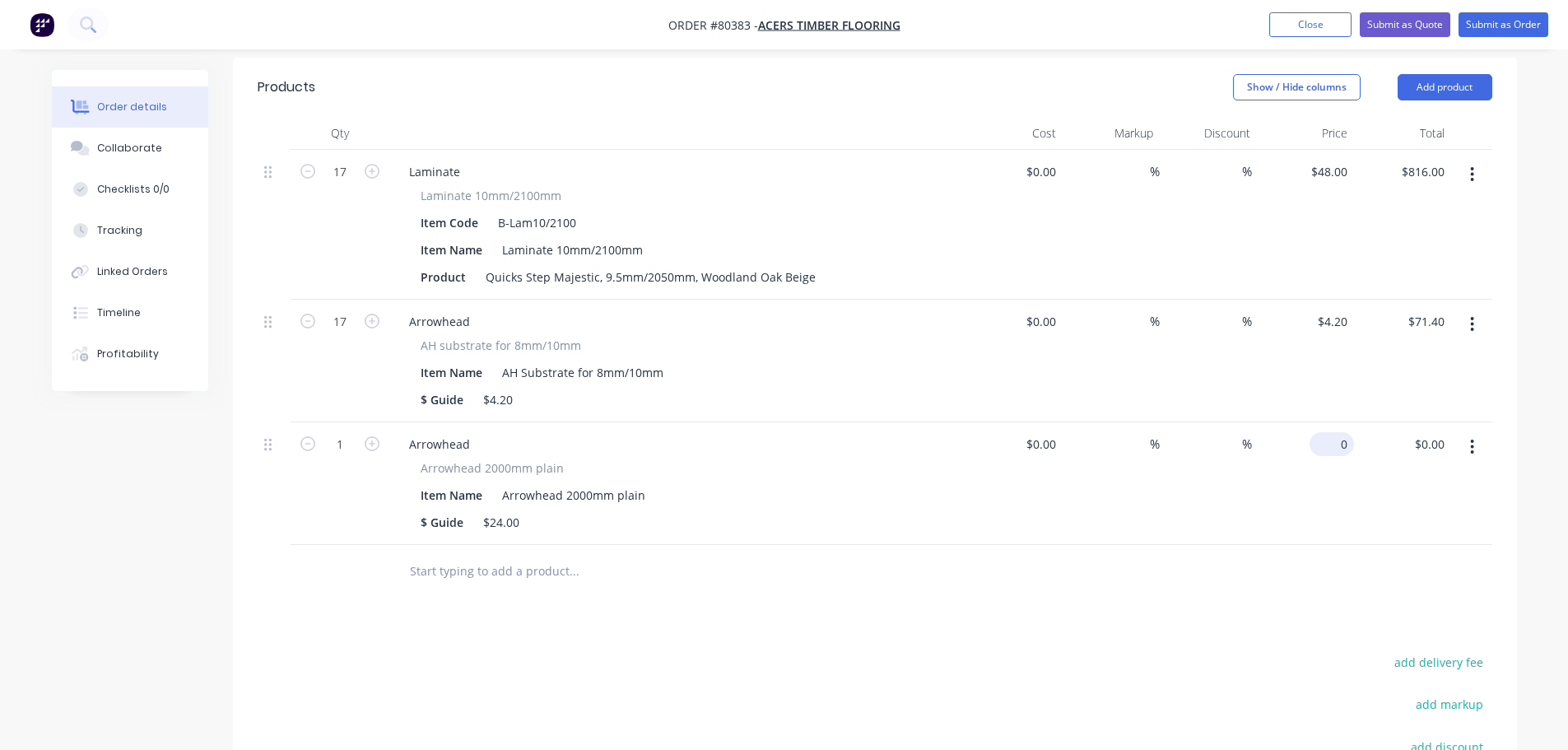
click at [1337, 432] on input "0" at bounding box center [1335, 444] width 38 height 24
type input "$24.00"
click at [337, 185] on input "1" at bounding box center [340, 172] width 43 height 25
type input "17"
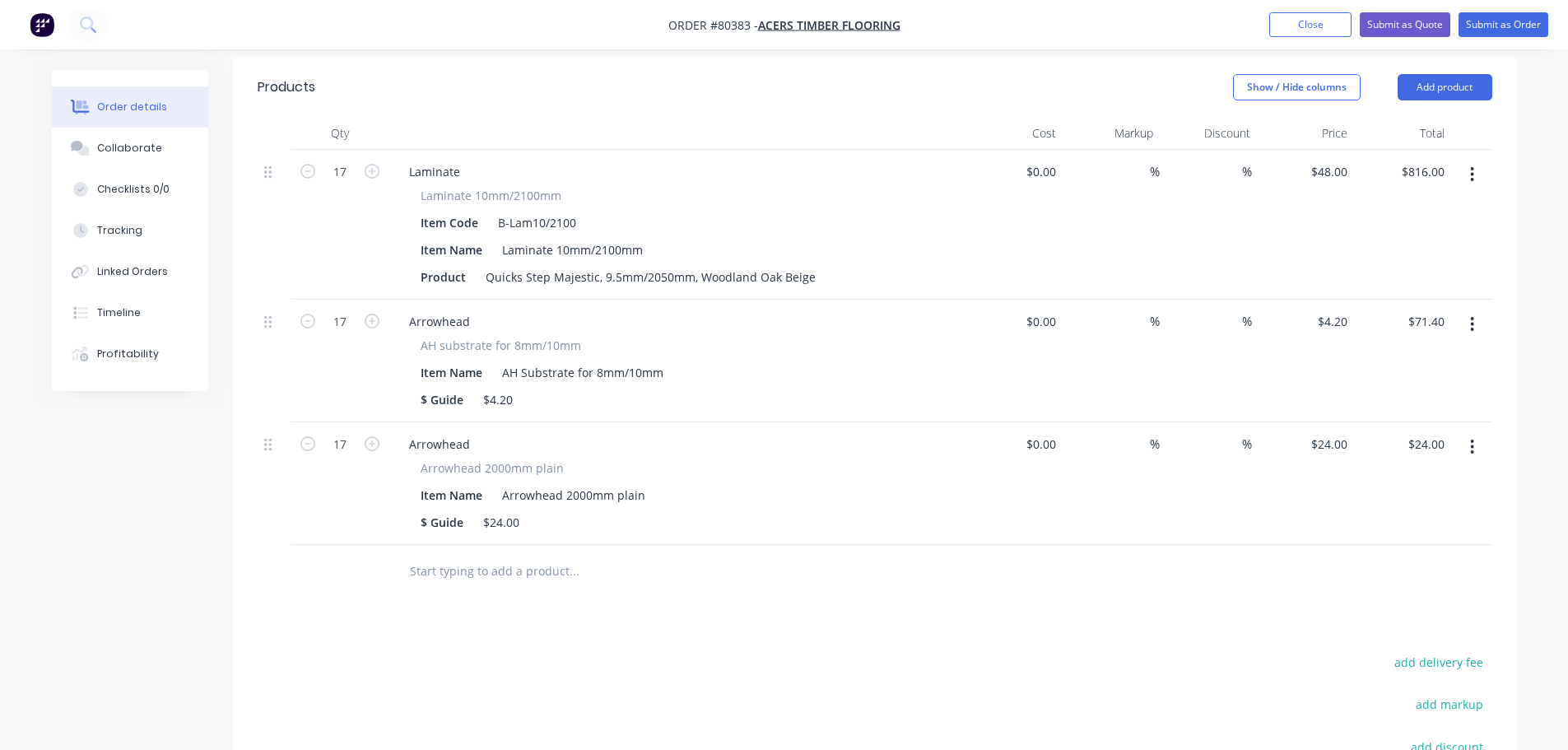
type input "$408.00"
click at [576, 624] on div "Products Show / Hide columns Add product Qty Cost Markup Discount Price Total 1…" at bounding box center [875, 525] width 1284 height 936
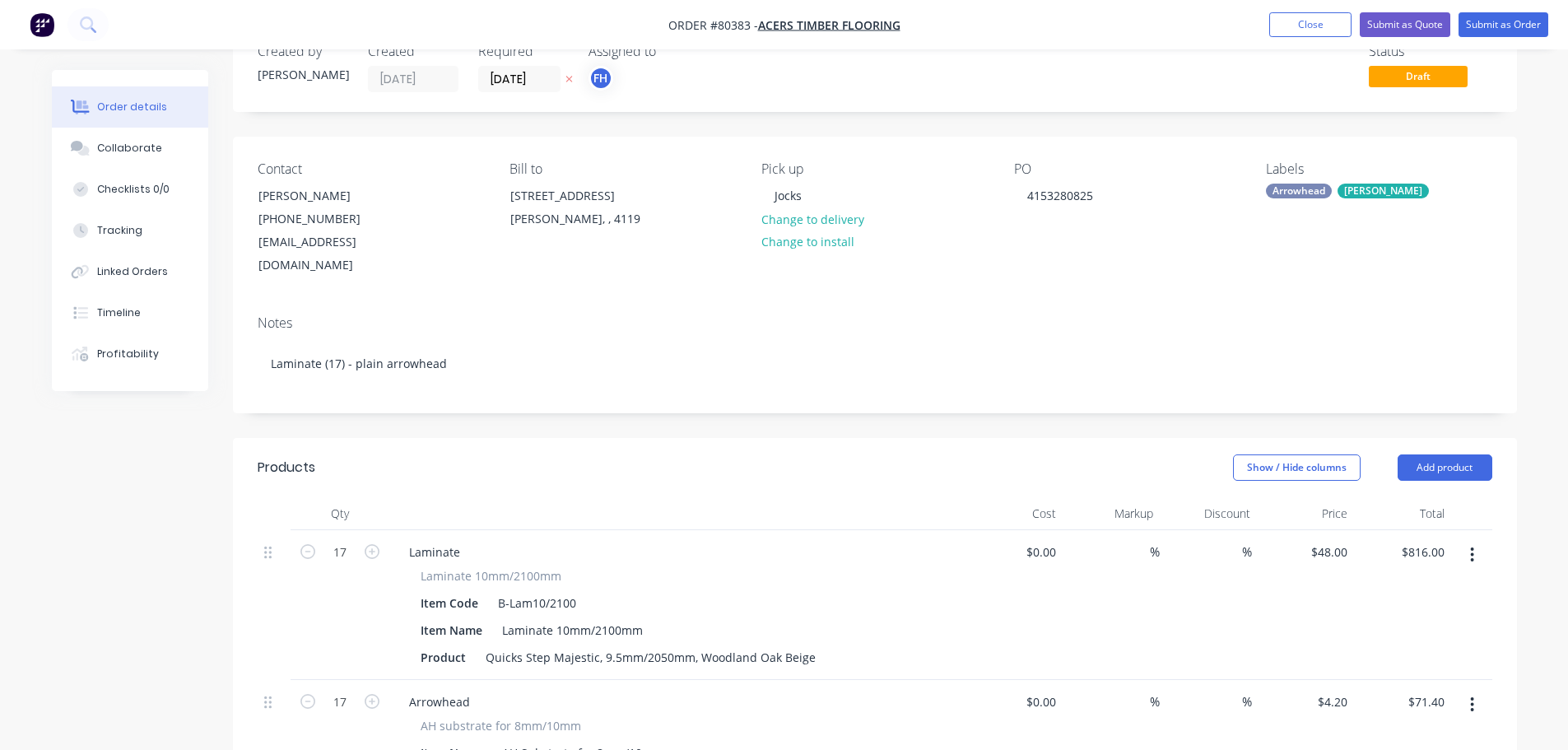
scroll to position [0, 0]
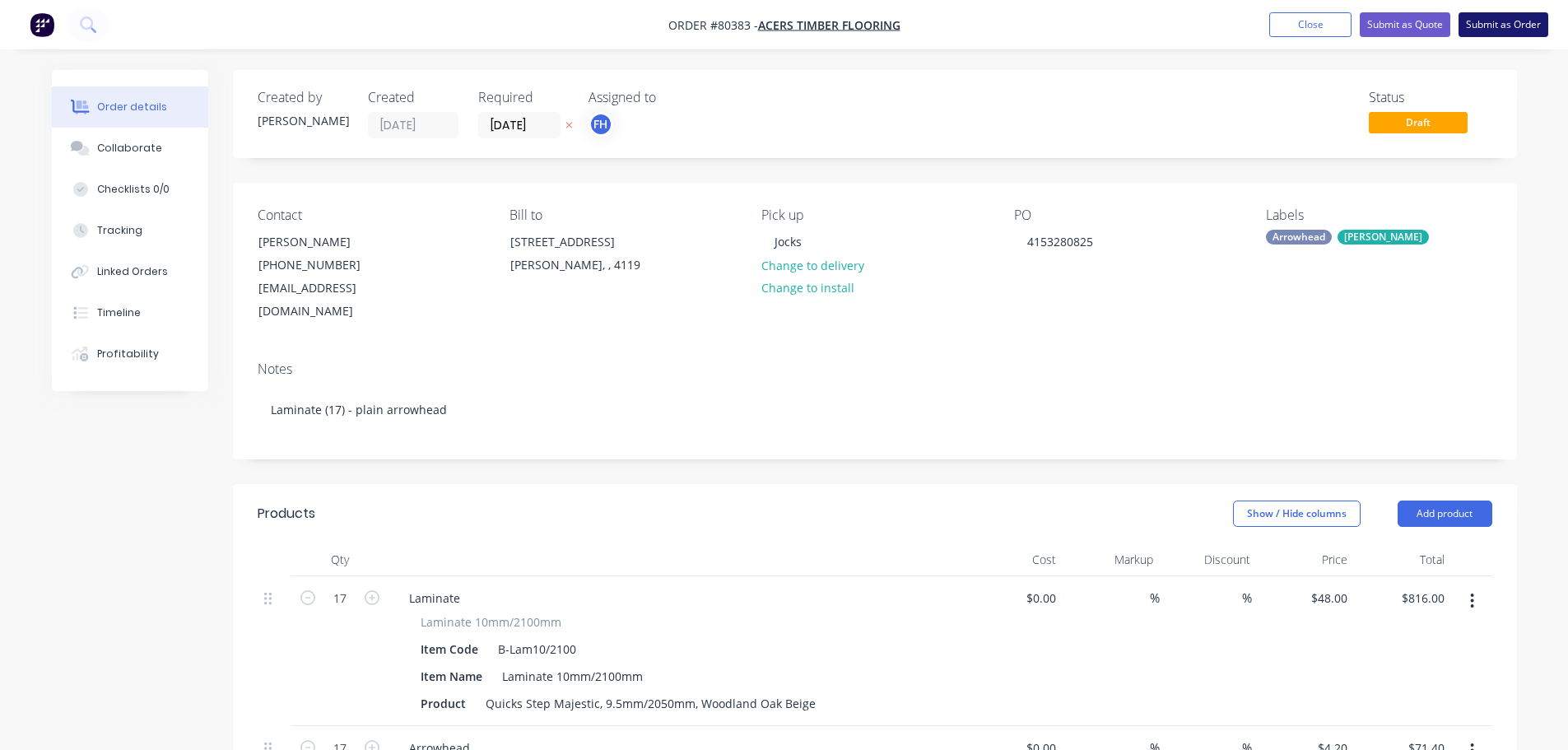
click at [1519, 29] on button "Submit as Order" at bounding box center [1503, 24] width 90 height 25
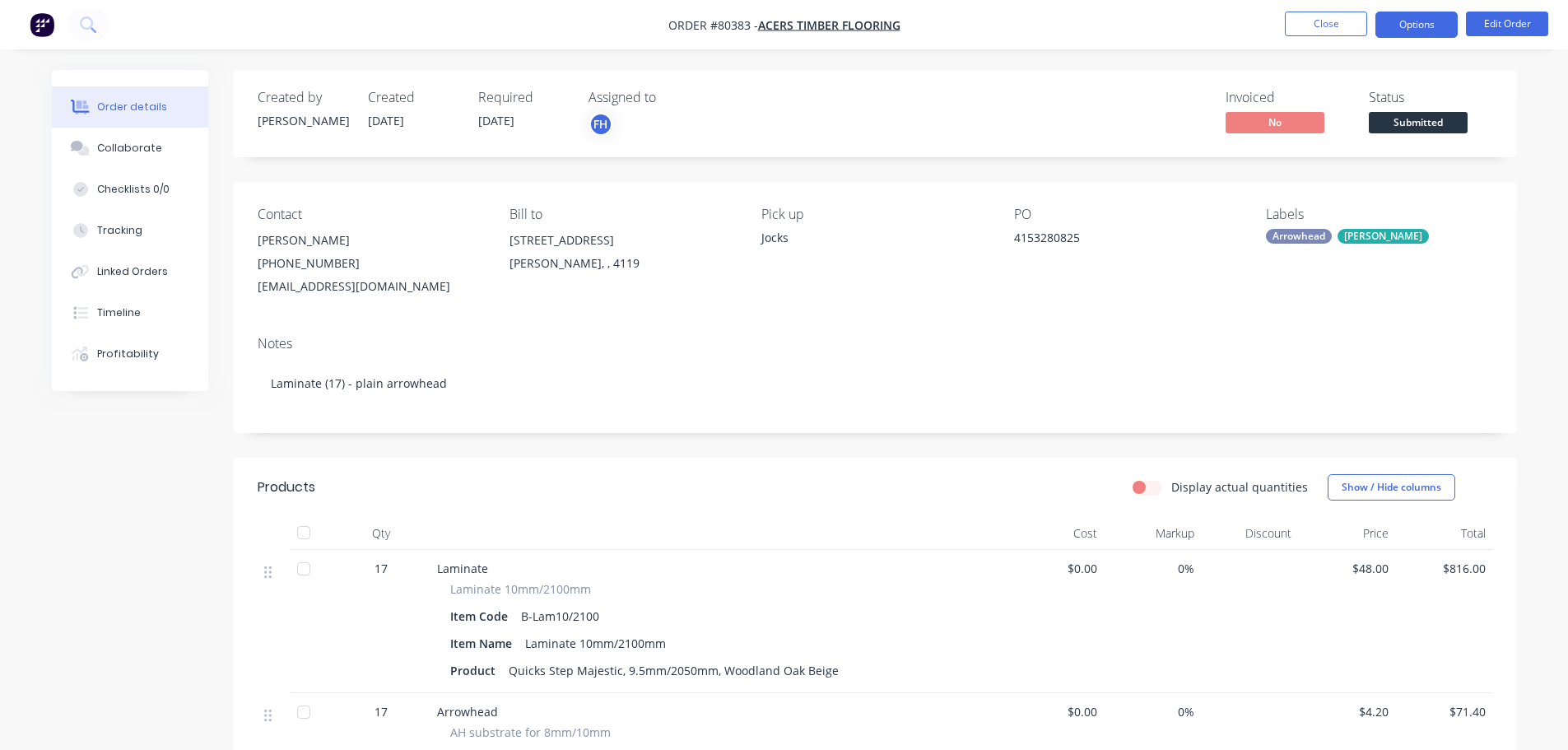
click at [1431, 27] on button "Options" at bounding box center [1417, 24] width 82 height 26
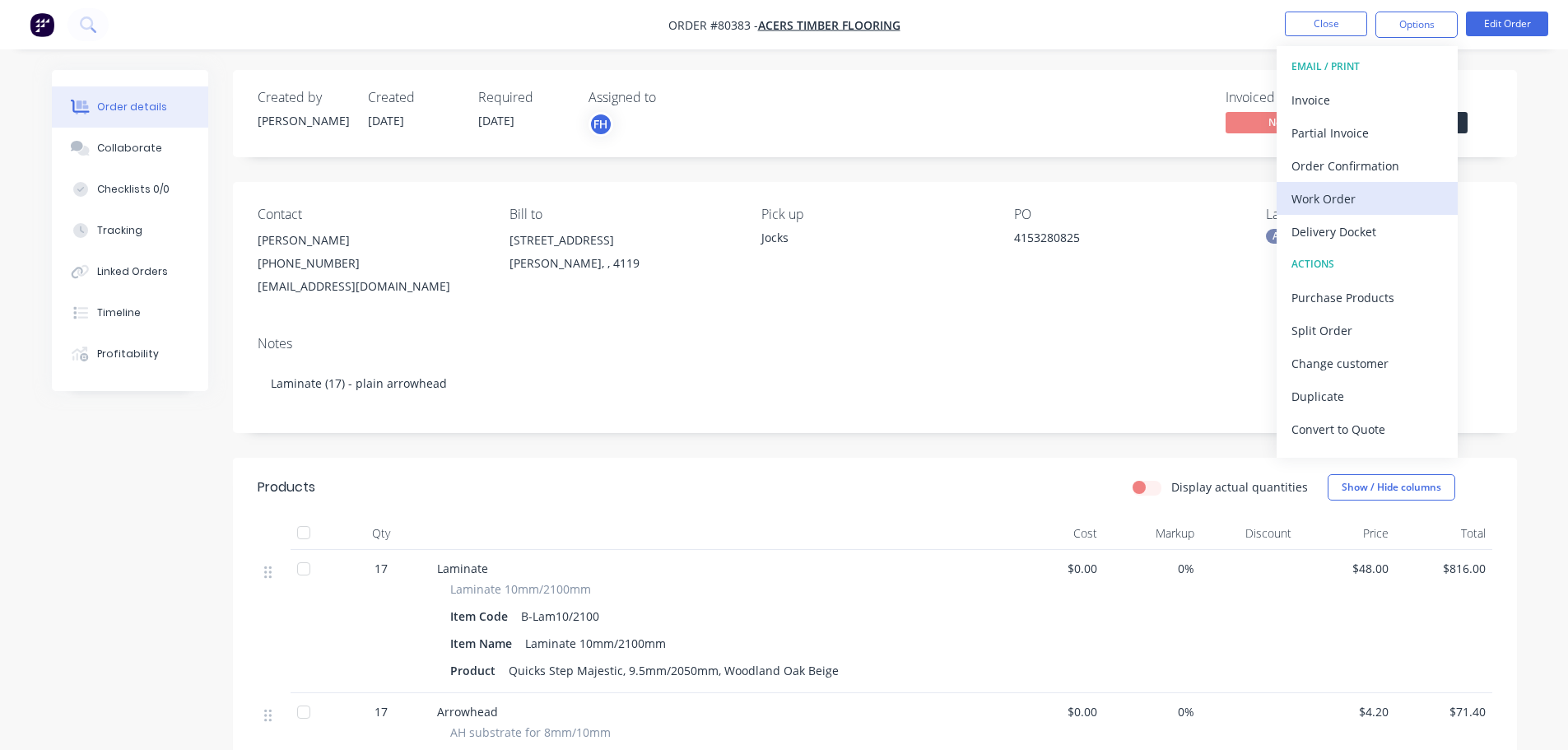
click at [1343, 202] on div "Work Order" at bounding box center [1367, 199] width 151 height 24
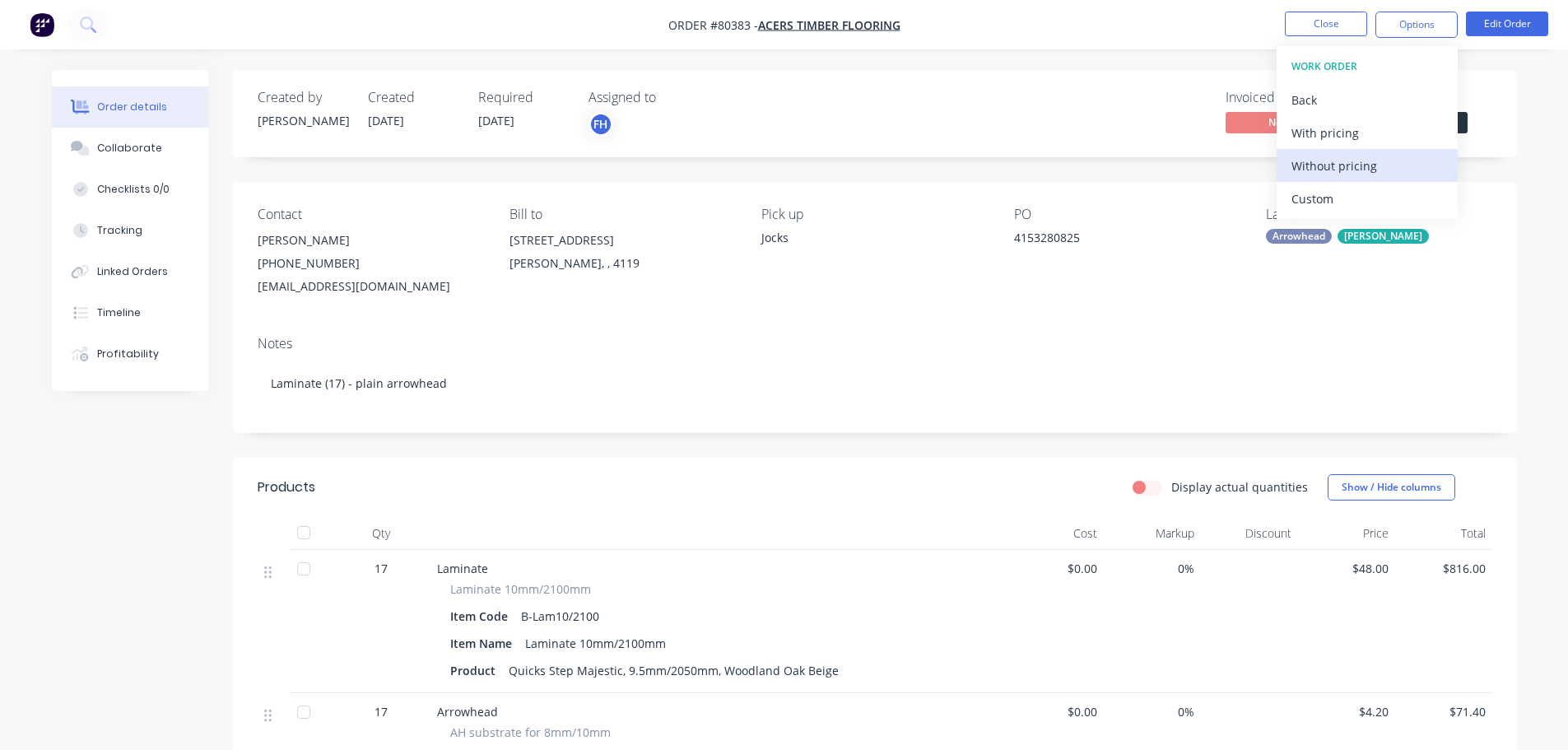
click at [1340, 171] on div "Without pricing" at bounding box center [1367, 166] width 151 height 24
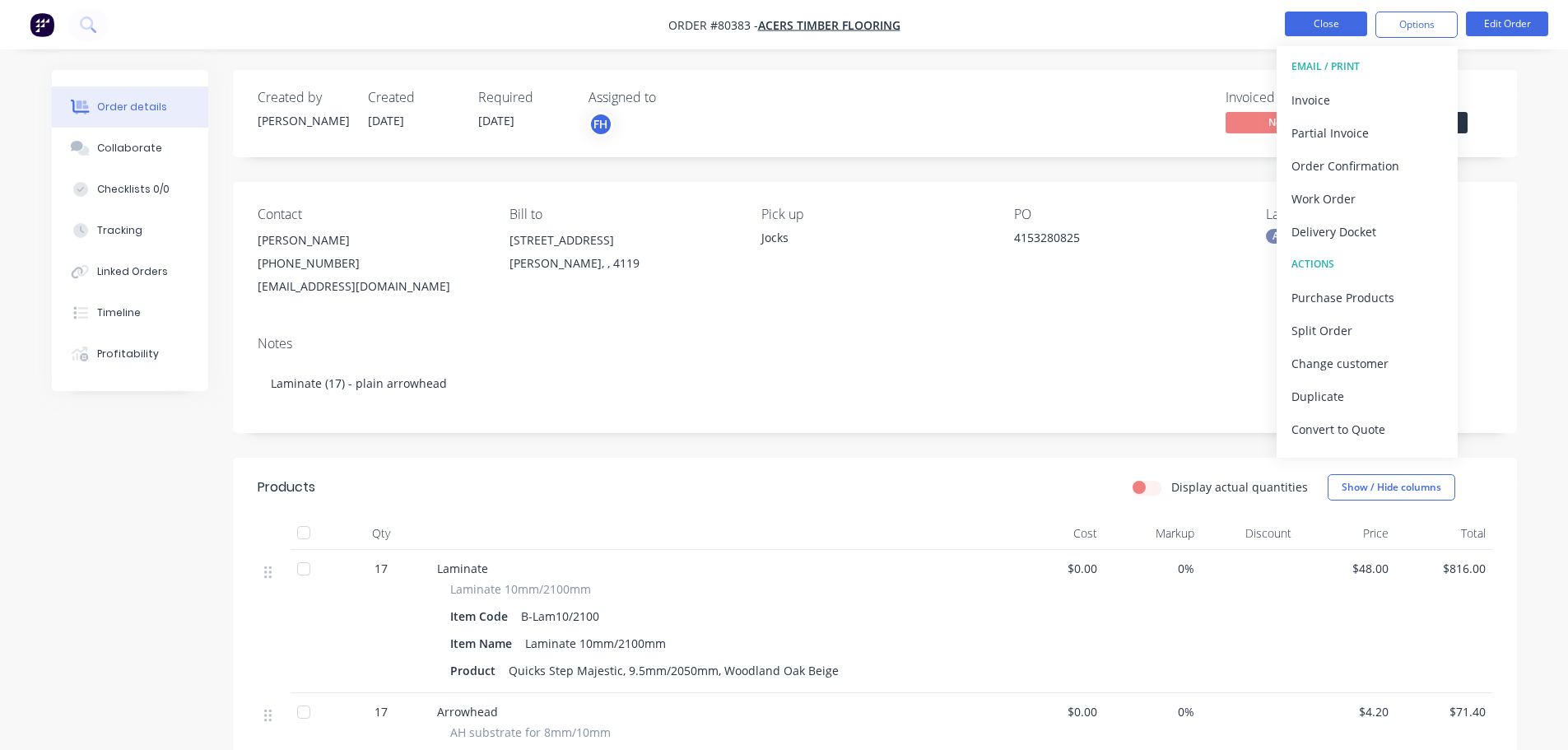
click at [1325, 26] on button "Close" at bounding box center [1326, 23] width 82 height 25
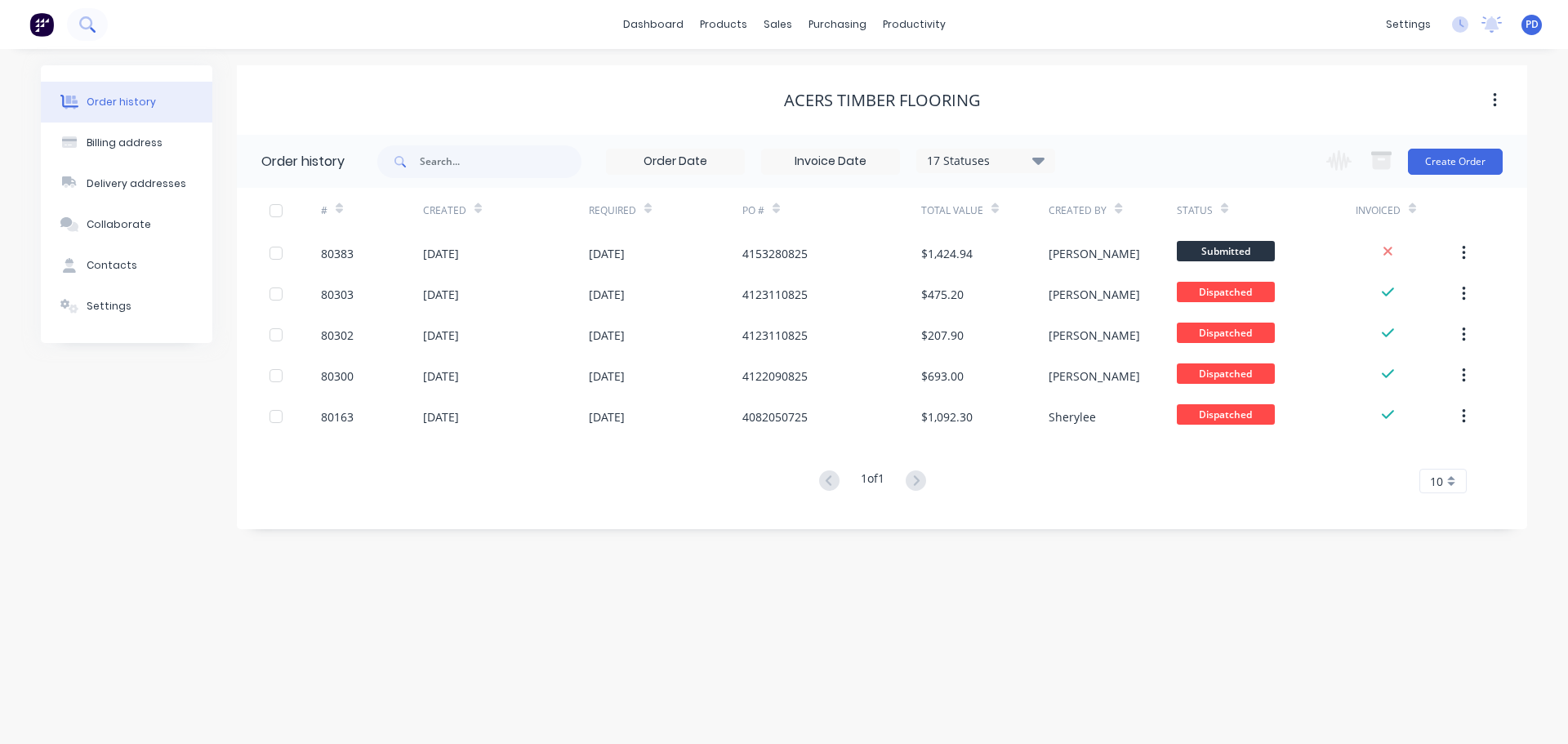
click at [81, 27] on icon at bounding box center [86, 22] width 13 height 13
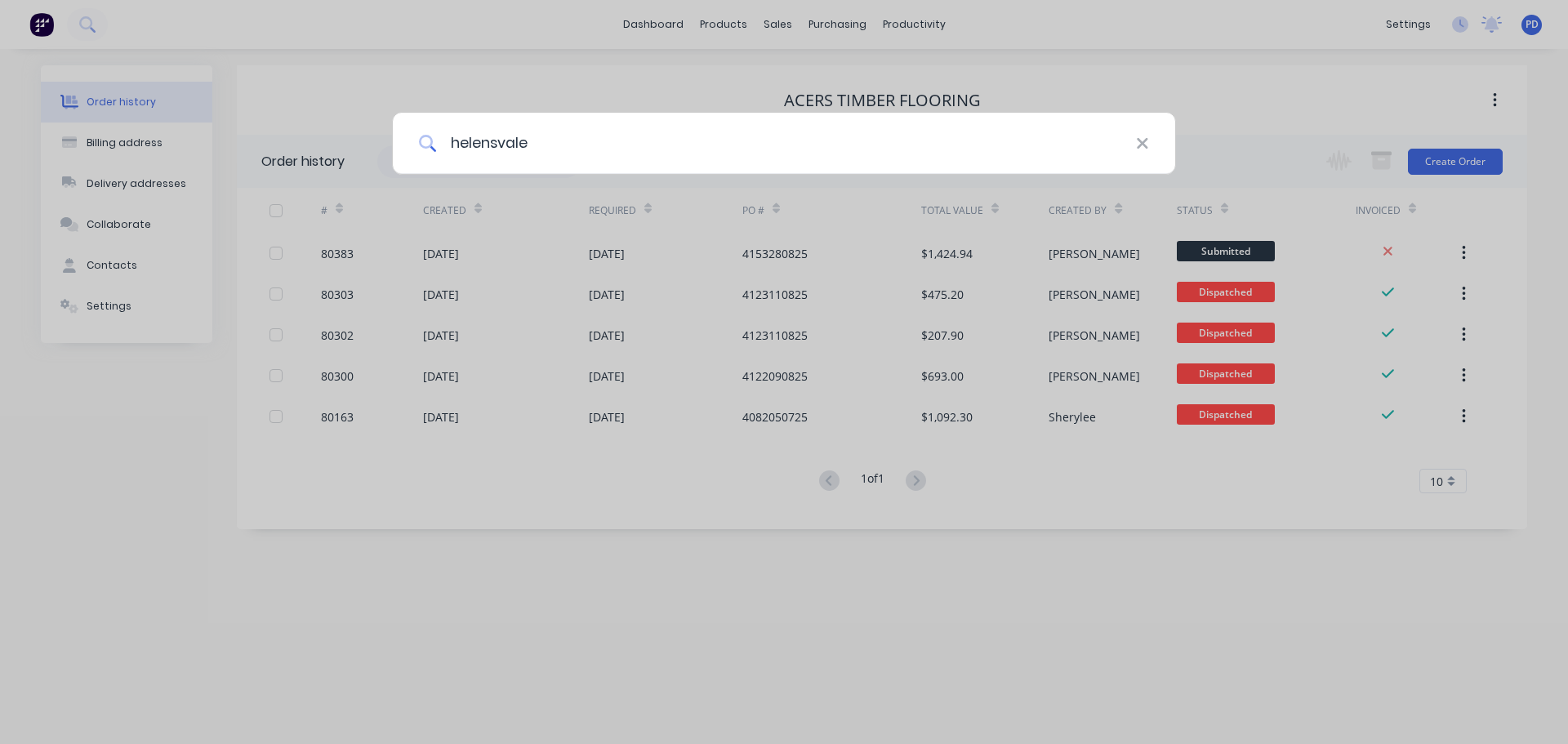
type input "helensvale"
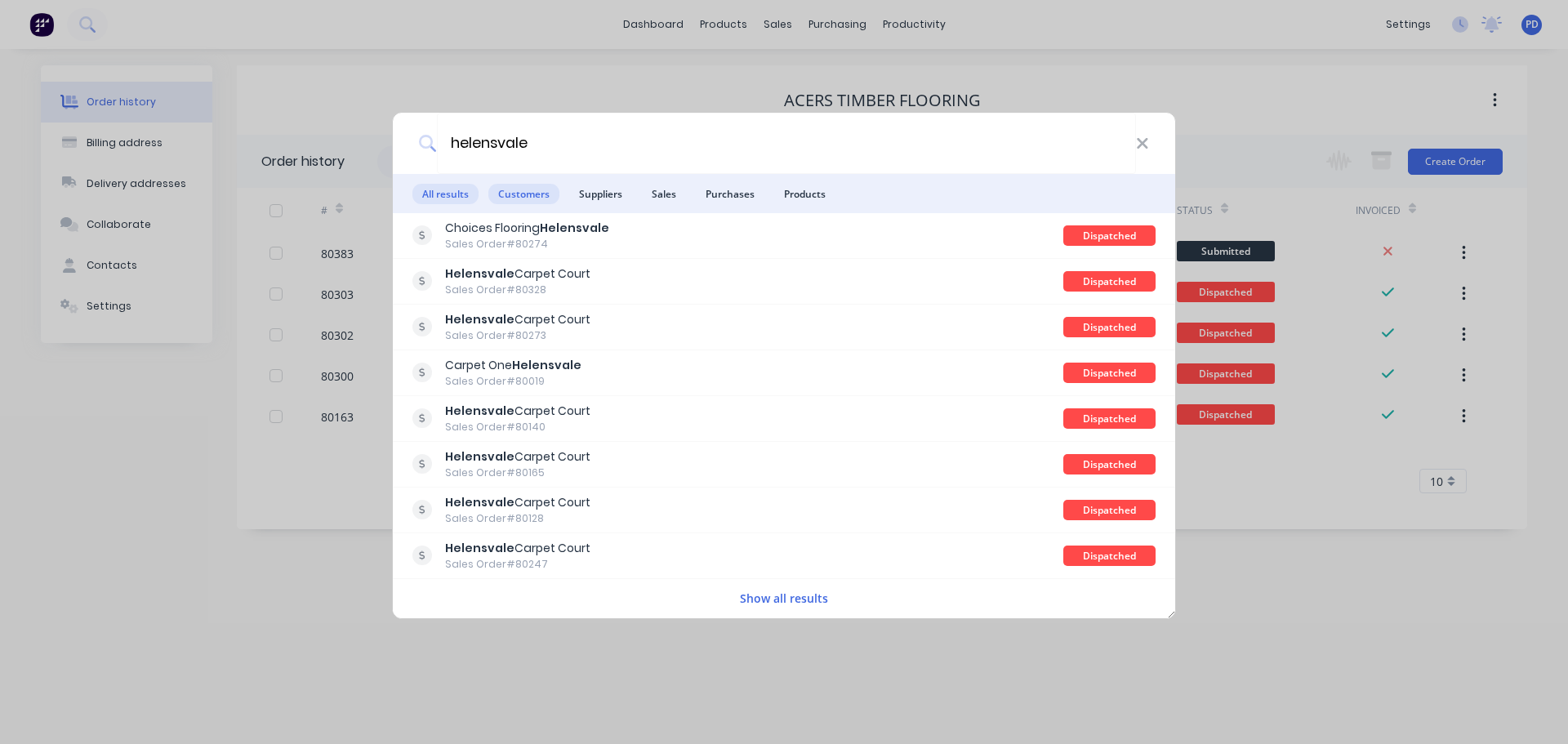
click at [518, 194] on span "Customers" at bounding box center [524, 194] width 71 height 20
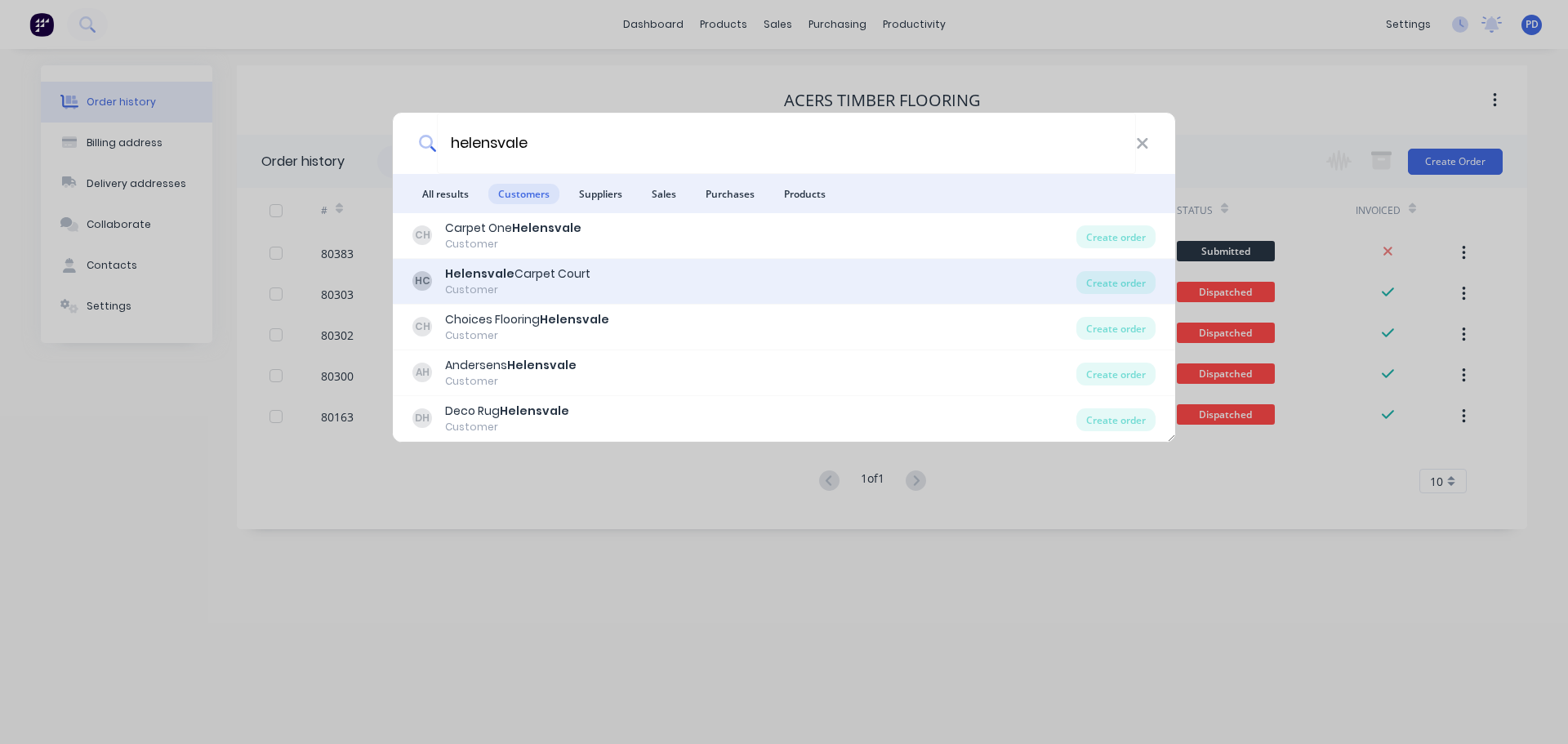
click at [513, 281] on div "Helensvale Carpet Court" at bounding box center [518, 274] width 146 height 17
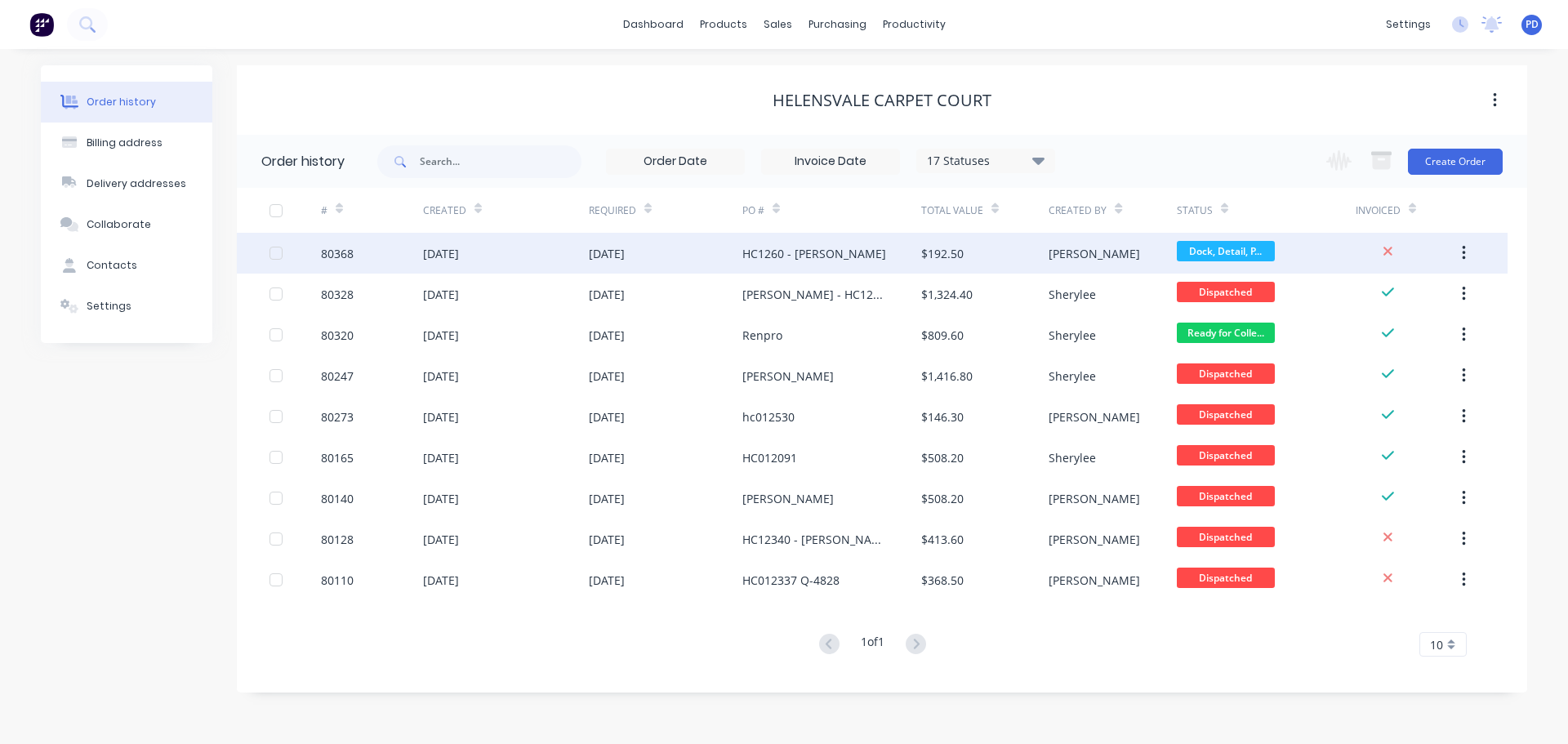
click at [479, 263] on div "[DATE]" at bounding box center [506, 253] width 166 height 41
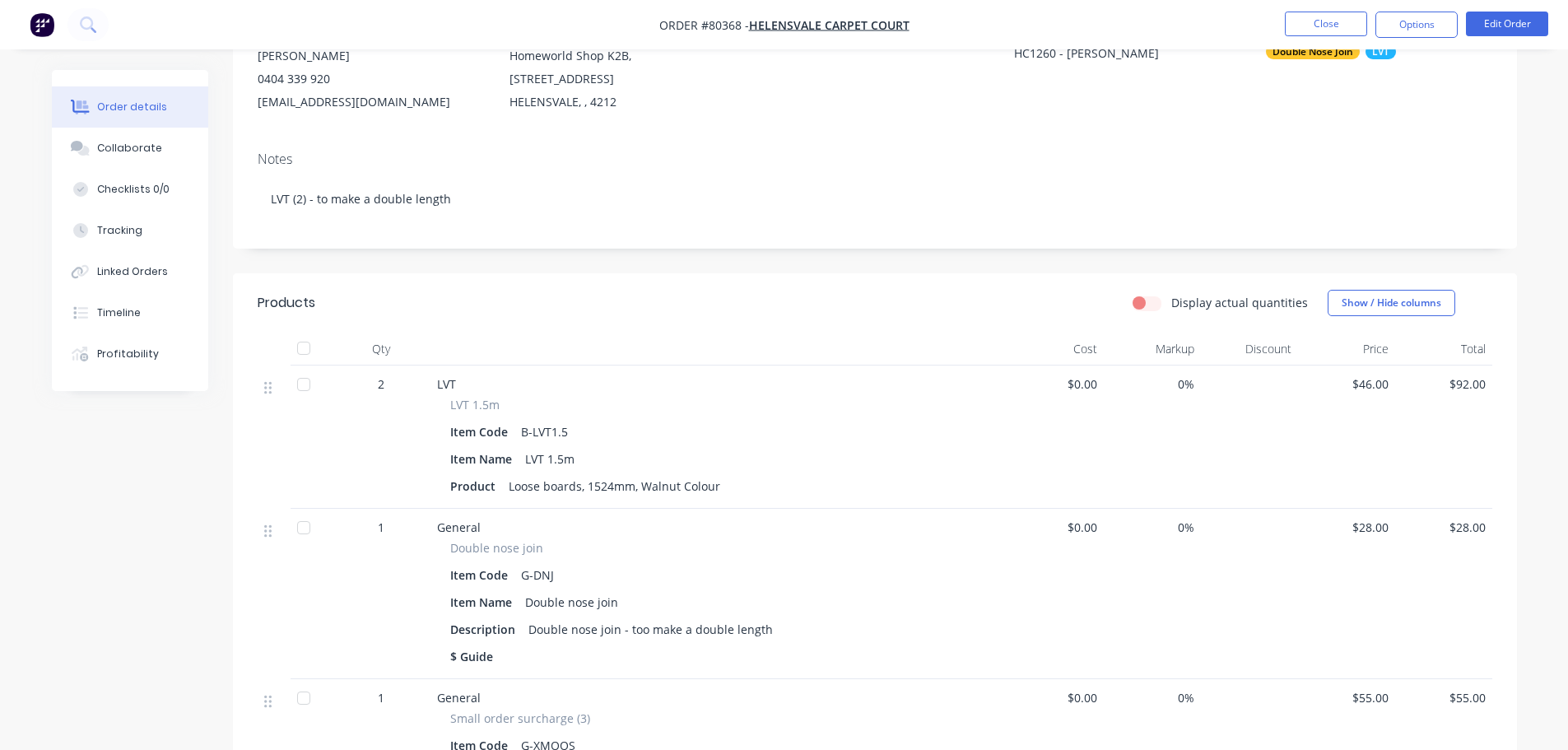
scroll to position [330, 0]
